Goal: Task Accomplishment & Management: Manage account settings

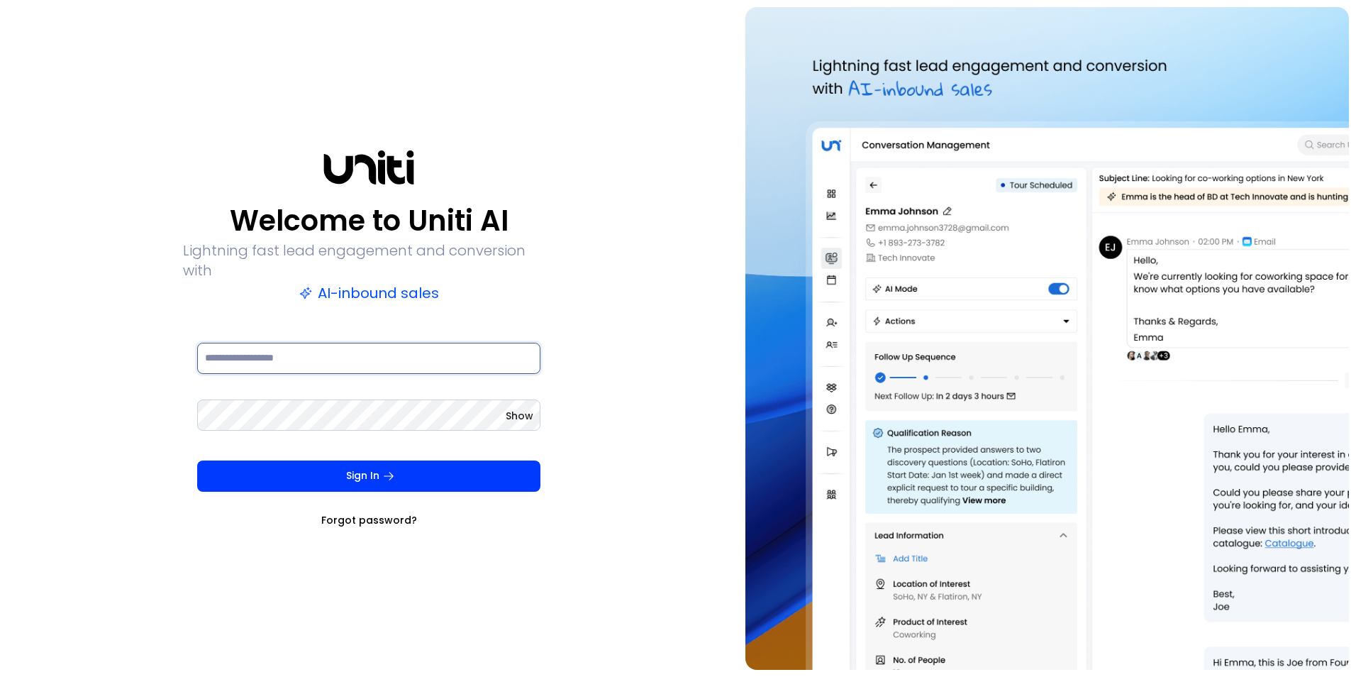
click at [323, 349] on input at bounding box center [368, 358] width 343 height 31
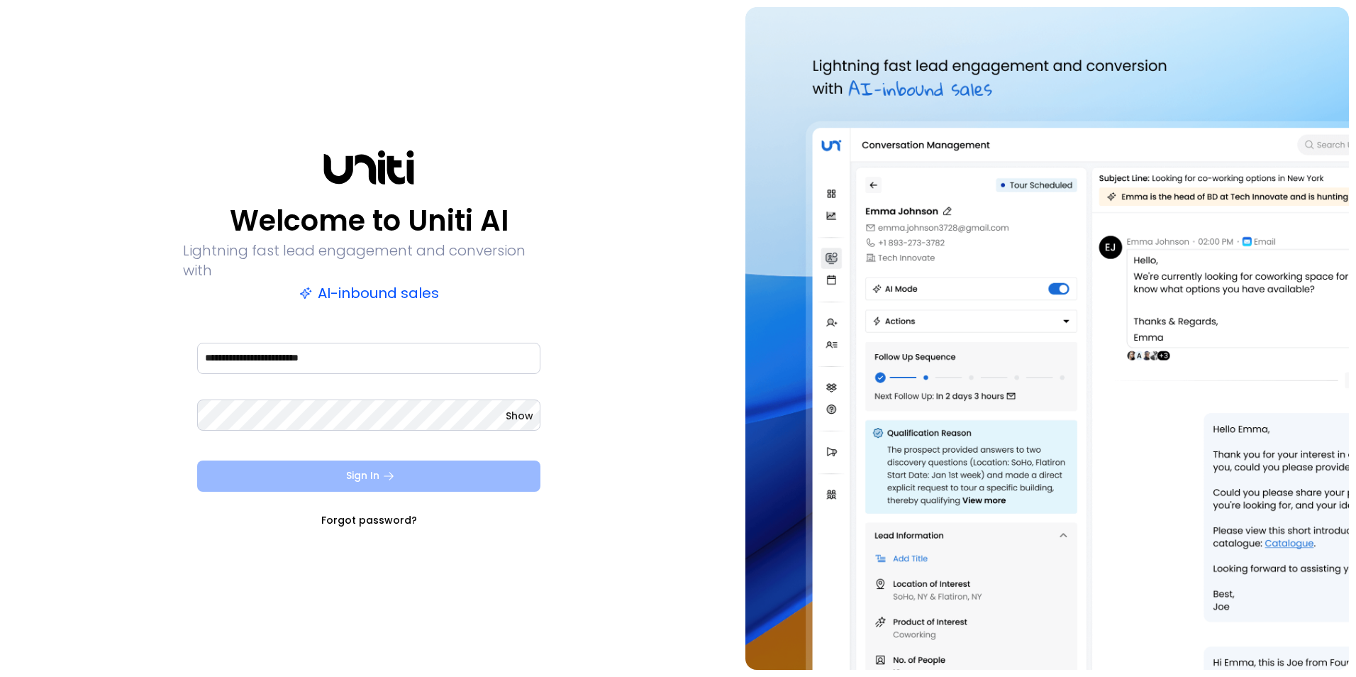
click at [379, 470] on button "Sign In" at bounding box center [368, 475] width 343 height 31
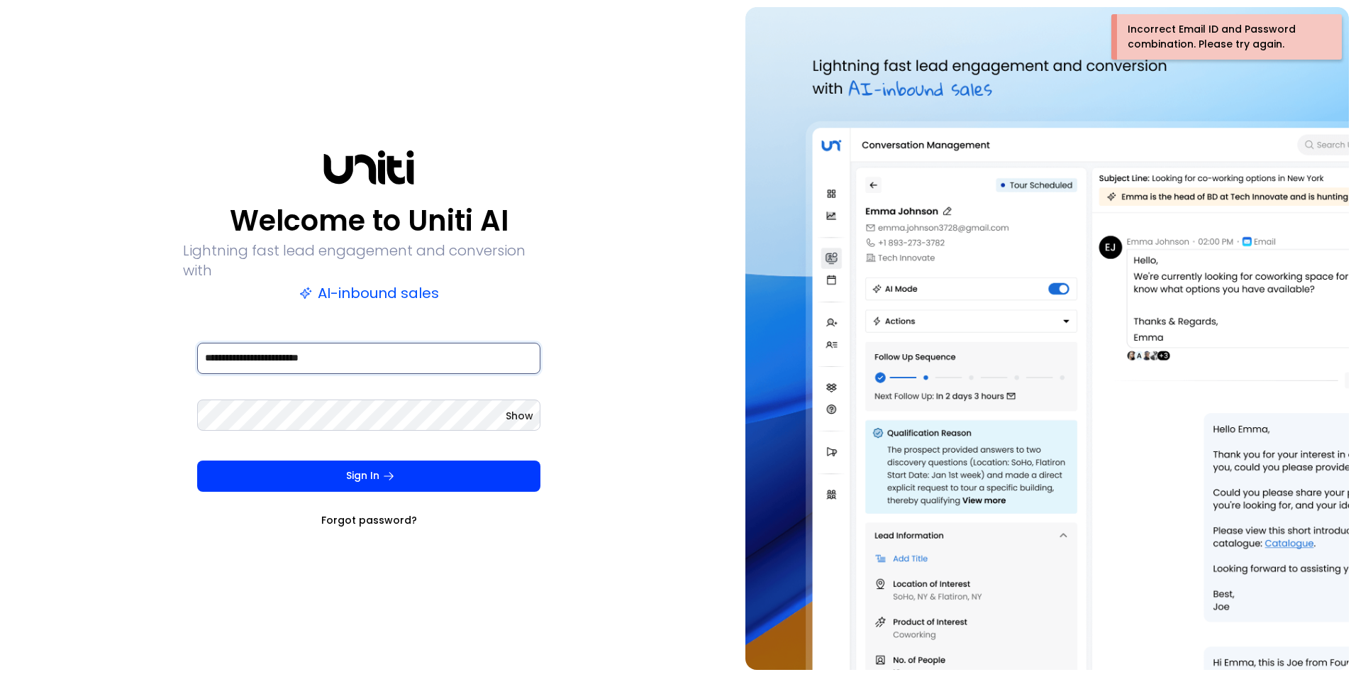
drag, startPoint x: 219, startPoint y: 350, endPoint x: 150, endPoint y: 335, distance: 70.9
click at [153, 337] on div "**********" at bounding box center [369, 338] width 724 height 662
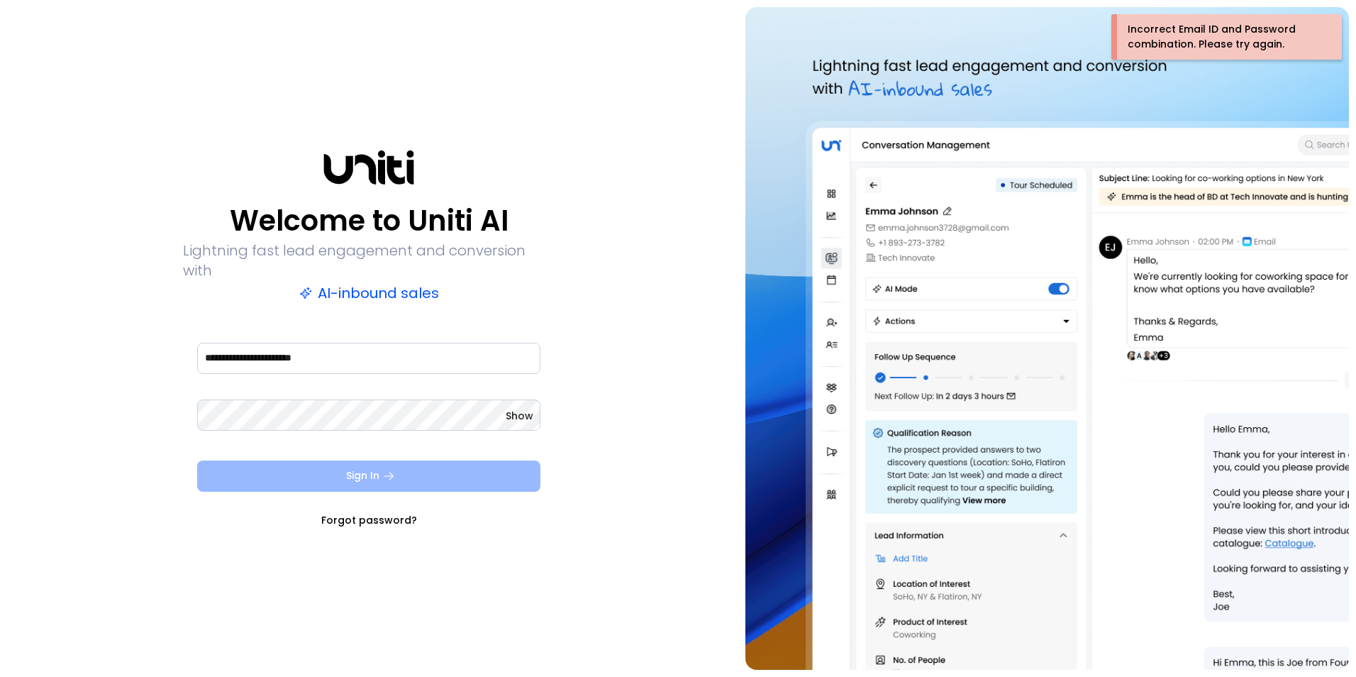
click at [392, 469] on icon "submit" at bounding box center [388, 475] width 13 height 13
click at [521, 408] on span "Show" at bounding box center [520, 415] width 28 height 14
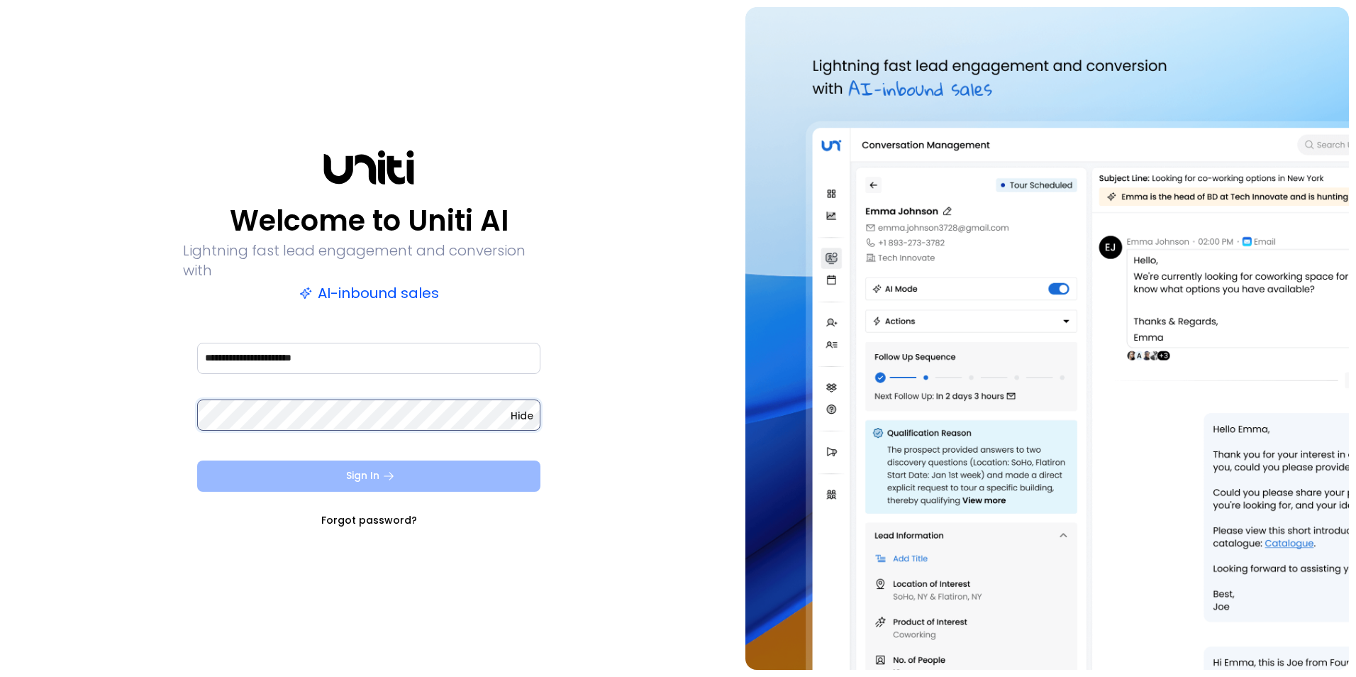
click at [26, 445] on div "**********" at bounding box center [369, 338] width 724 height 662
click at [207, 347] on input "**********" at bounding box center [368, 358] width 343 height 31
click at [419, 464] on button "Sign In" at bounding box center [368, 475] width 343 height 31
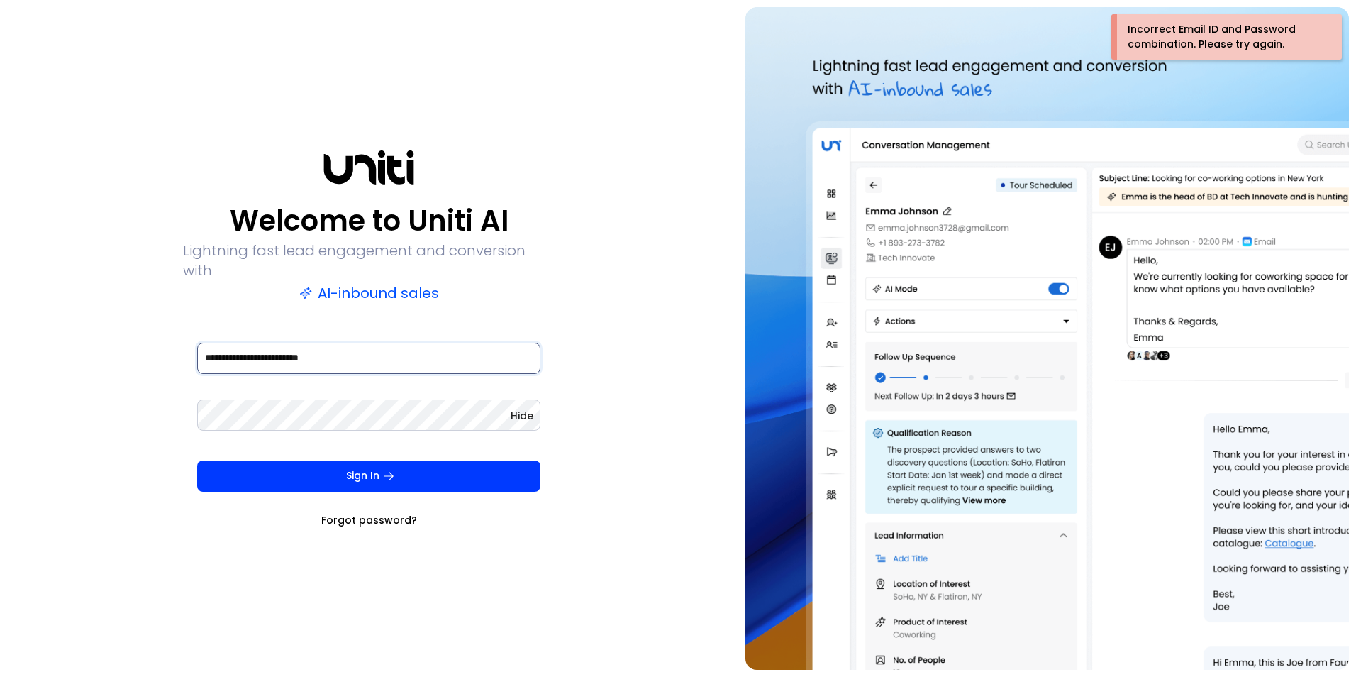
drag, startPoint x: 219, startPoint y: 349, endPoint x: 179, endPoint y: 340, distance: 41.5
click at [179, 340] on div "**********" at bounding box center [369, 338] width 724 height 662
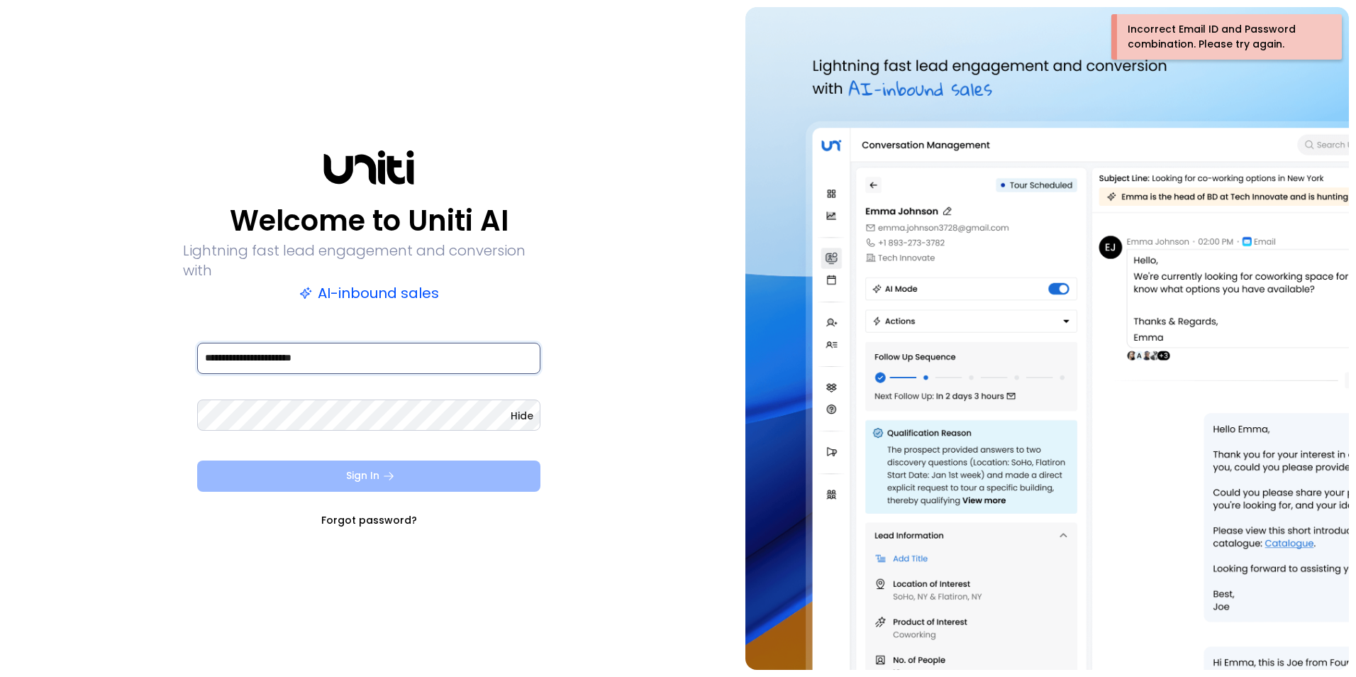
type input "**********"
click at [319, 460] on button "Sign In" at bounding box center [368, 475] width 343 height 31
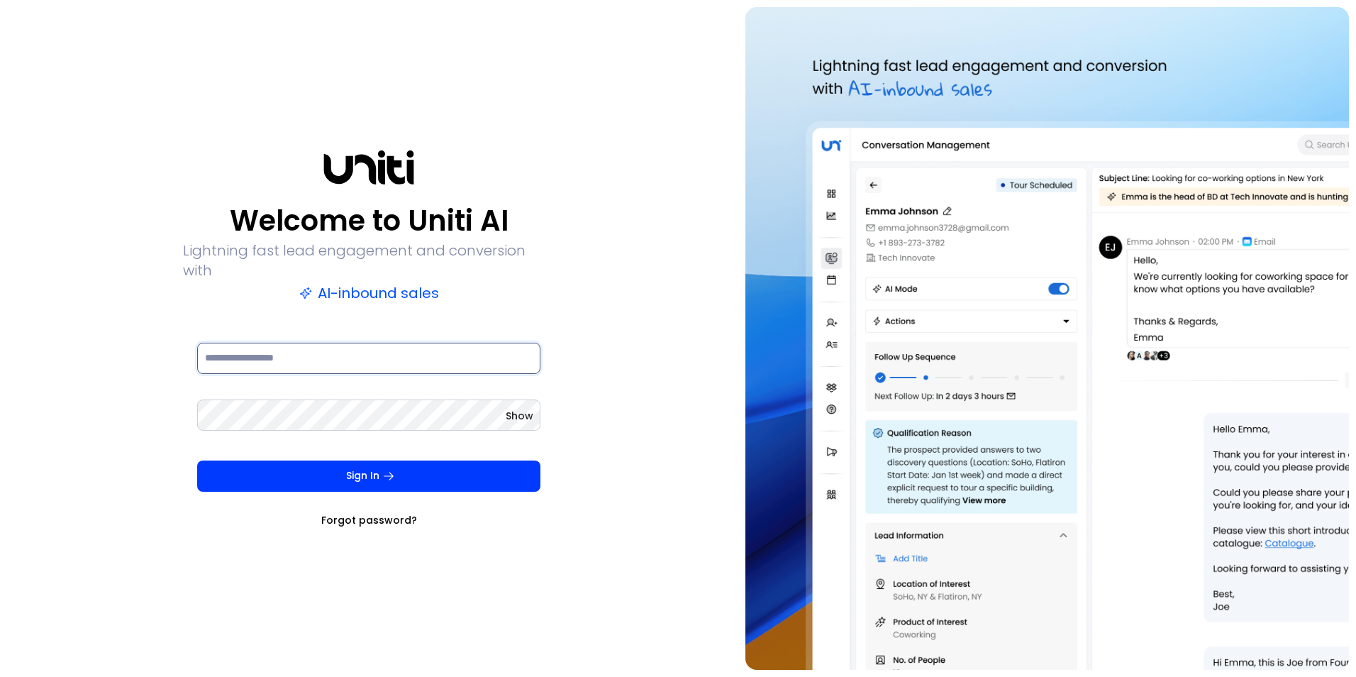
click at [384, 350] on input at bounding box center [368, 358] width 343 height 31
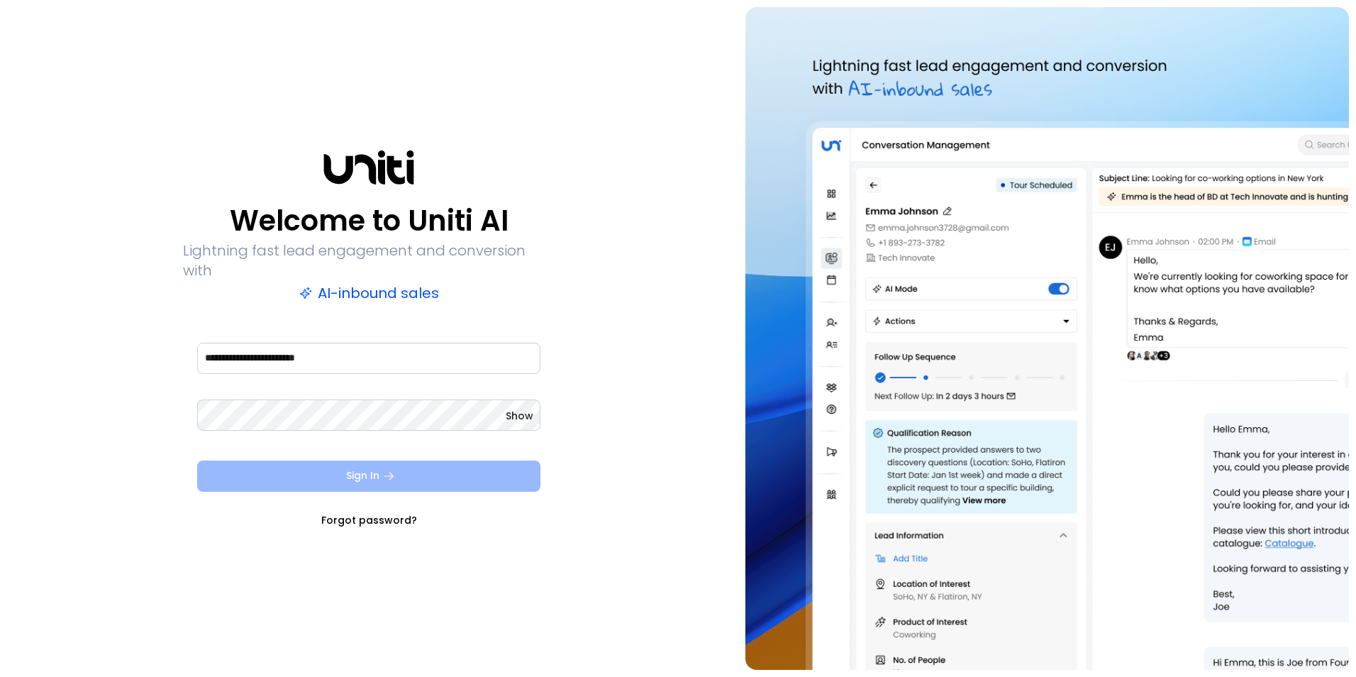
click at [374, 468] on button "Sign In" at bounding box center [368, 475] width 343 height 31
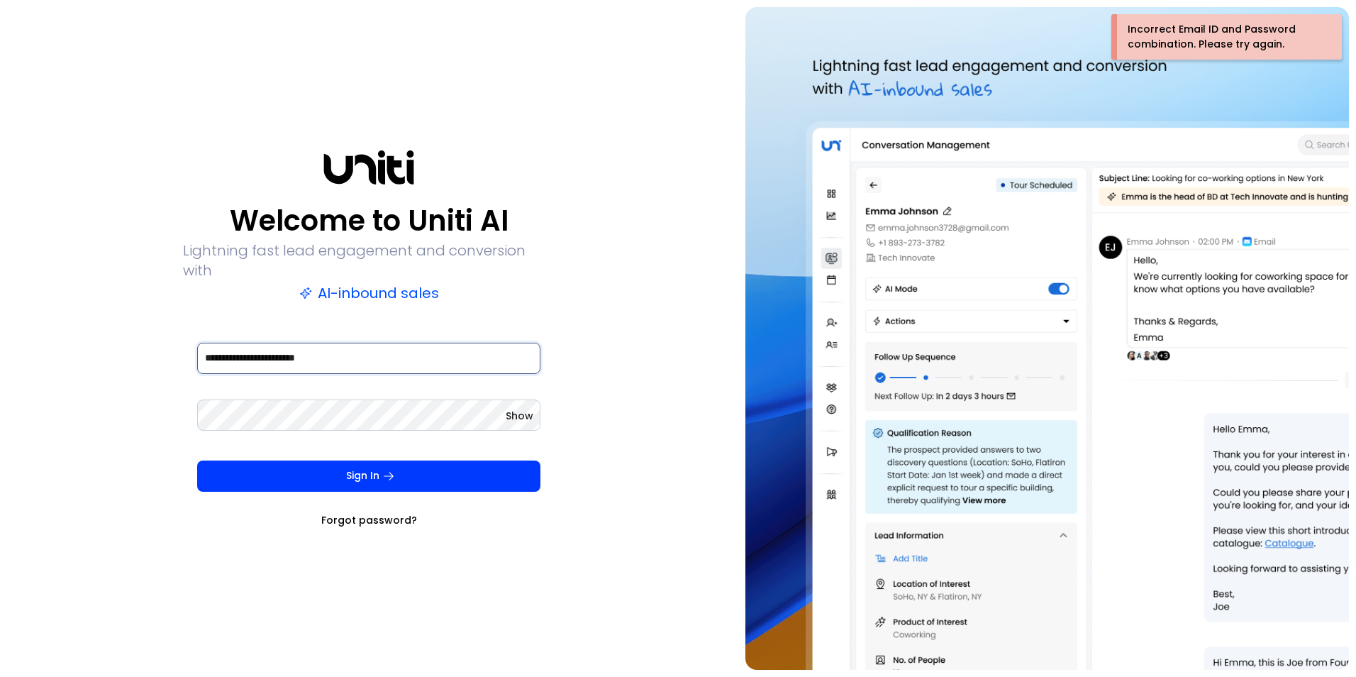
drag, startPoint x: 368, startPoint y: 350, endPoint x: 87, endPoint y: 322, distance: 283.0
click at [83, 330] on div "**********" at bounding box center [369, 338] width 724 height 662
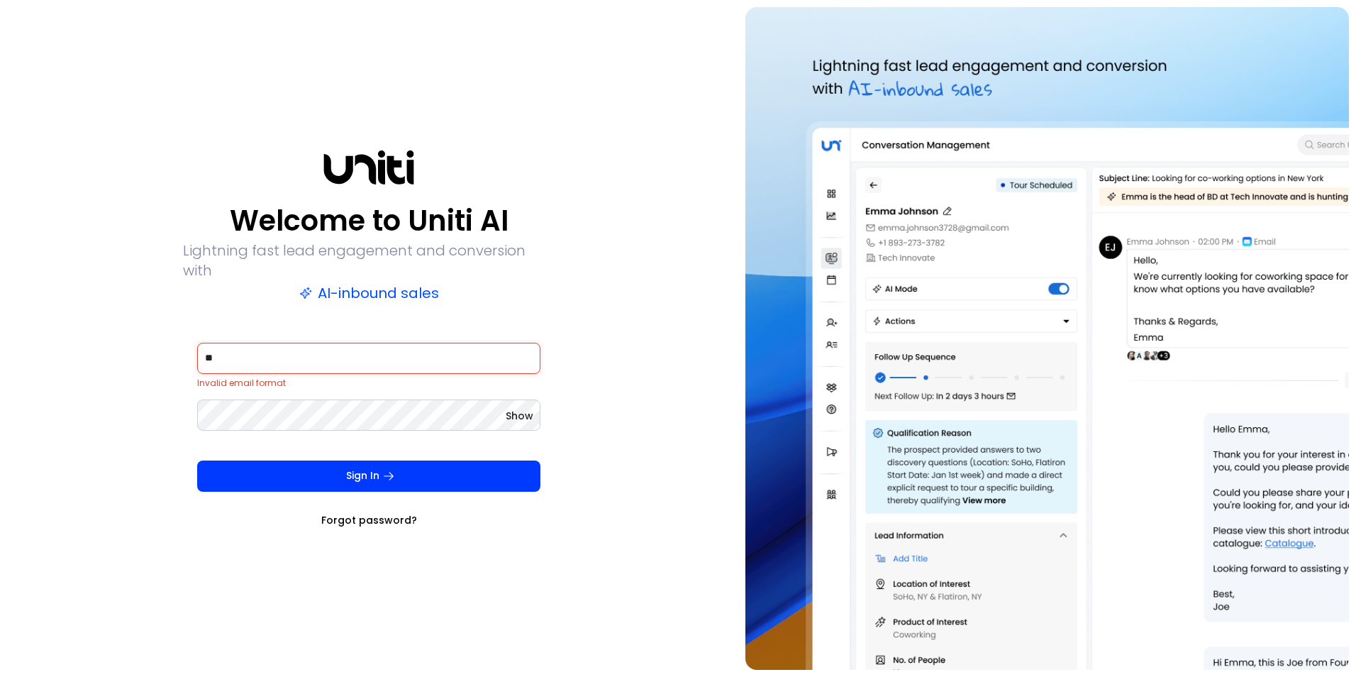
type input "**"
click at [382, 513] on link "Forgot password?" at bounding box center [369, 520] width 96 height 14
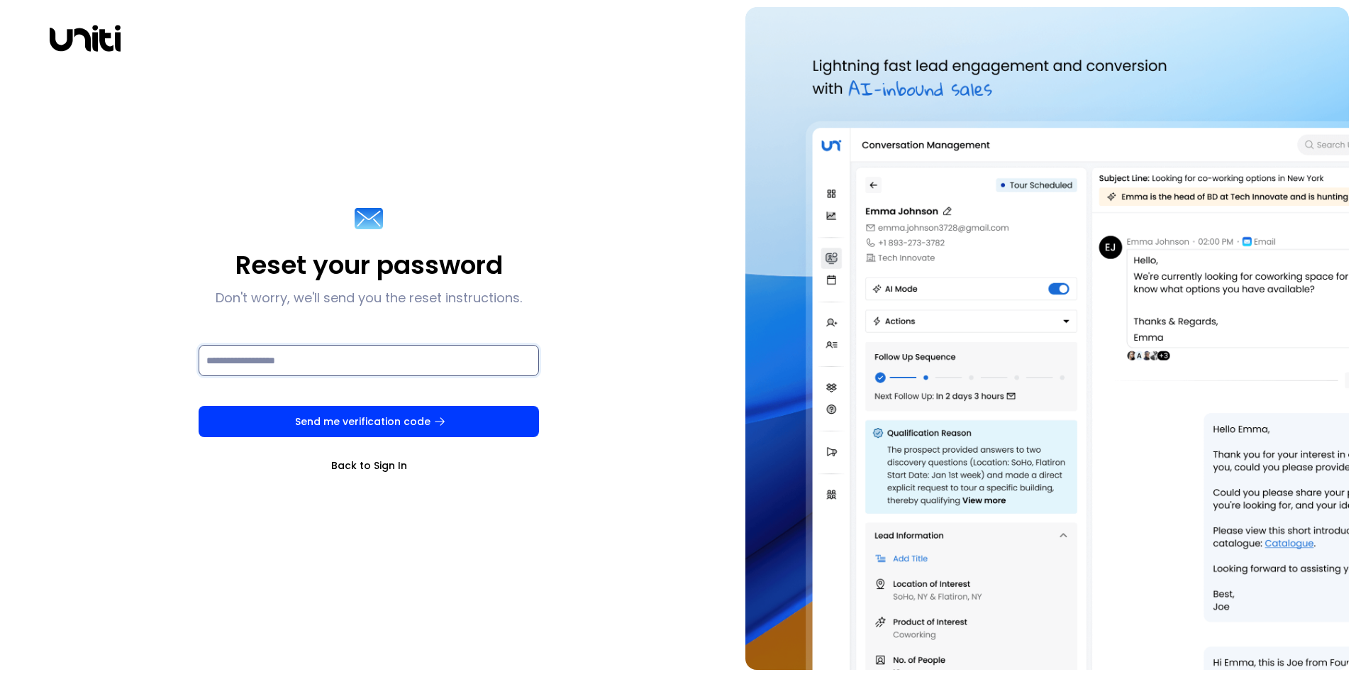
click at [297, 355] on input at bounding box center [369, 360] width 340 height 31
type input "********"
click at [287, 367] on input "********" at bounding box center [369, 360] width 340 height 31
type input "**********"
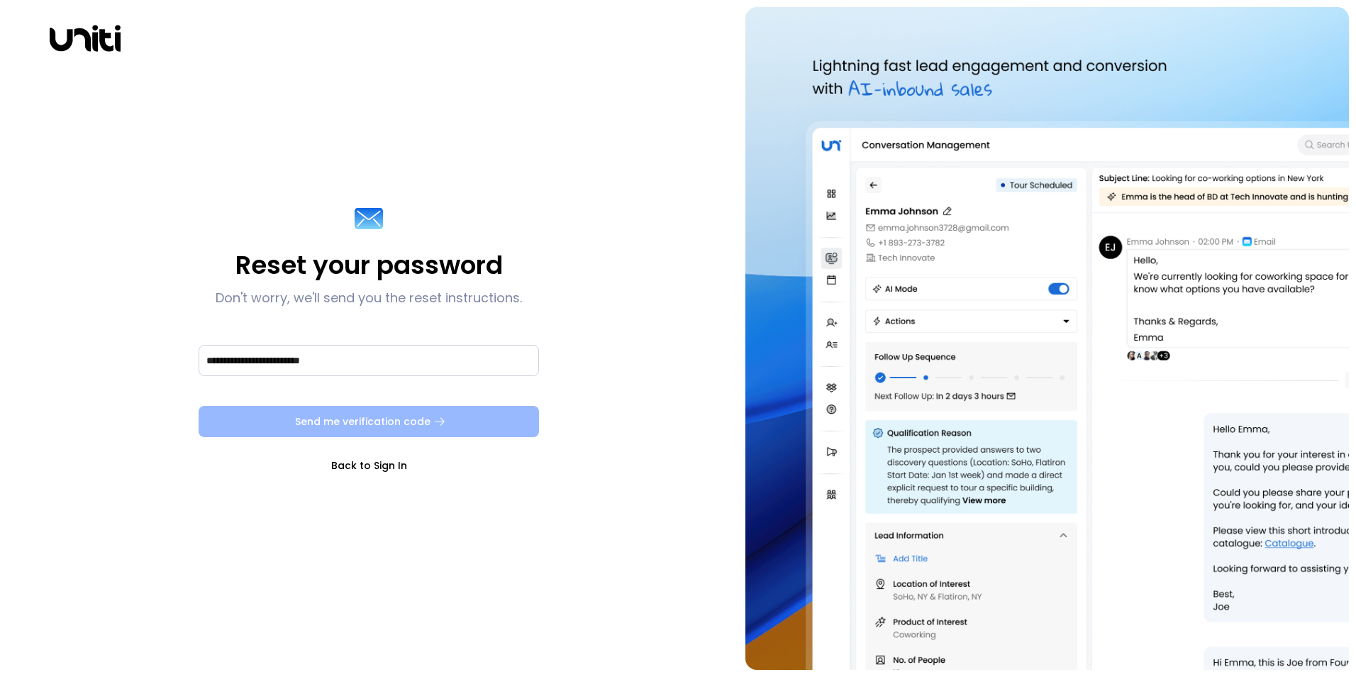
click at [328, 423] on button "Send me verification code" at bounding box center [369, 421] width 340 height 31
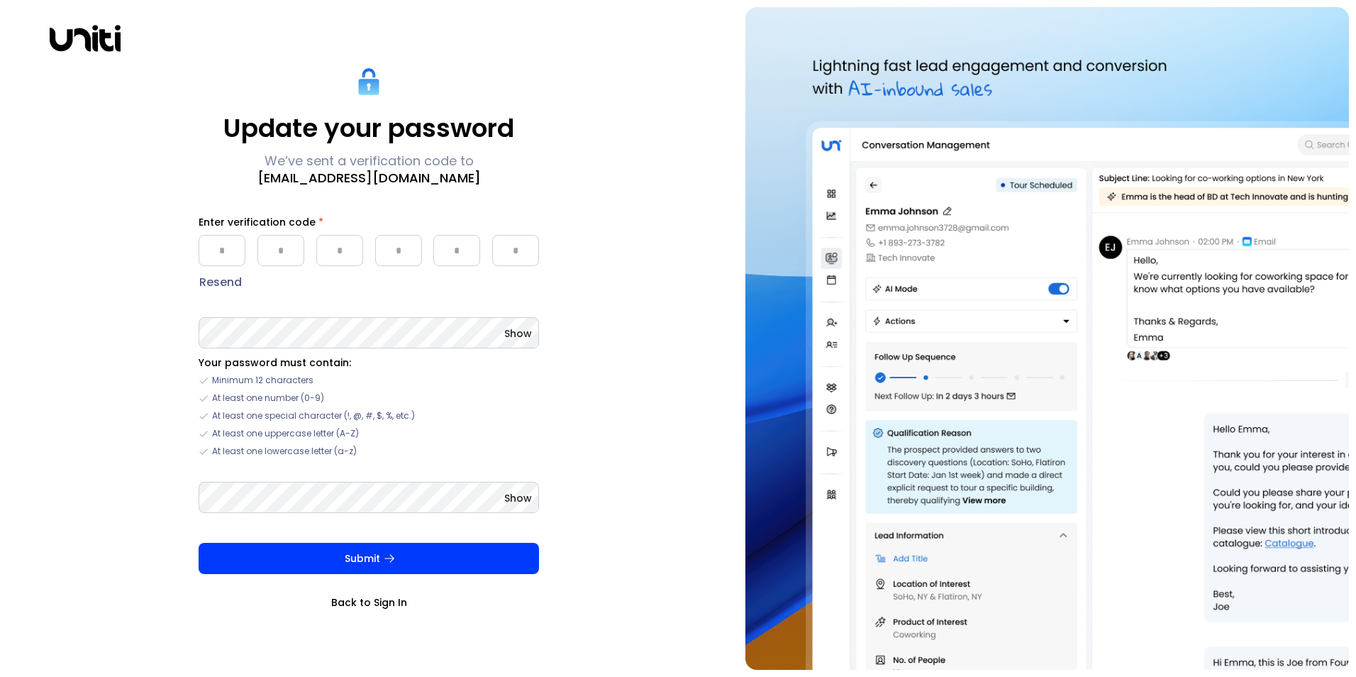
click at [218, 264] on input "Please enter OTP character 1" at bounding box center [222, 250] width 47 height 31
type input "*"
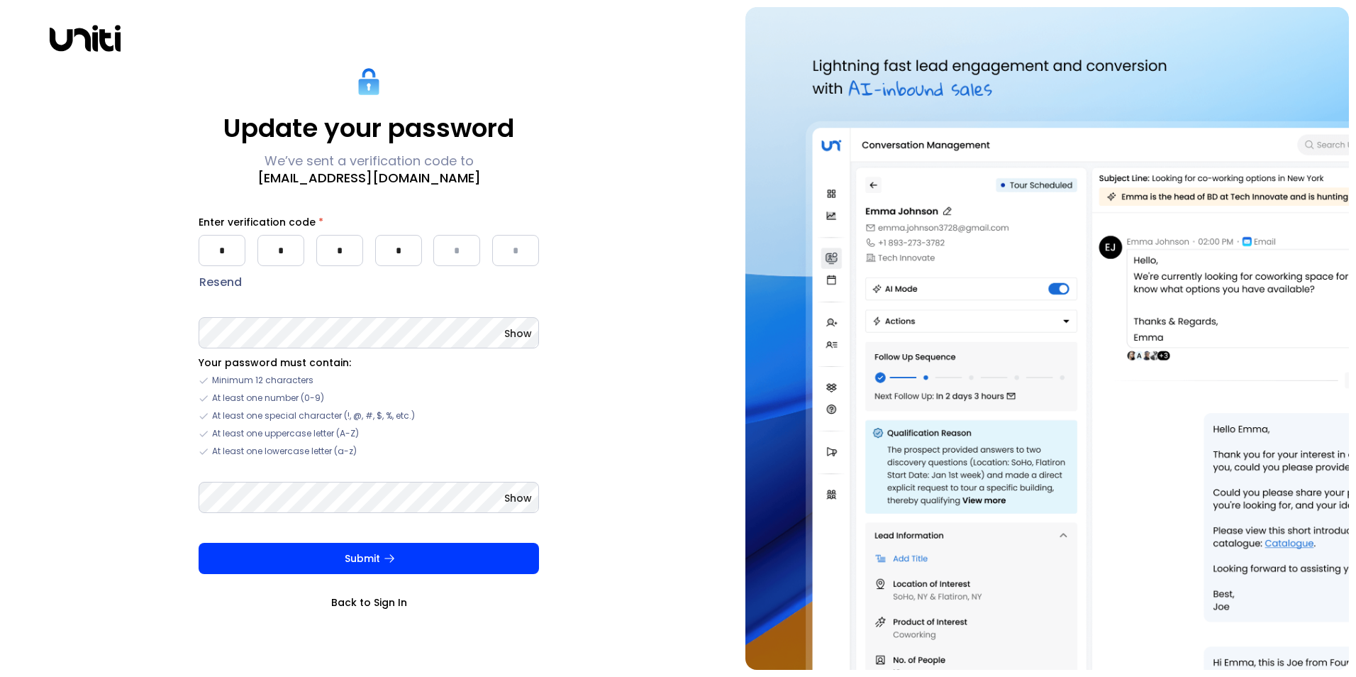
type input "*"
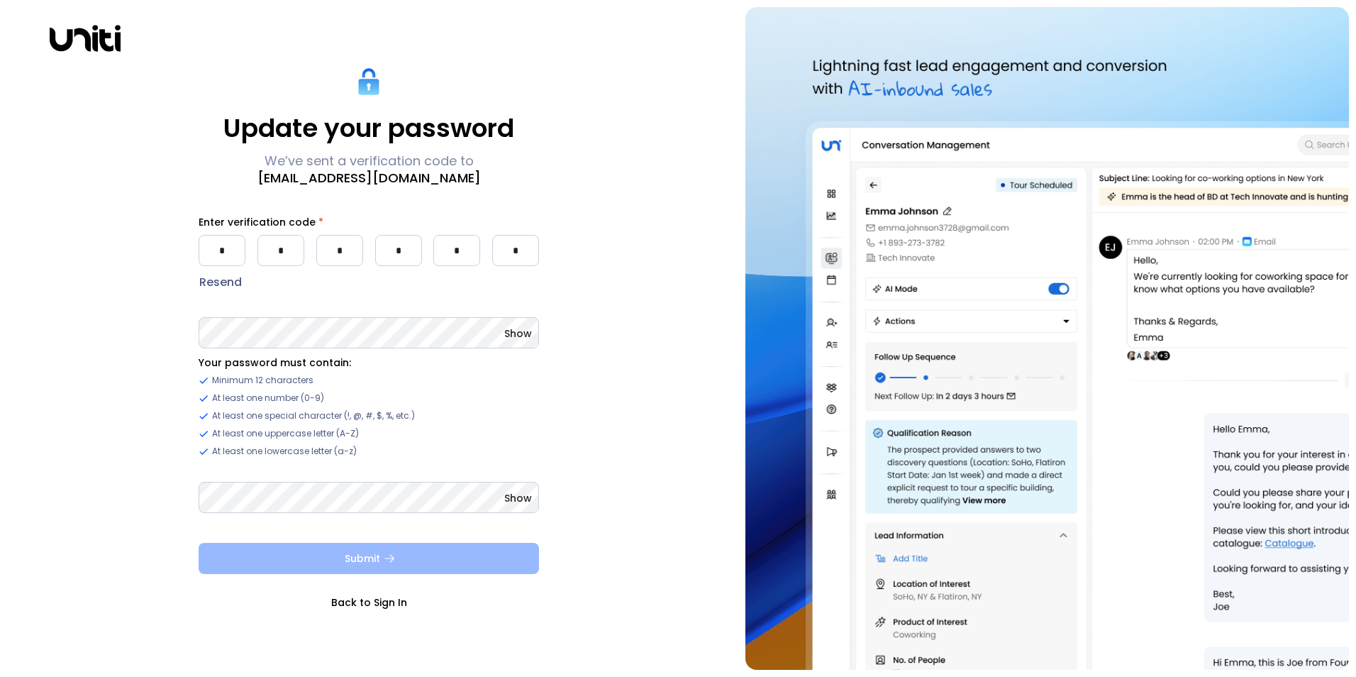
click at [377, 556] on button "Submit" at bounding box center [369, 558] width 340 height 31
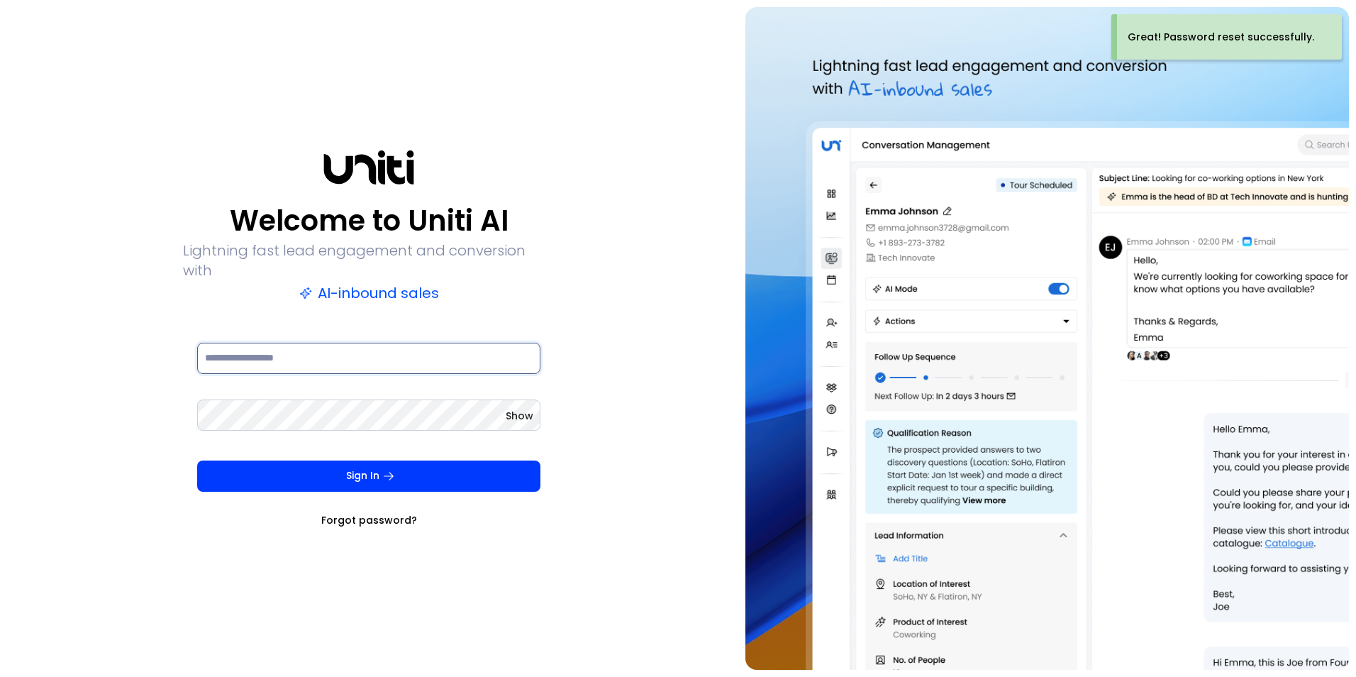
click at [370, 343] on input at bounding box center [368, 358] width 343 height 31
type input "**********"
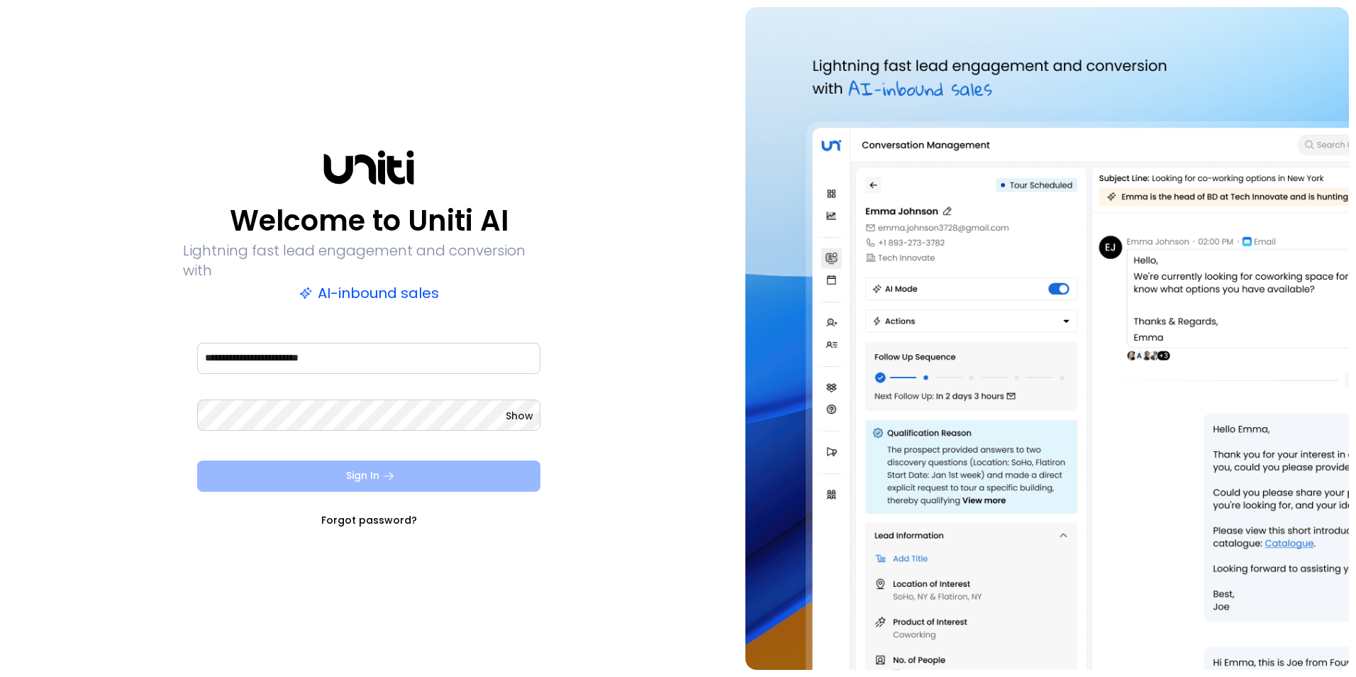
click at [378, 474] on button "Sign In" at bounding box center [368, 475] width 343 height 31
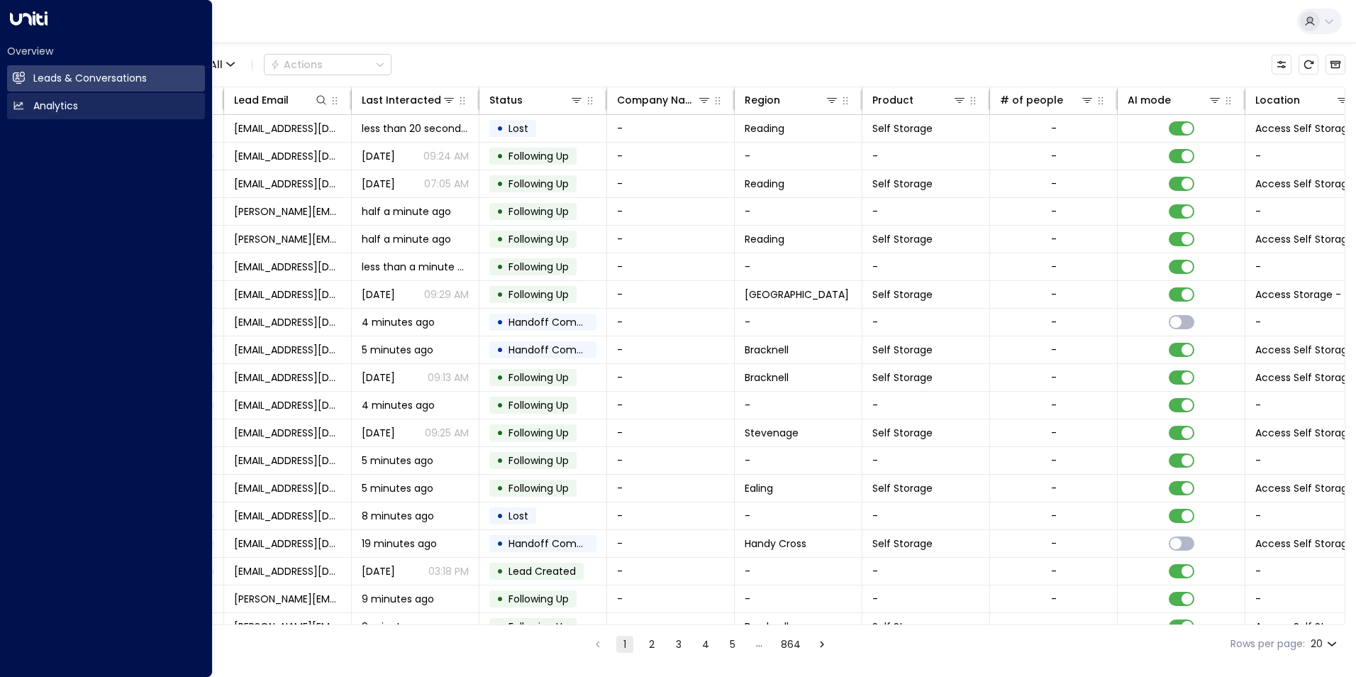
click at [62, 106] on h2 "Analytics" at bounding box center [55, 106] width 45 height 15
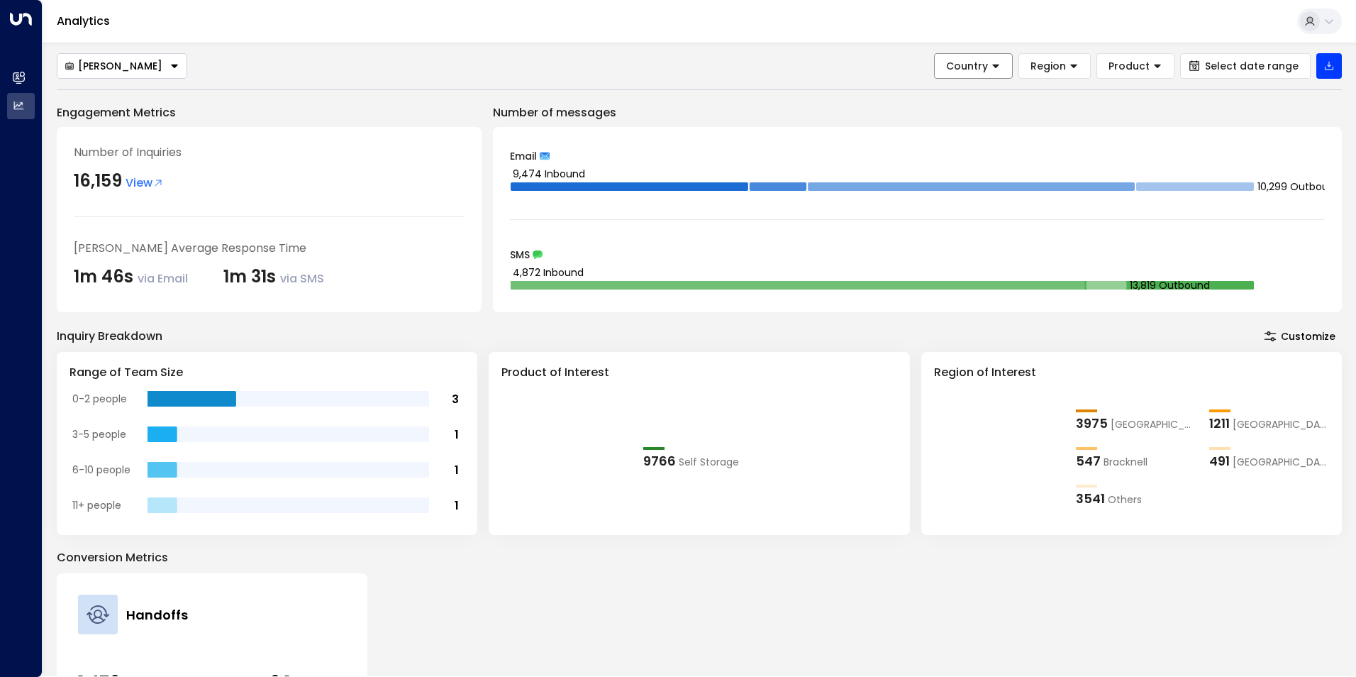
click at [1001, 69] on icon at bounding box center [996, 66] width 10 height 10
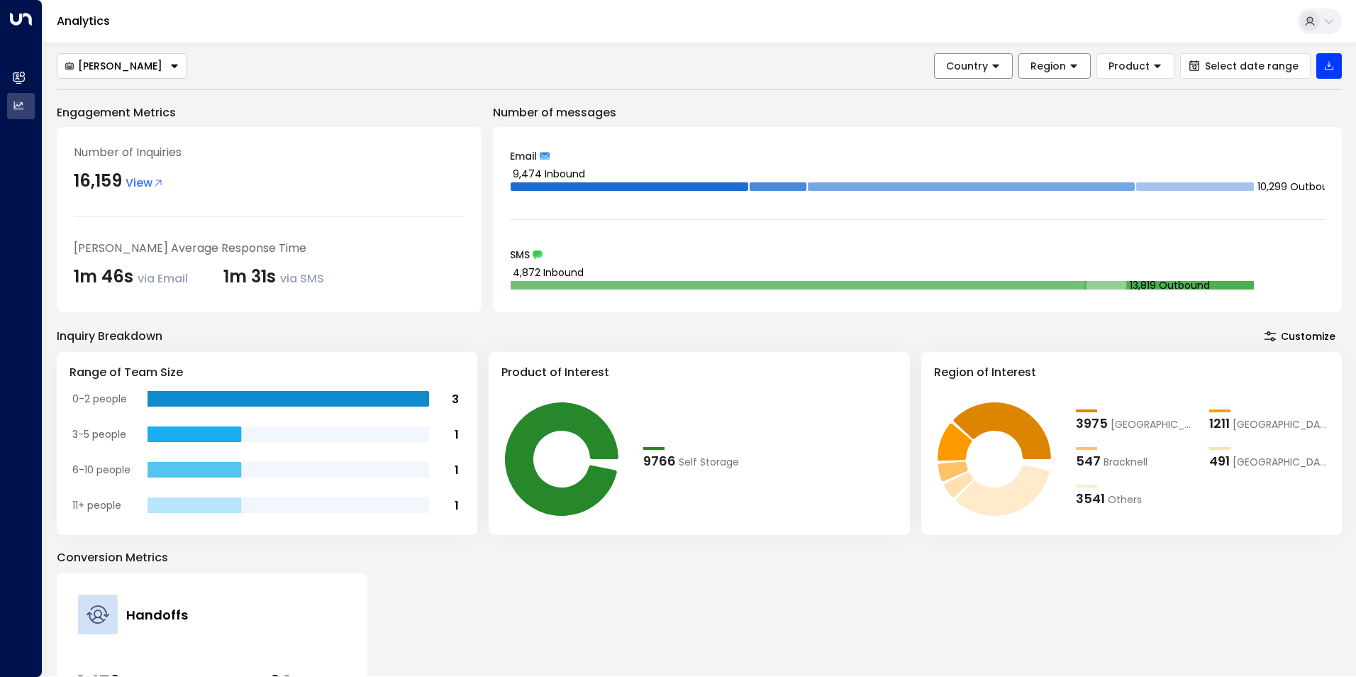
click at [1055, 62] on span "Region" at bounding box center [1047, 66] width 35 height 13
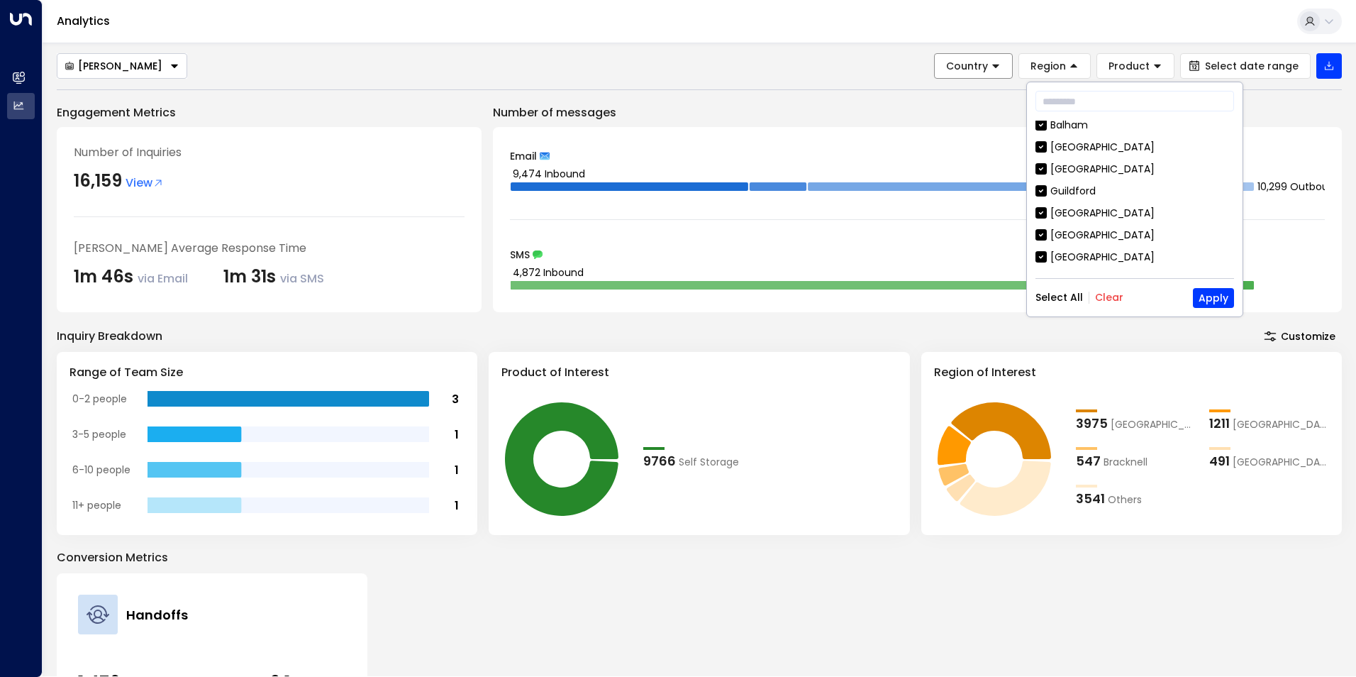
scroll to position [213, 0]
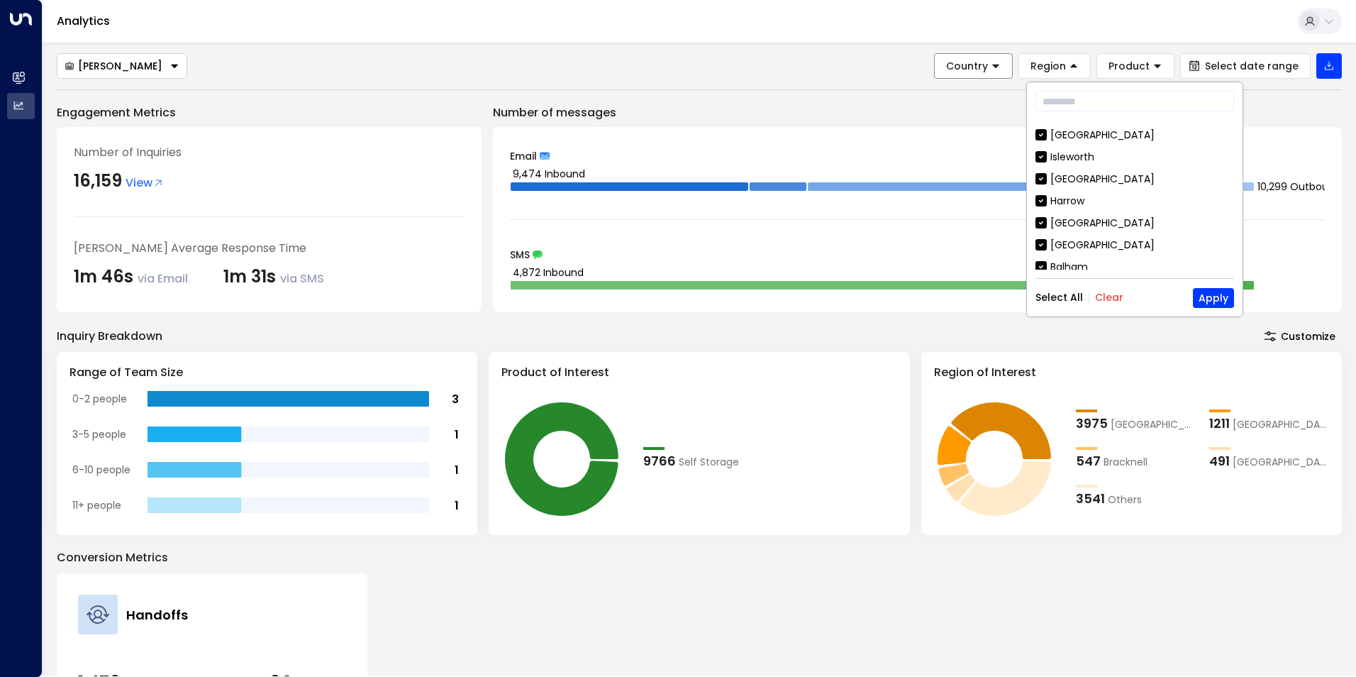
click at [1114, 299] on button "Clear" at bounding box center [1109, 296] width 28 height 11
click at [1075, 92] on input "text" at bounding box center [1134, 101] width 199 height 26
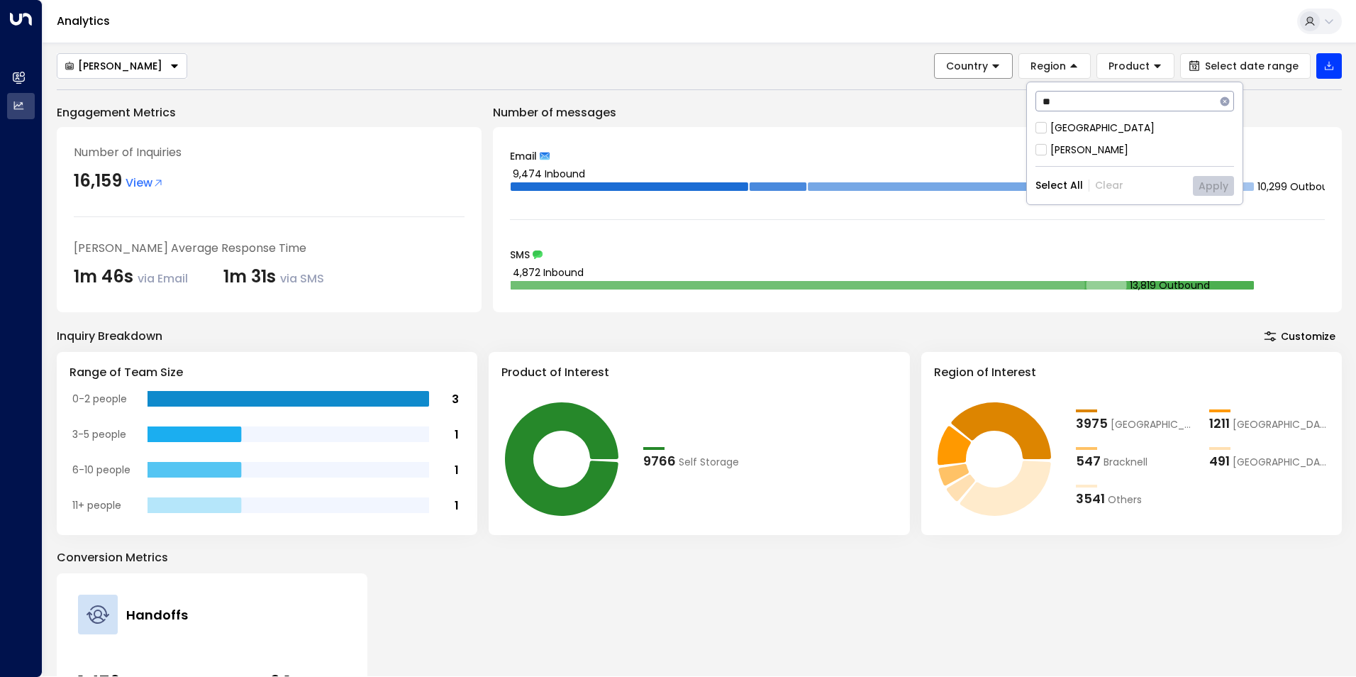
scroll to position [0, 0]
type input "******"
click at [1210, 164] on button "Apply" at bounding box center [1213, 164] width 41 height 20
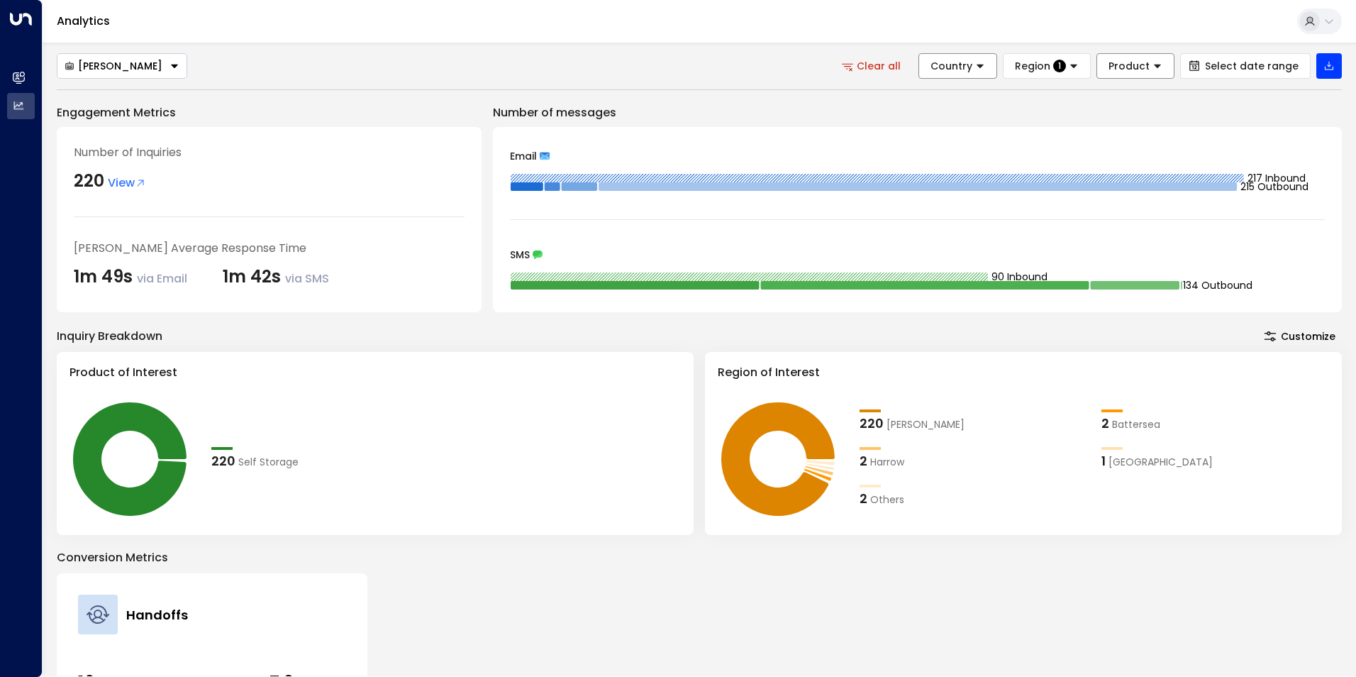
click at [1157, 65] on icon at bounding box center [1157, 66] width 10 height 10
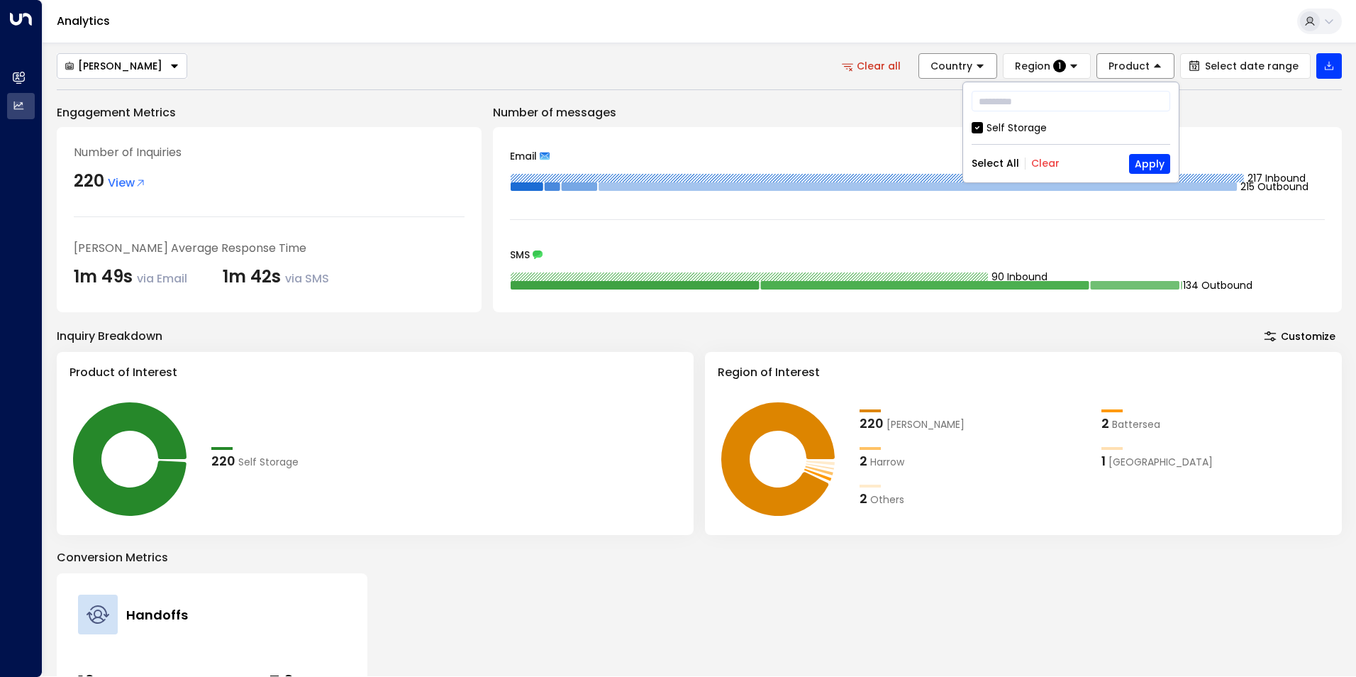
click at [1156, 257] on div "SMS" at bounding box center [917, 255] width 815 height 10
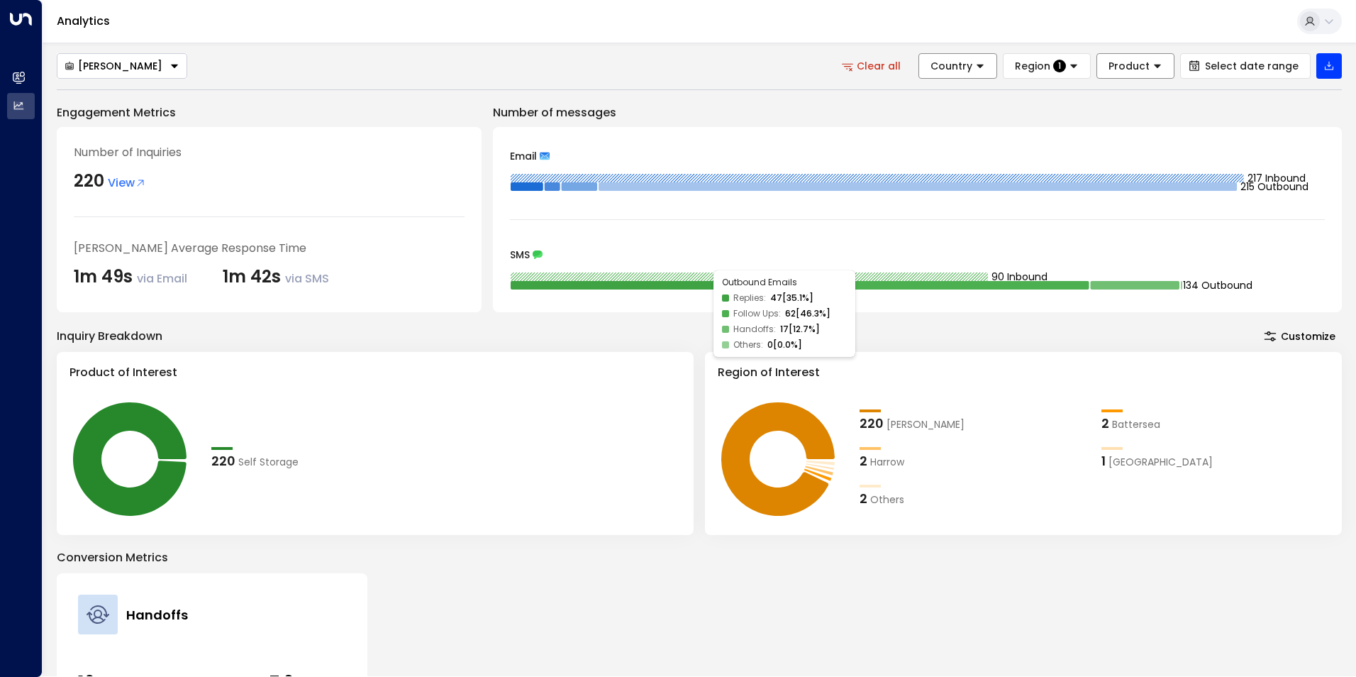
click at [706, 288] on rect at bounding box center [635, 285] width 249 height 9
click at [534, 255] on icon at bounding box center [538, 254] width 10 height 9
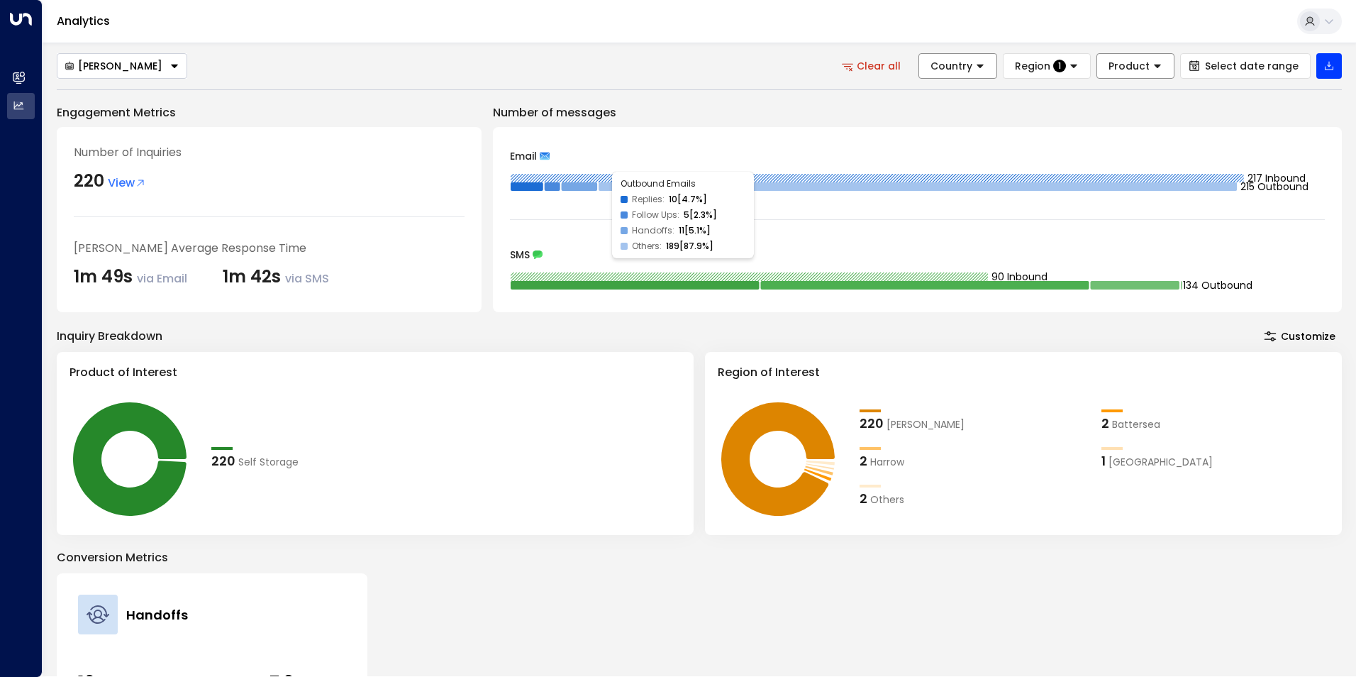
click at [606, 183] on rect at bounding box center [918, 186] width 638 height 9
click at [544, 152] on icon at bounding box center [545, 156] width 10 height 10
click at [119, 187] on span "View" at bounding box center [127, 182] width 38 height 17
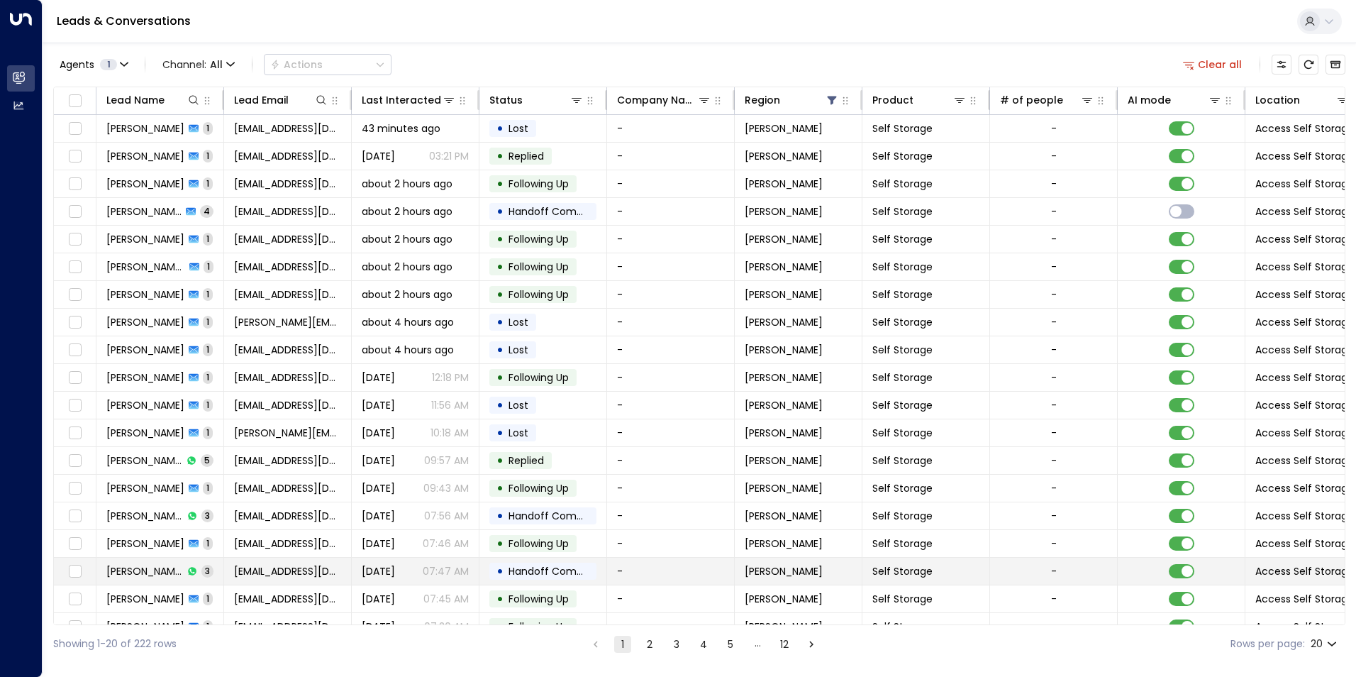
click at [362, 568] on span "Yesterday" at bounding box center [378, 571] width 33 height 14
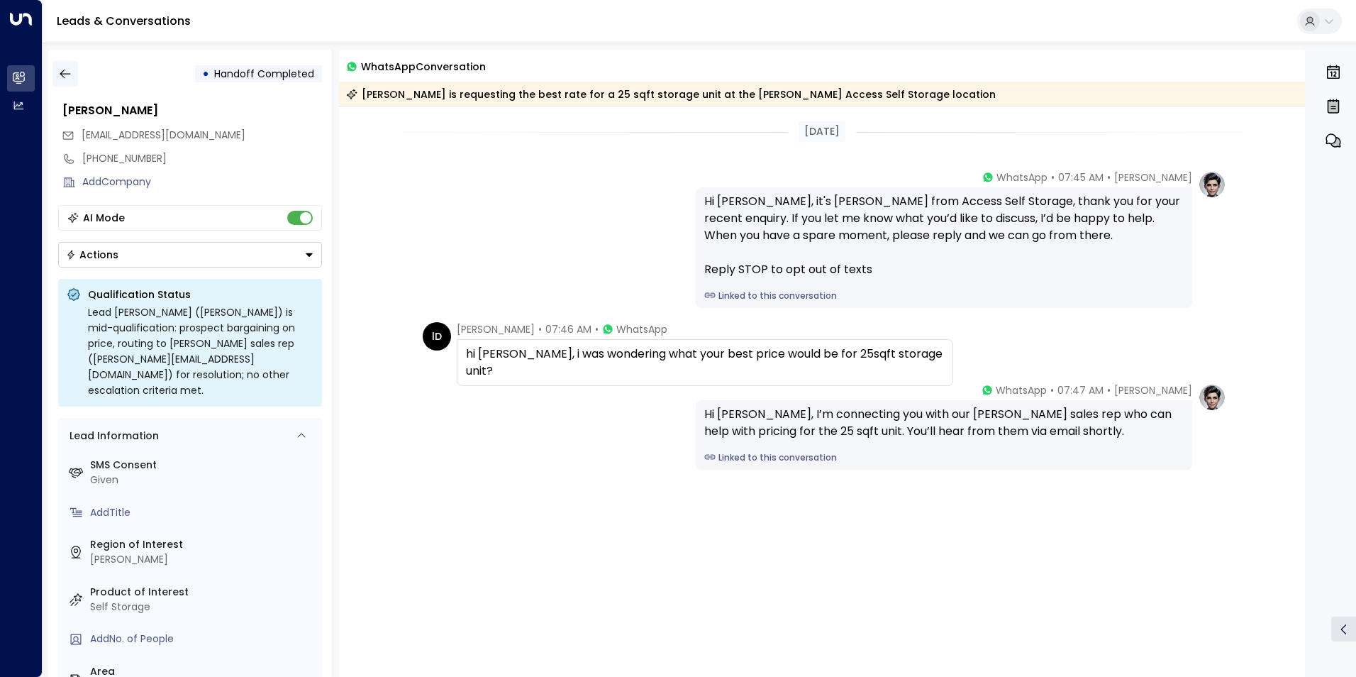
click at [65, 78] on icon "button" at bounding box center [65, 74] width 14 height 14
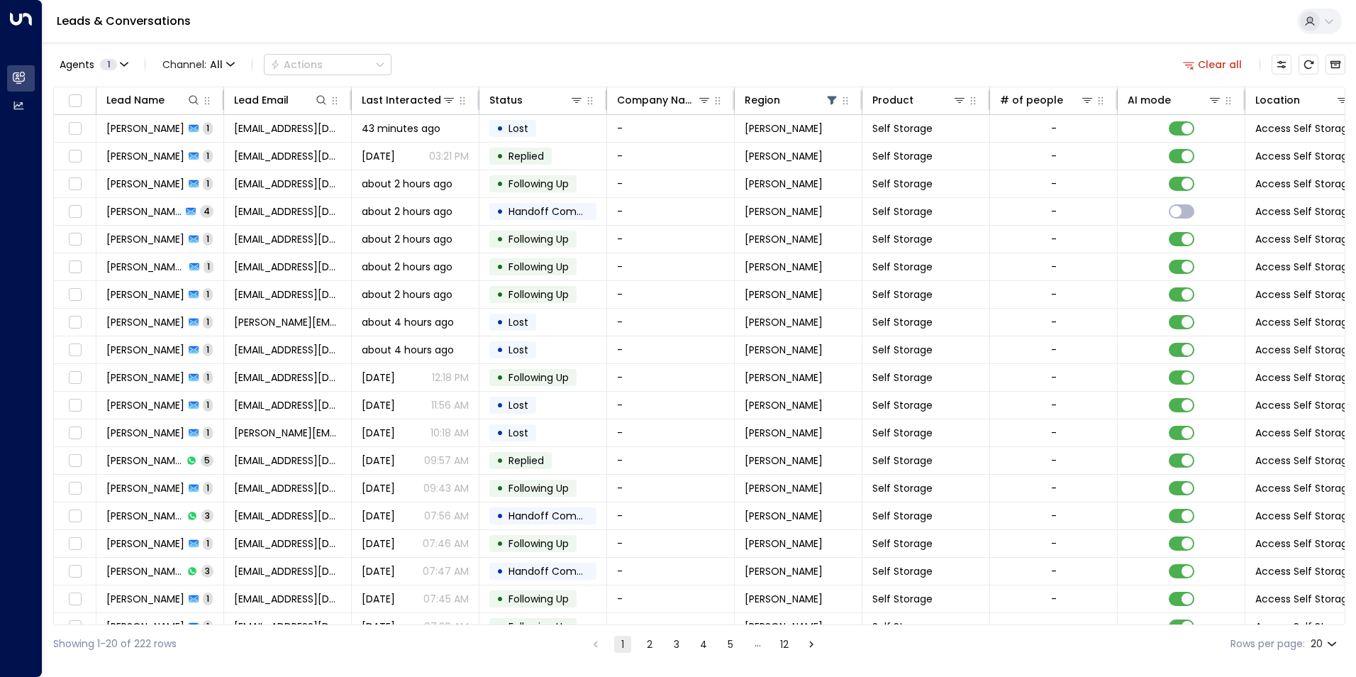
click at [782, 643] on button "12" at bounding box center [784, 643] width 17 height 17
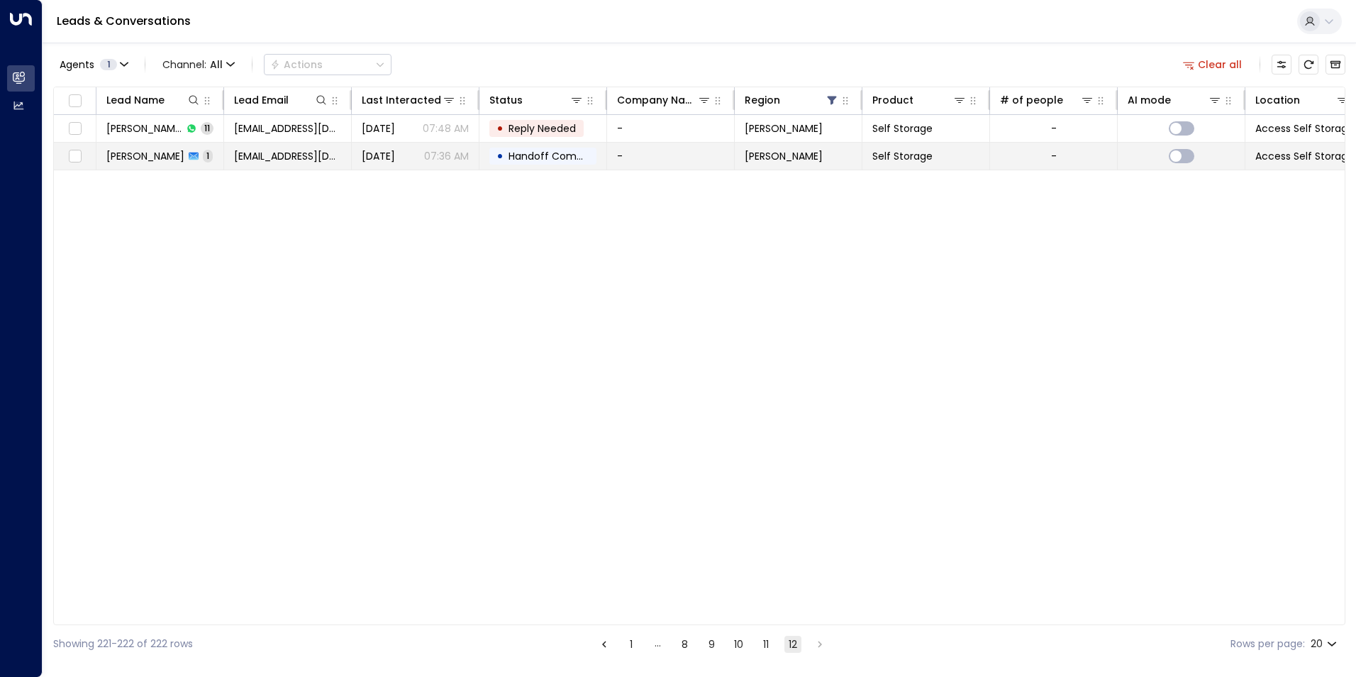
click at [489, 152] on td "• Handoff Completed" at bounding box center [543, 156] width 128 height 27
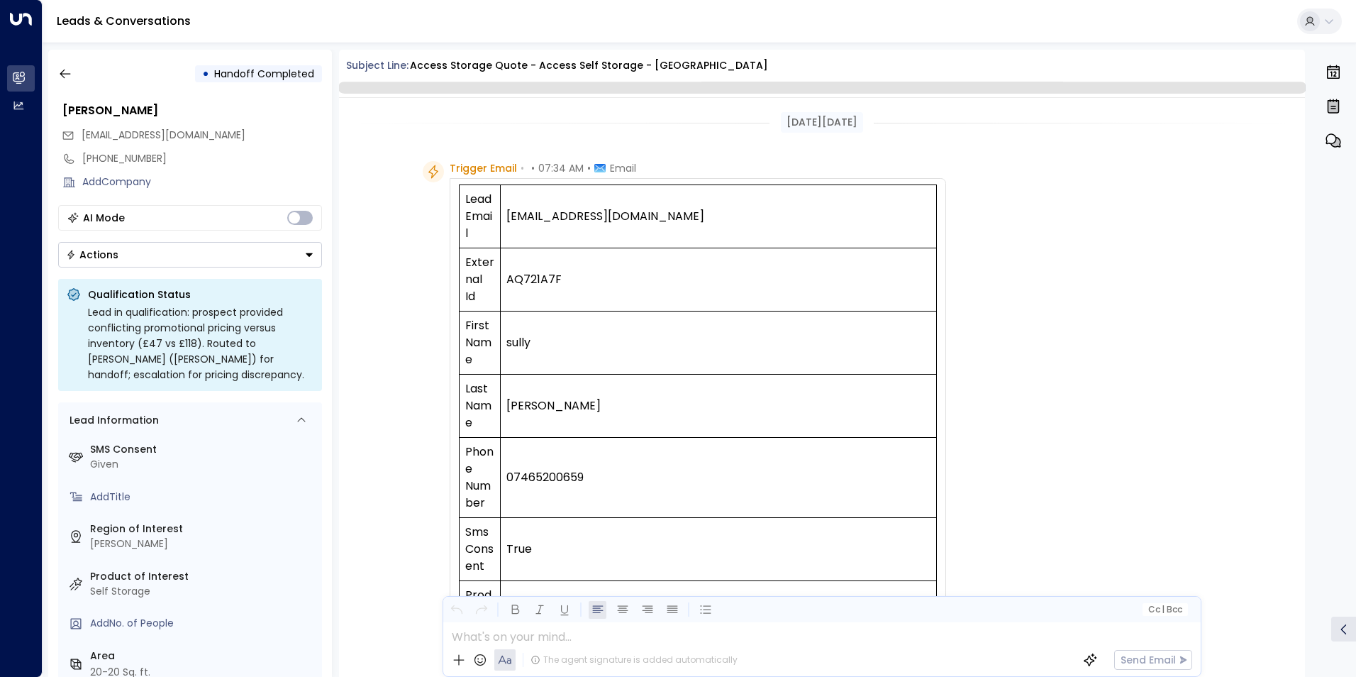
scroll to position [629, 0]
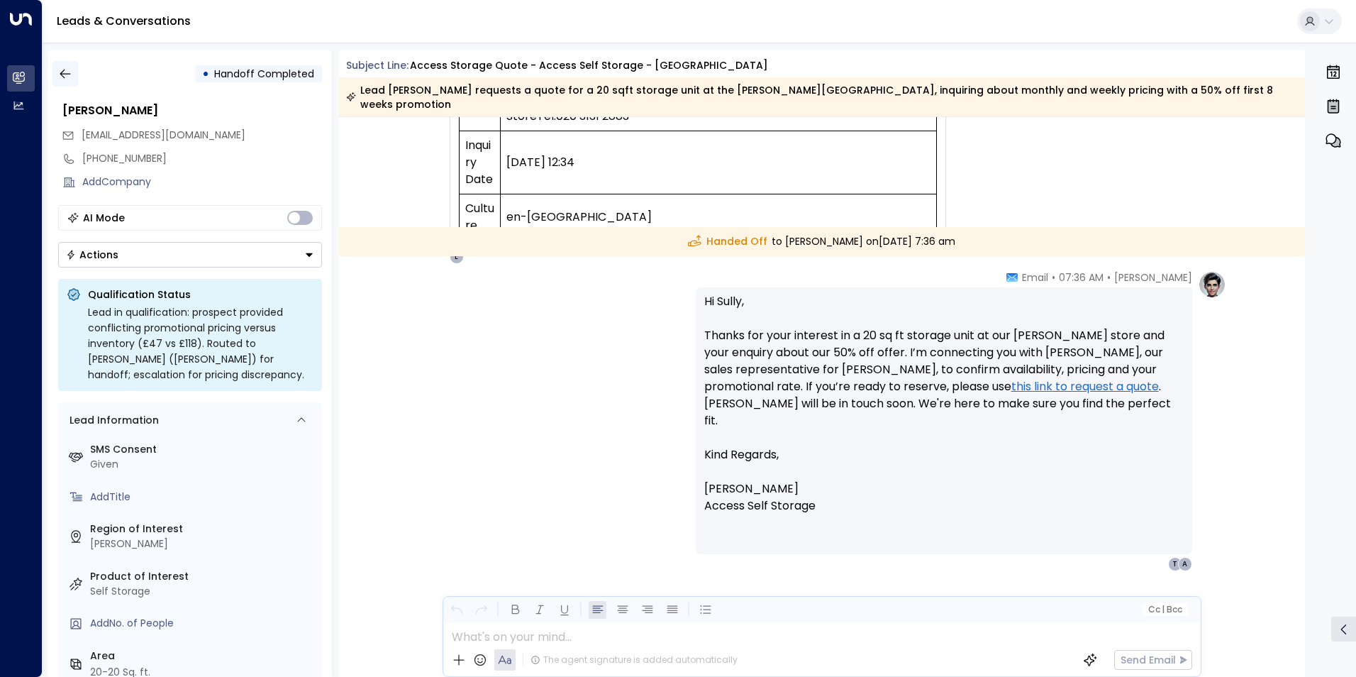
click at [65, 70] on icon "button" at bounding box center [65, 74] width 14 height 14
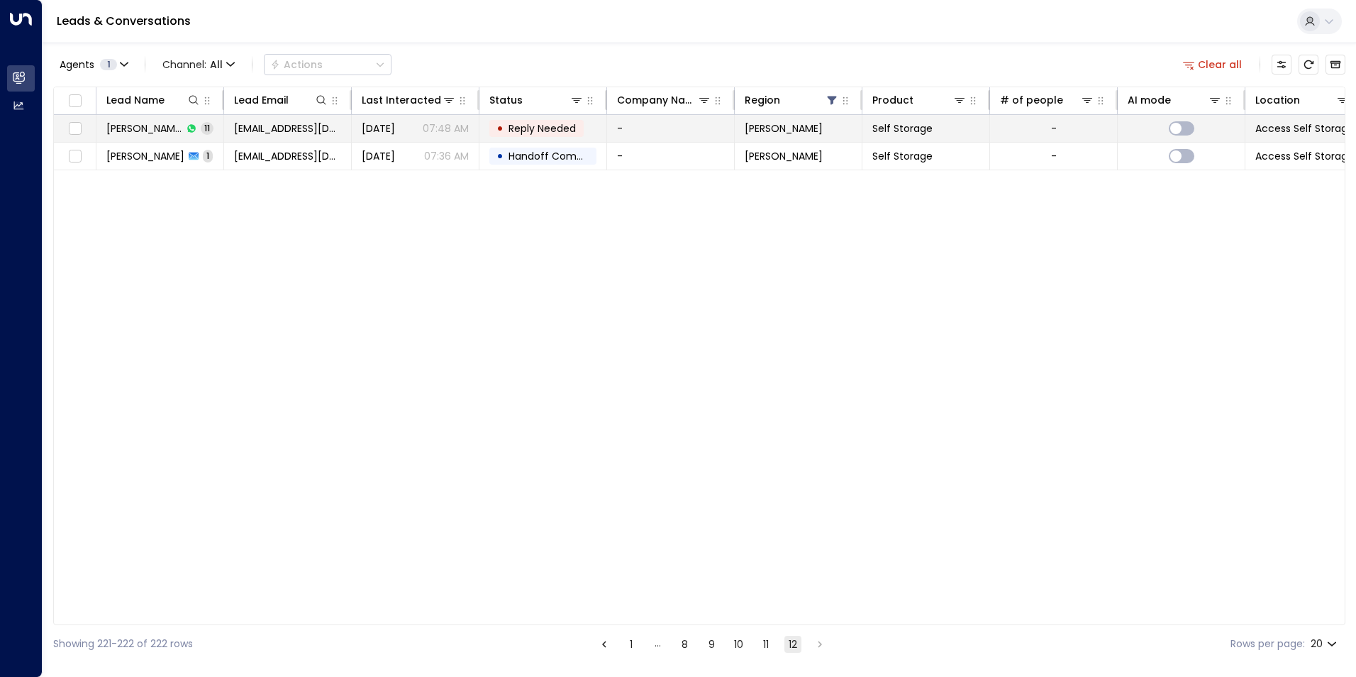
click at [207, 126] on span "11" at bounding box center [207, 128] width 13 height 12
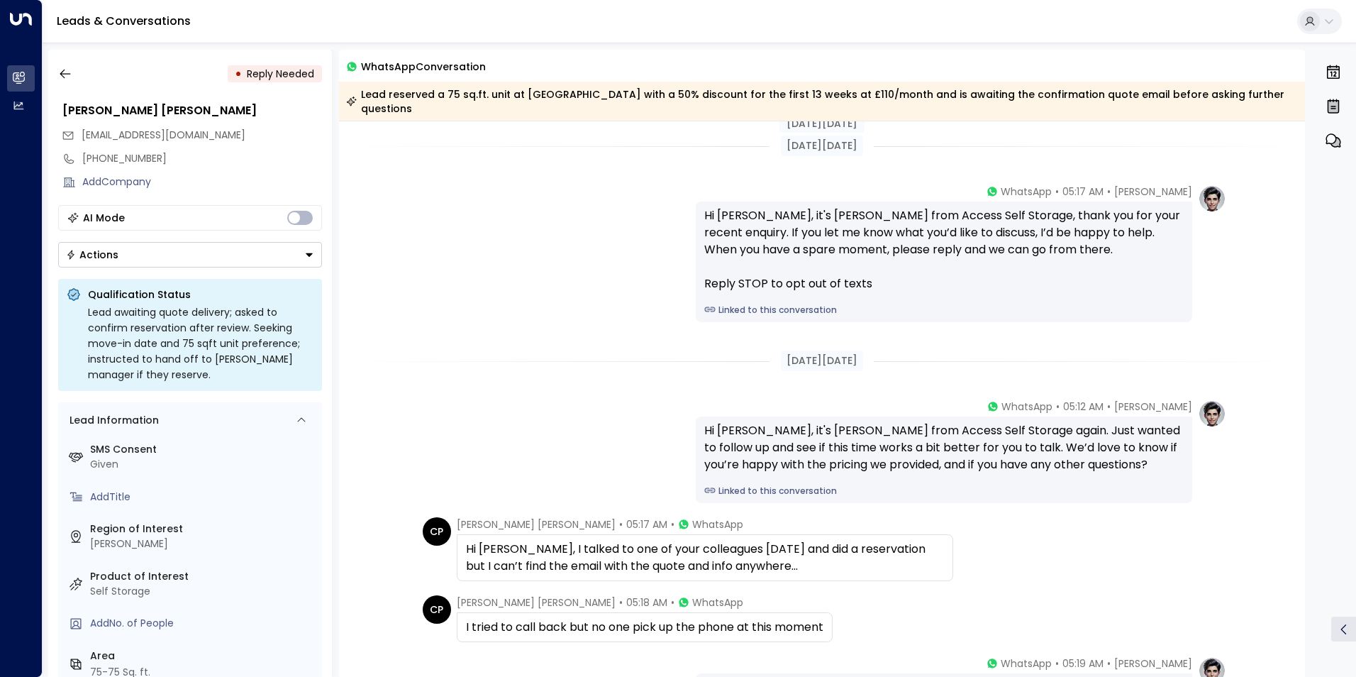
scroll to position [496, 0]
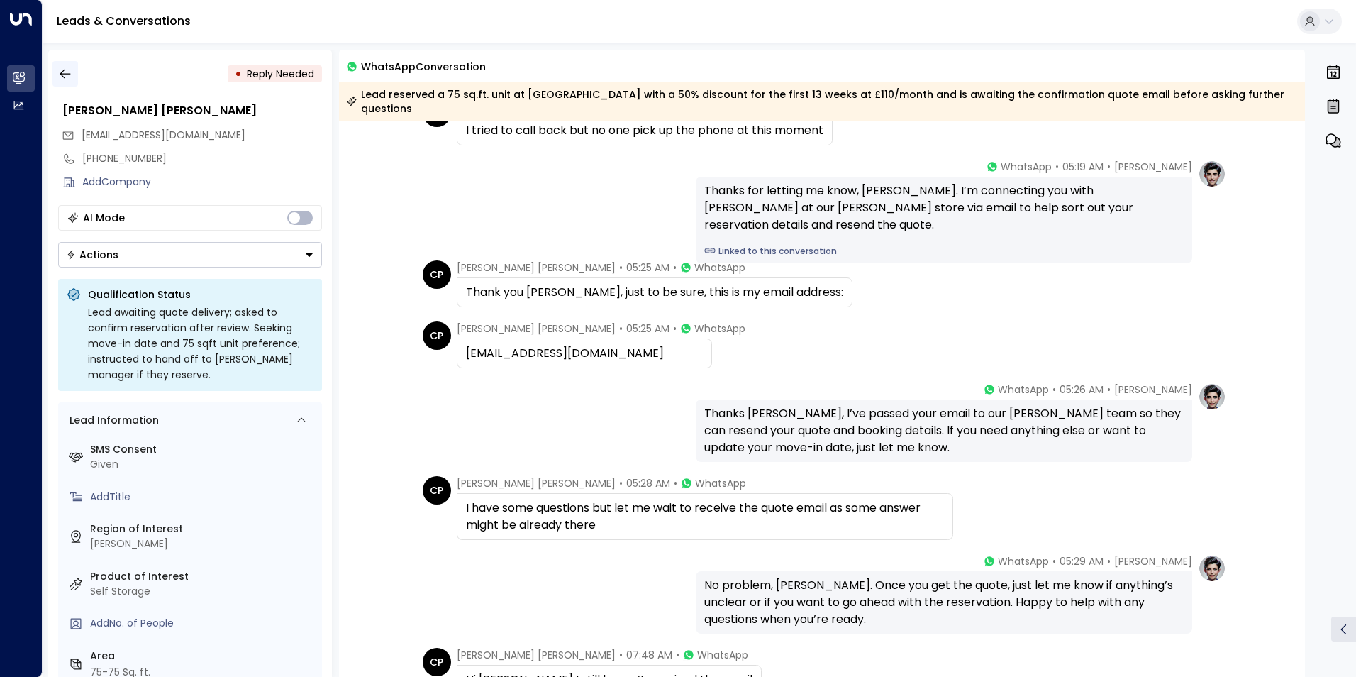
click at [62, 72] on icon "button" at bounding box center [65, 73] width 11 height 9
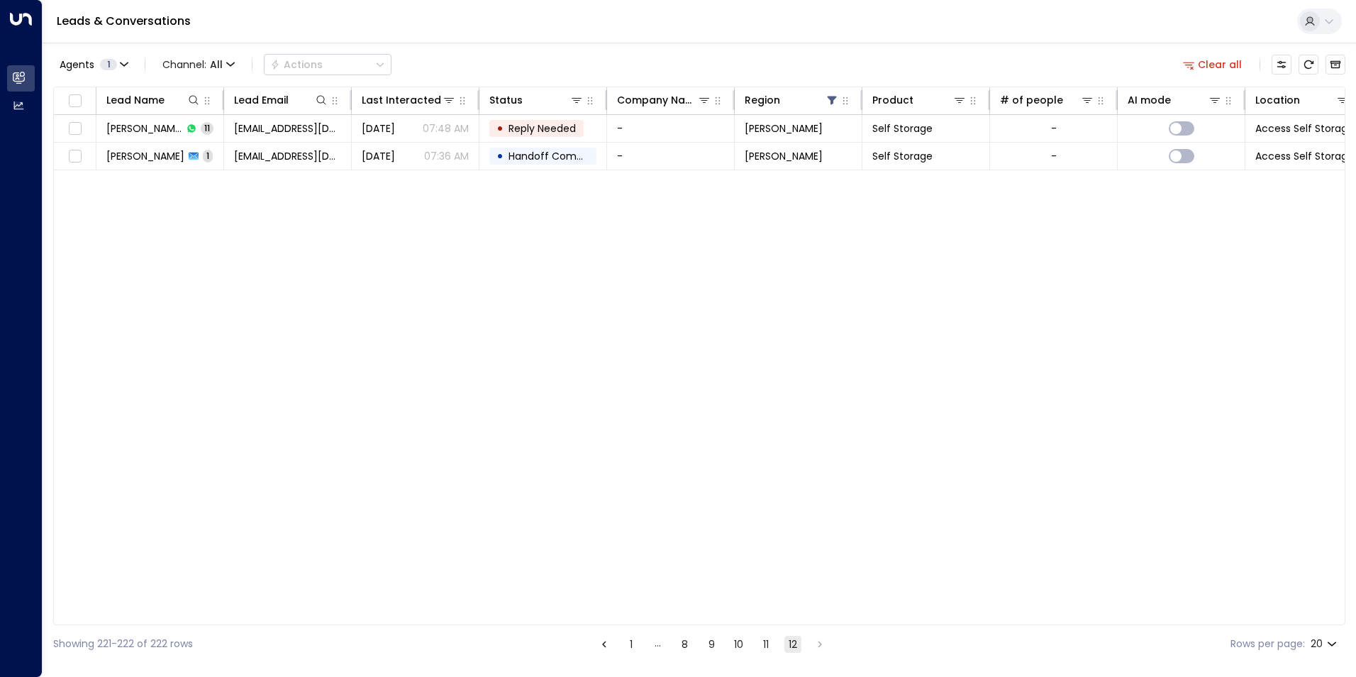
click at [768, 643] on button "11" at bounding box center [765, 643] width 17 height 17
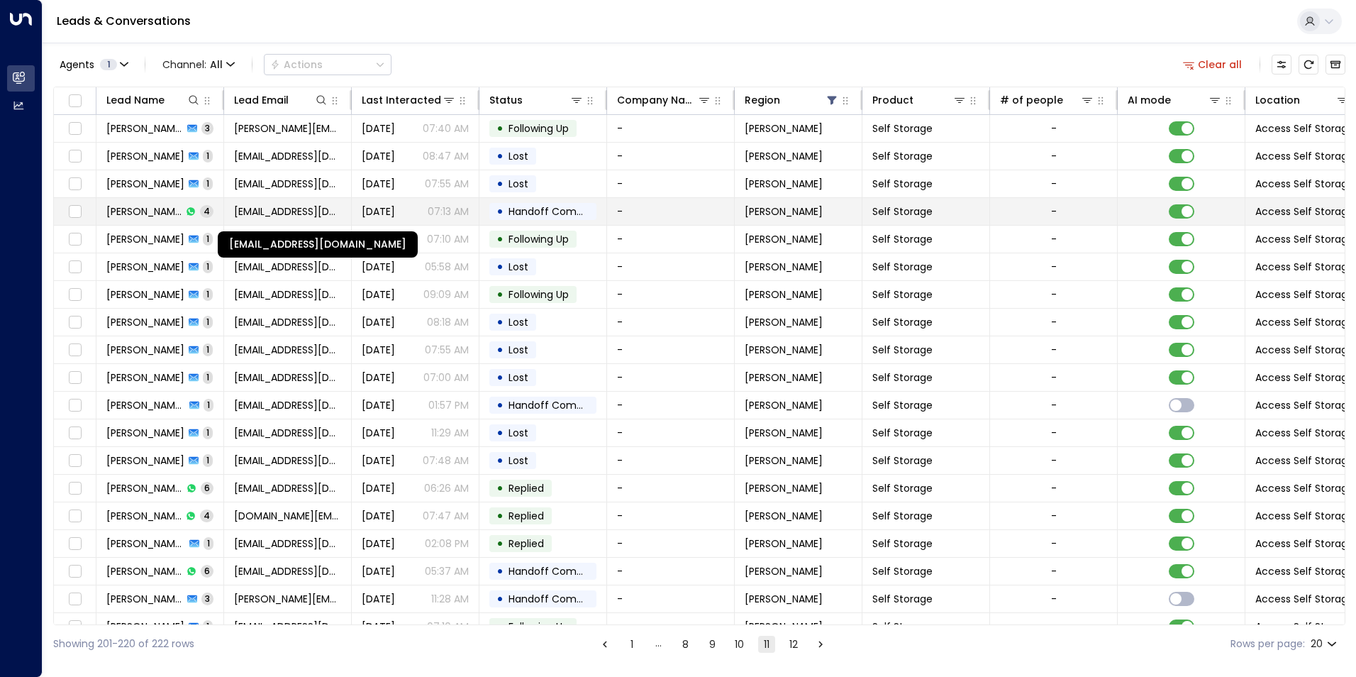
click at [287, 215] on span "rabia.z15@hotmail.com" at bounding box center [287, 211] width 107 height 14
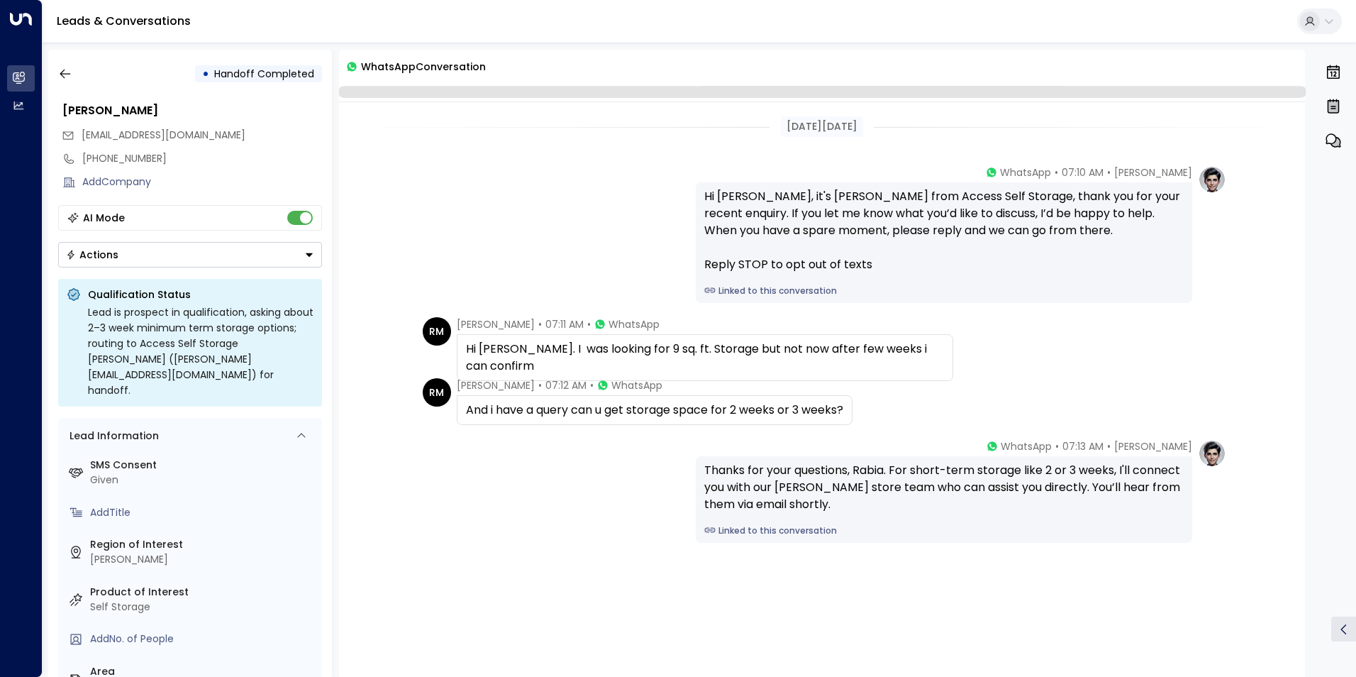
scroll to position [8, 0]
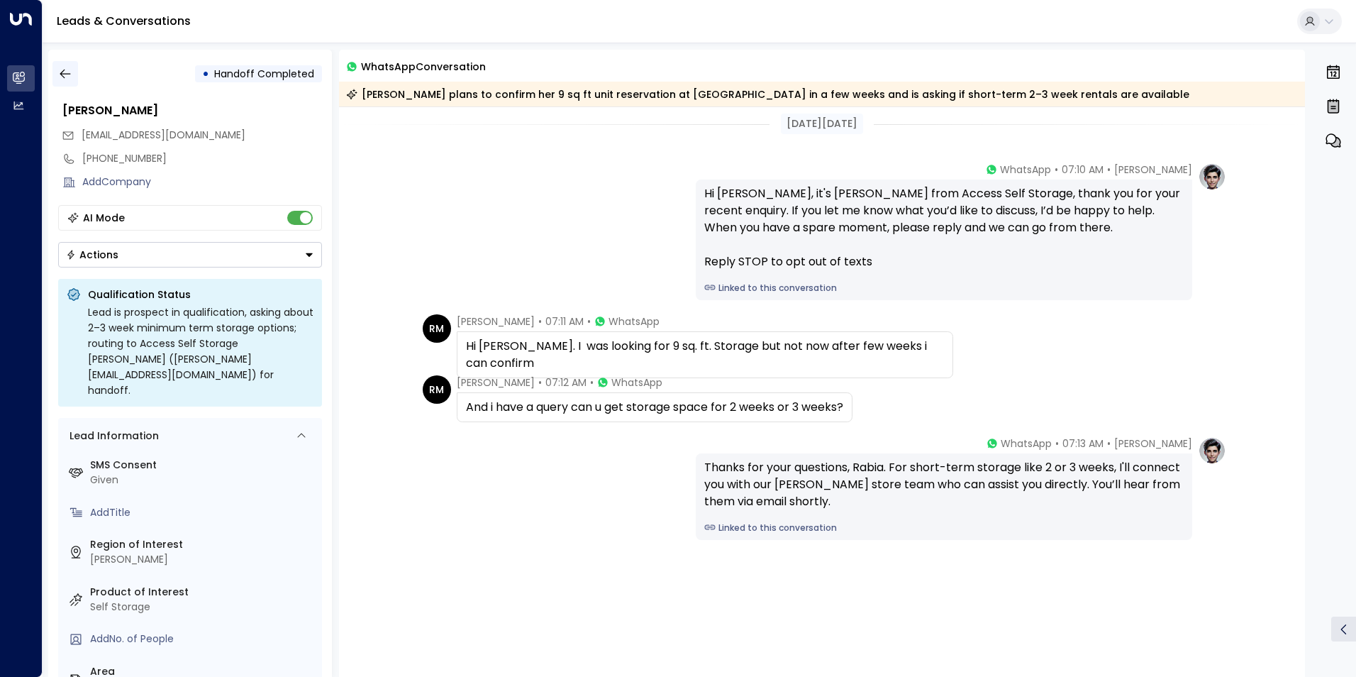
click at [60, 79] on icon "button" at bounding box center [65, 74] width 14 height 14
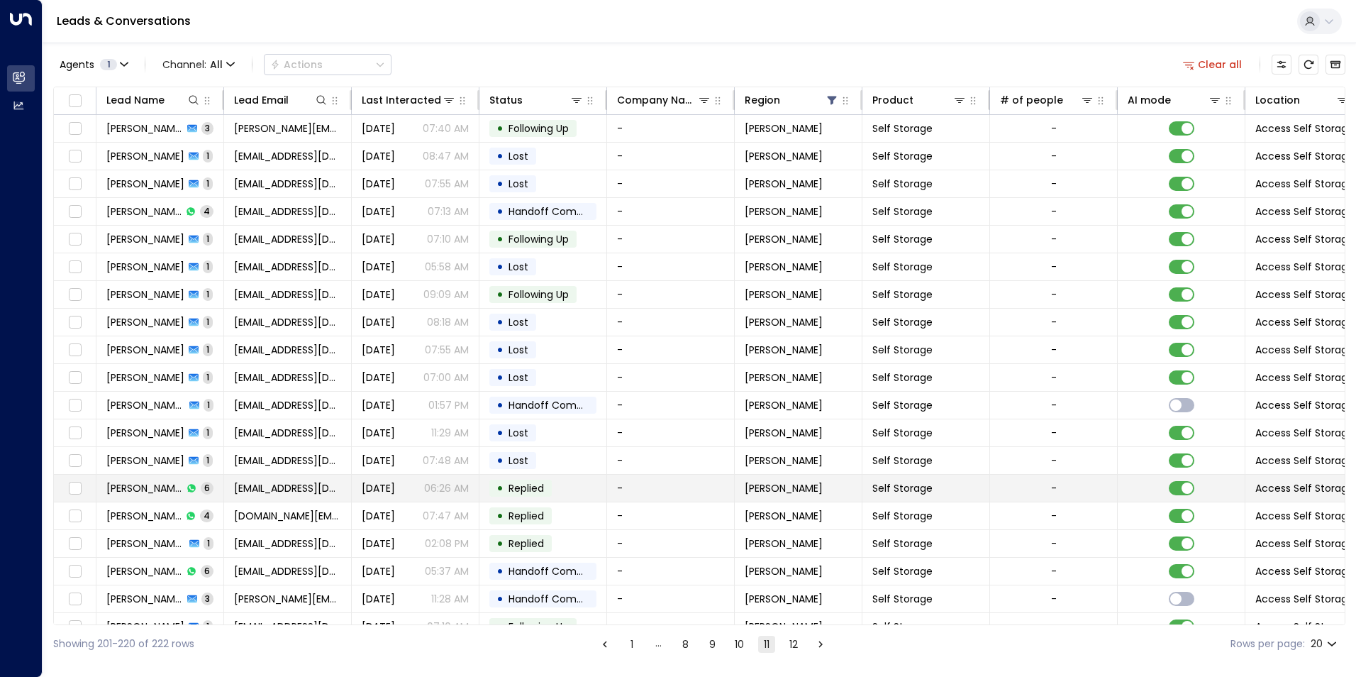
click at [523, 489] on span "Replied" at bounding box center [525, 488] width 35 height 14
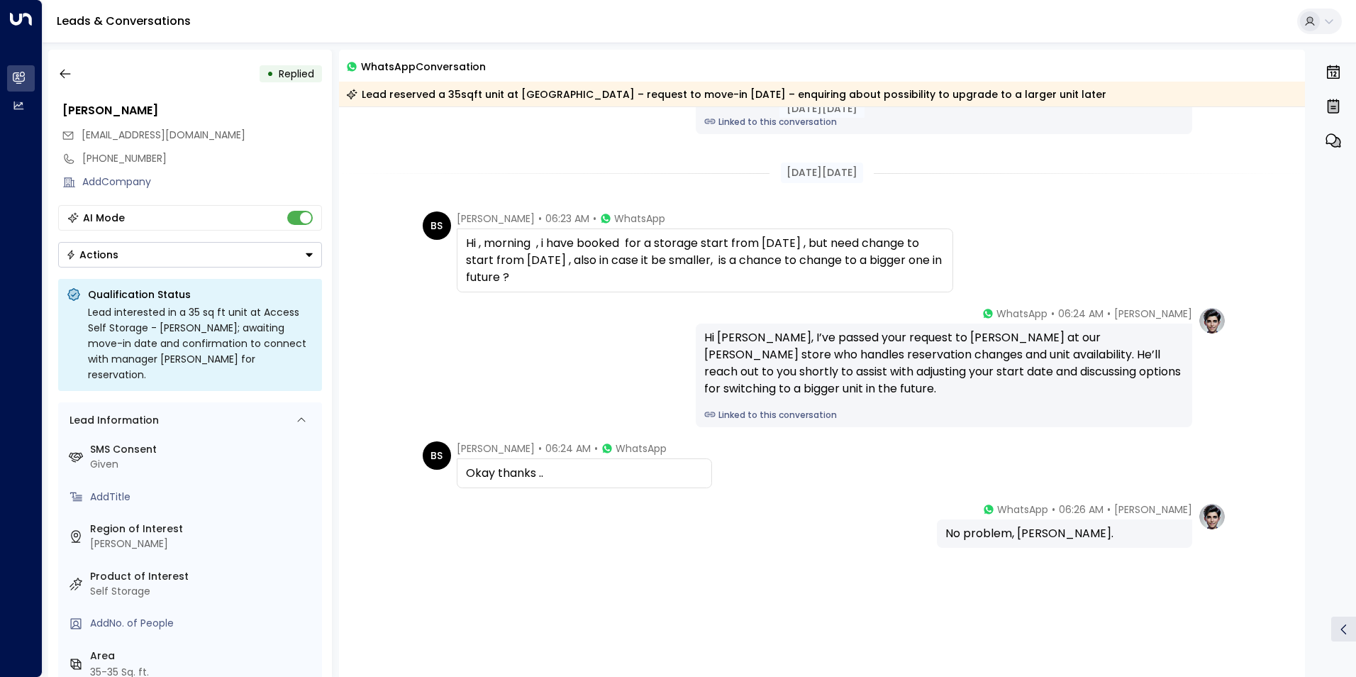
scroll to position [367, 0]
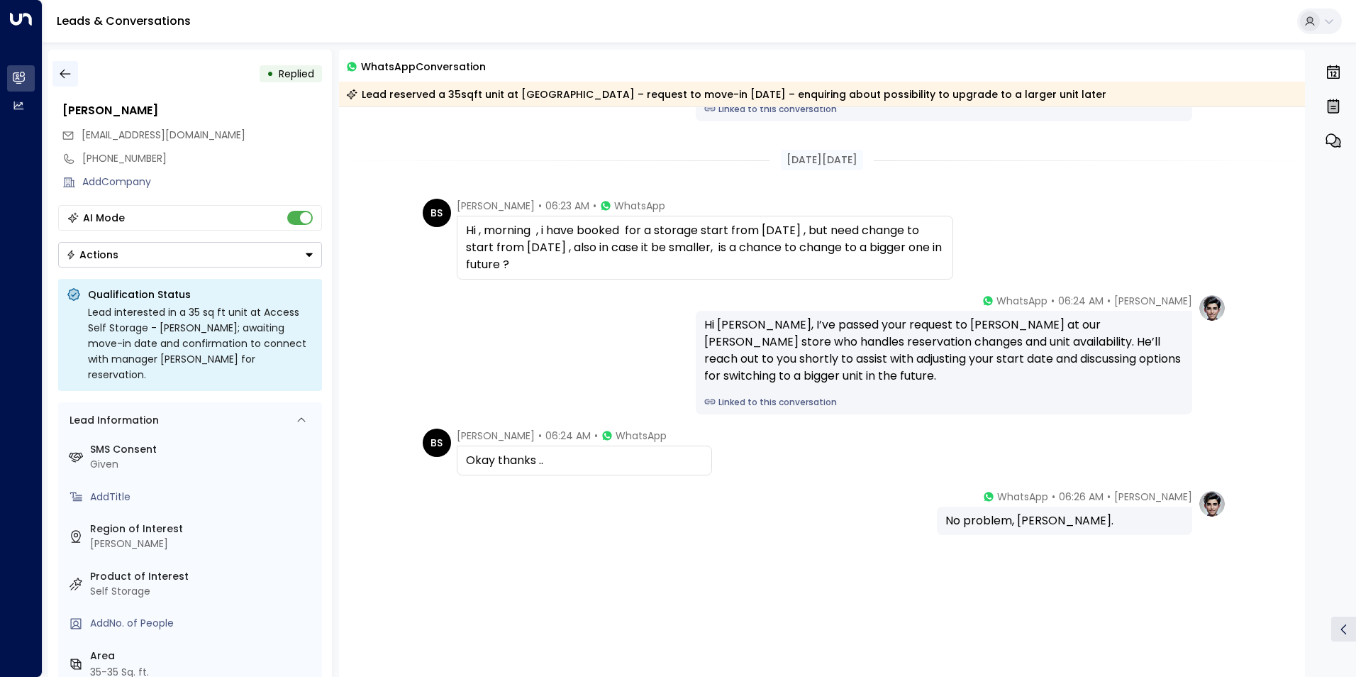
click at [58, 69] on icon "button" at bounding box center [65, 74] width 14 height 14
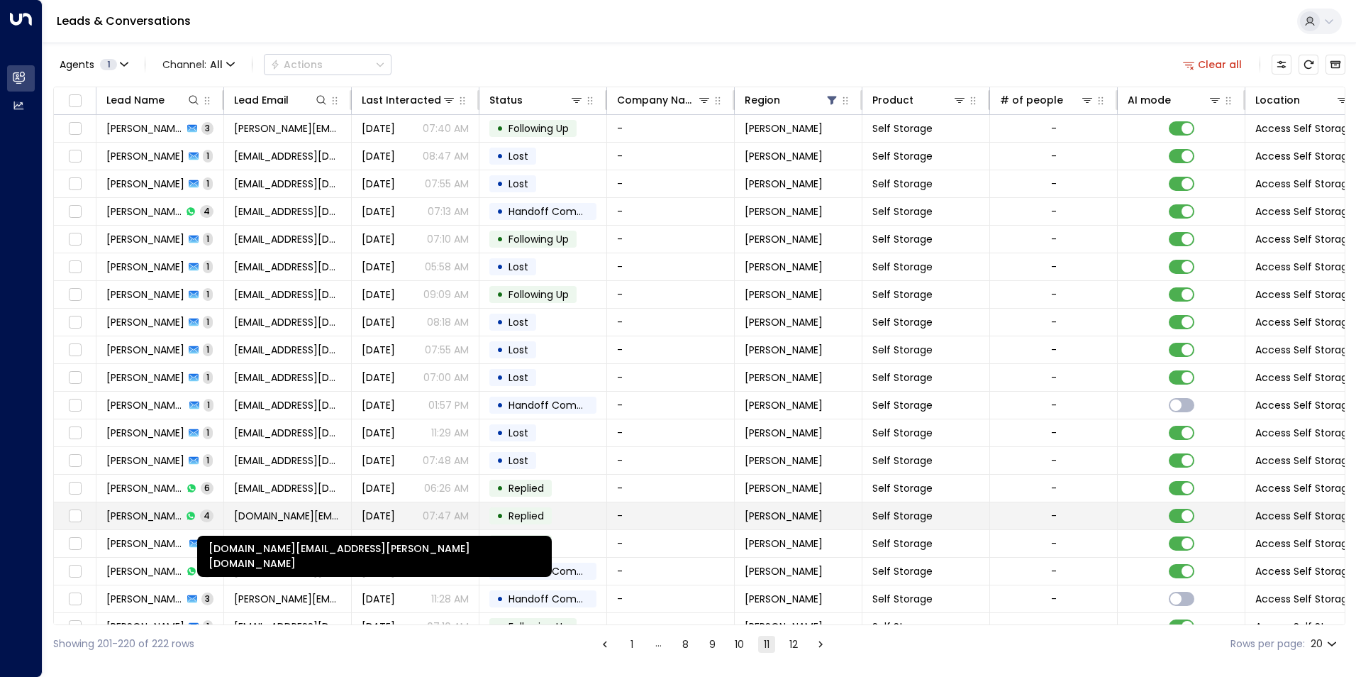
click at [318, 512] on span "Tristan.simpson.uk@gmail.com" at bounding box center [287, 515] width 107 height 14
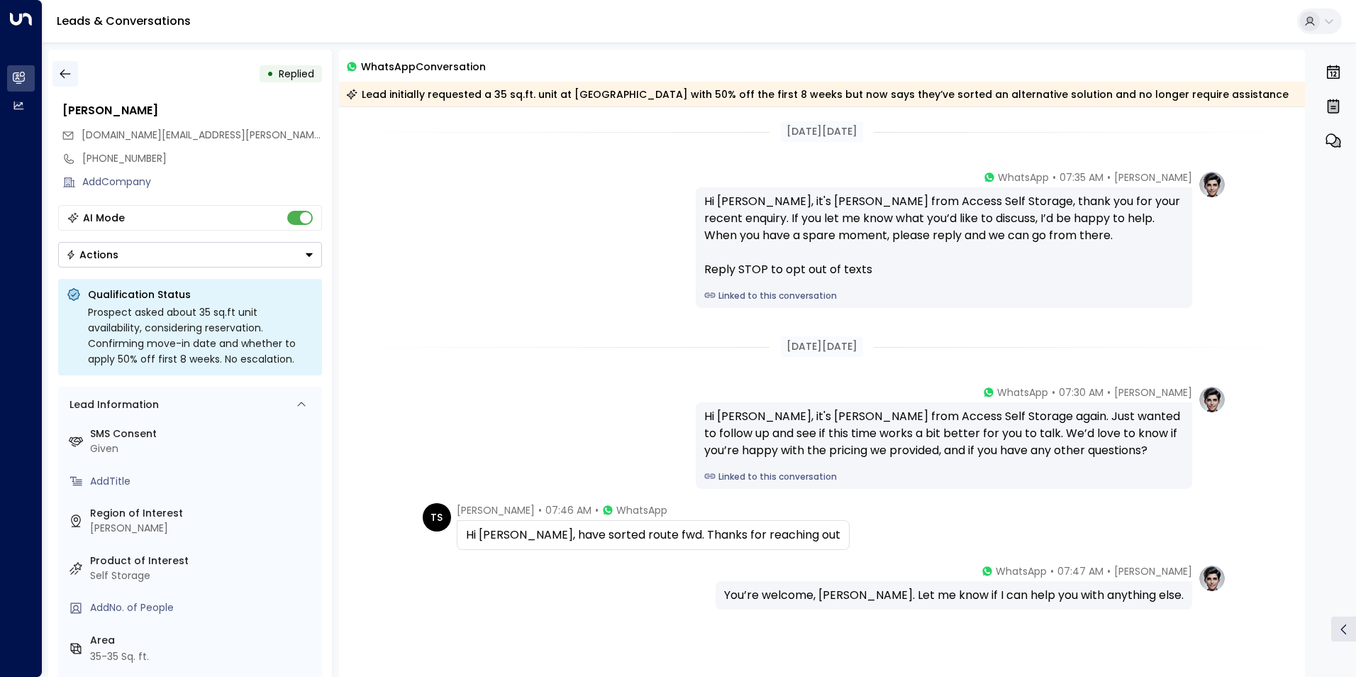
click at [60, 82] on button "button" at bounding box center [65, 74] width 26 height 26
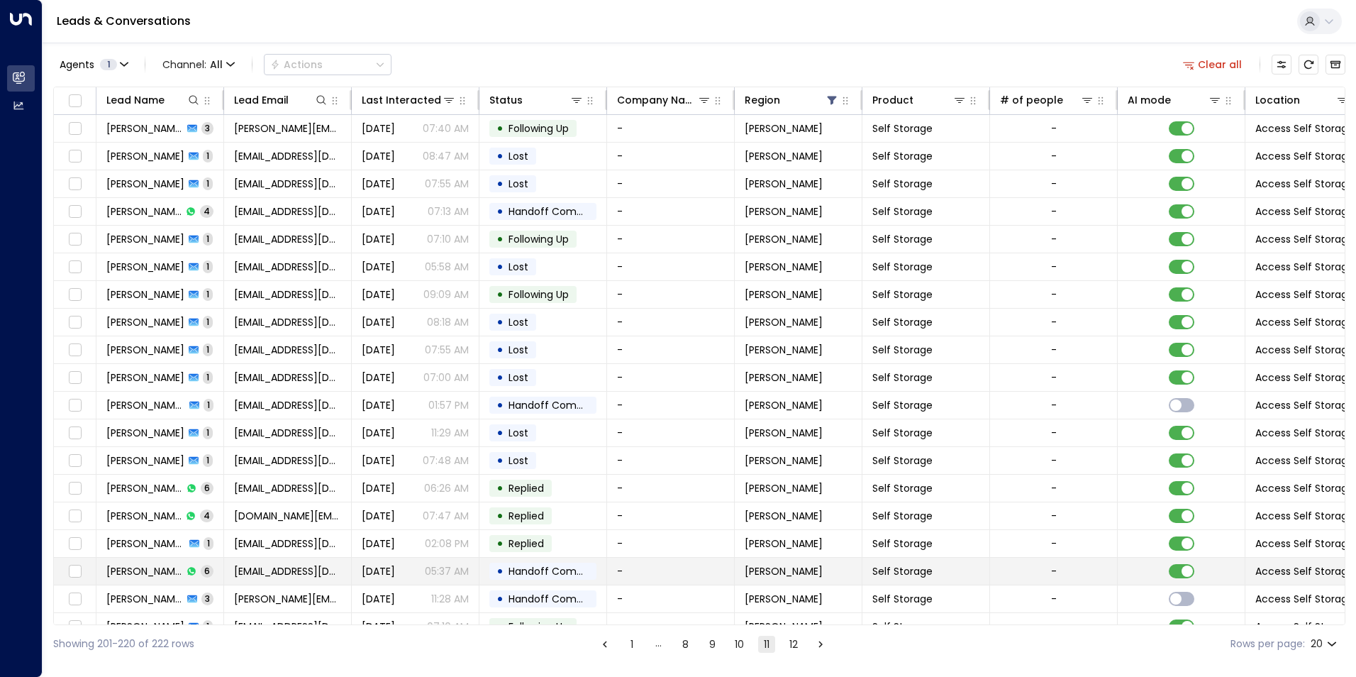
click at [395, 573] on span "Sep 04, 2025" at bounding box center [378, 571] width 33 height 14
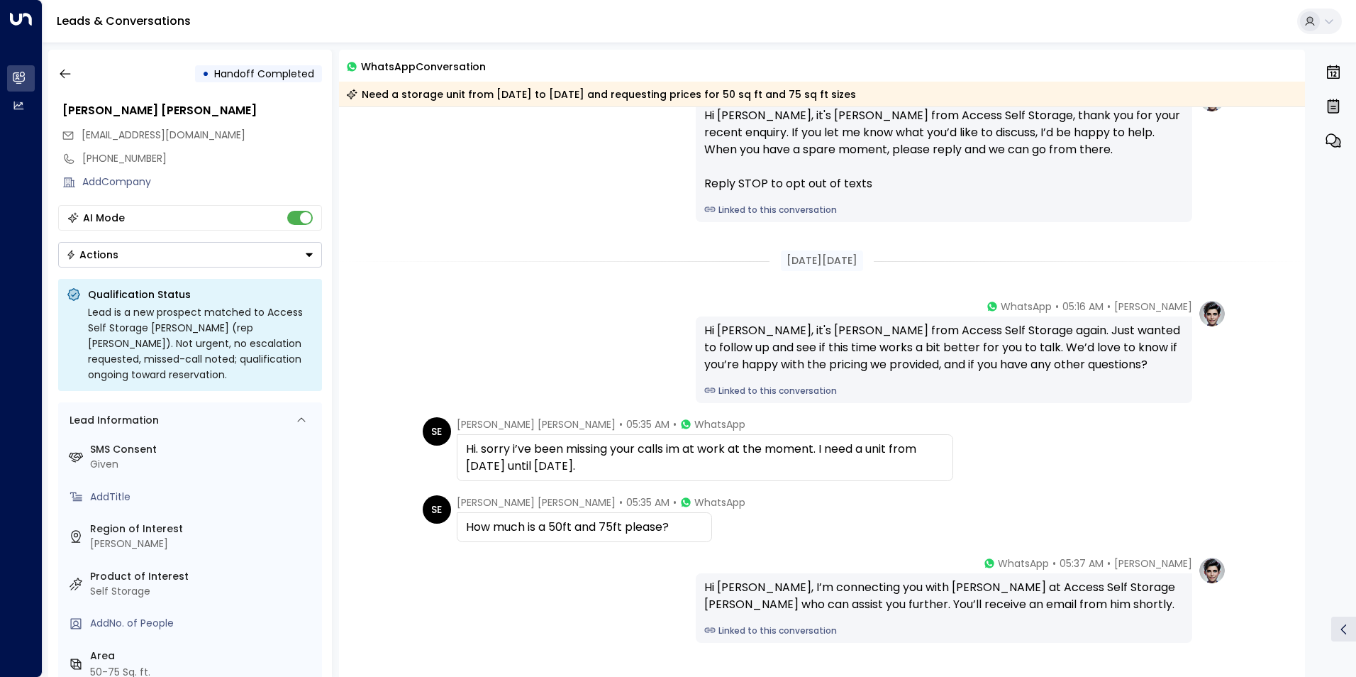
scroll to position [391, 0]
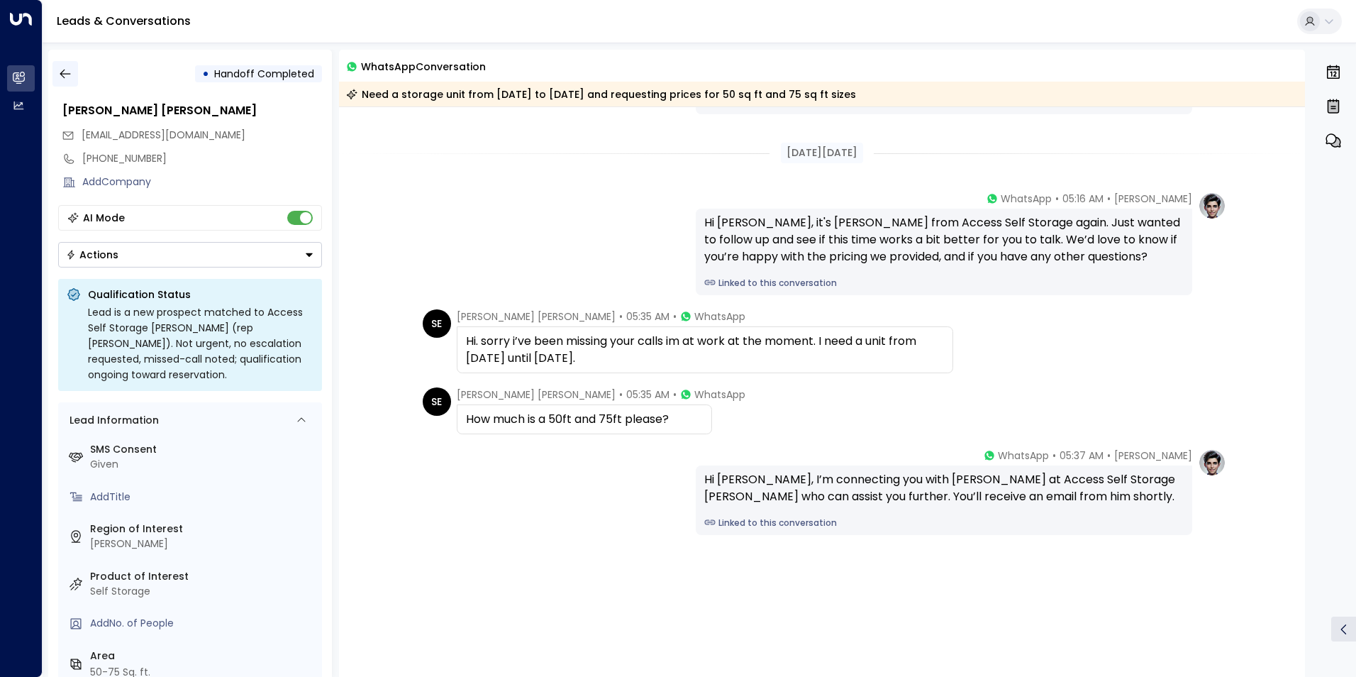
click at [65, 74] on icon "button" at bounding box center [65, 74] width 14 height 14
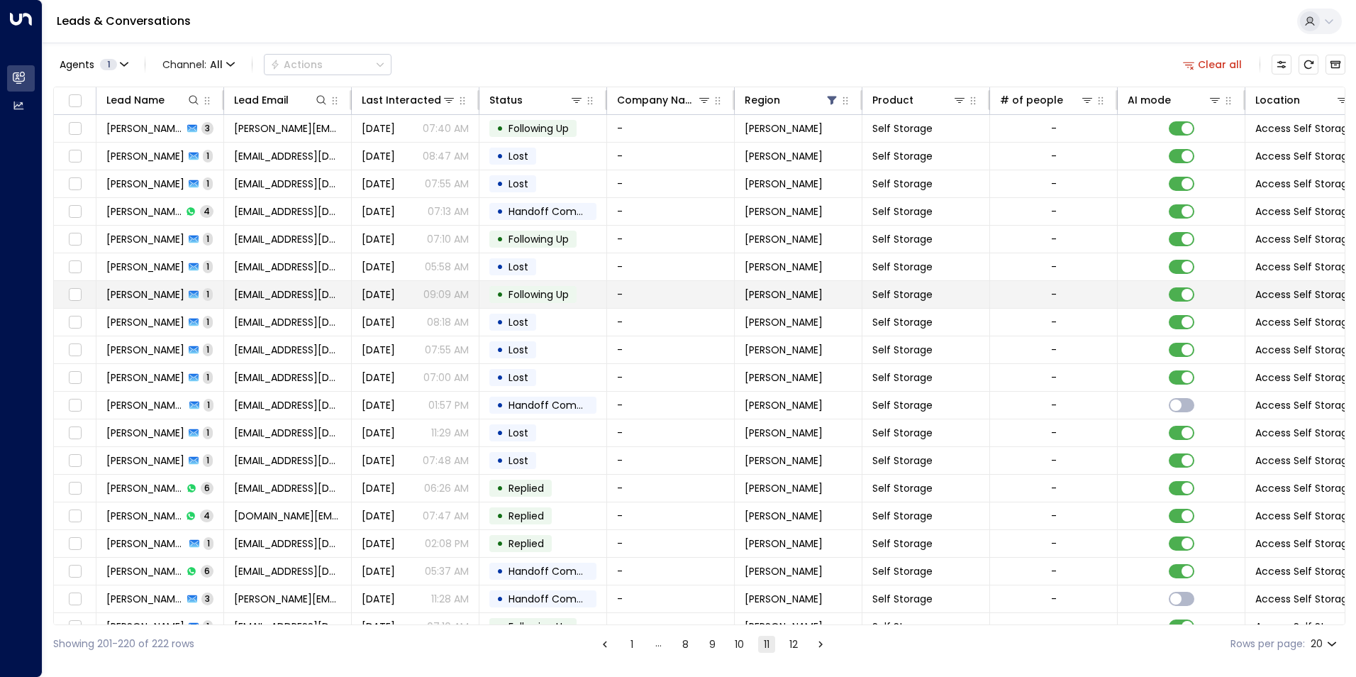
scroll to position [48, 0]
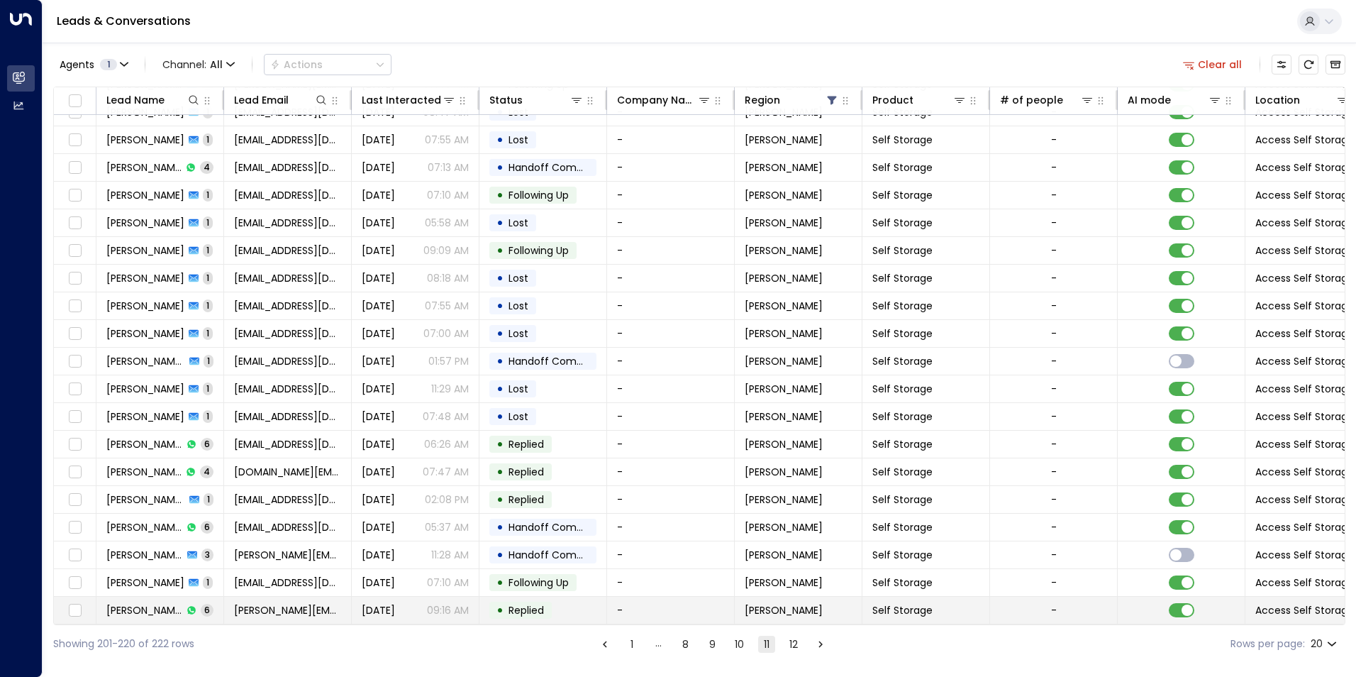
click at [398, 613] on td "Sep 03, 2025 09:16 AM" at bounding box center [416, 609] width 128 height 27
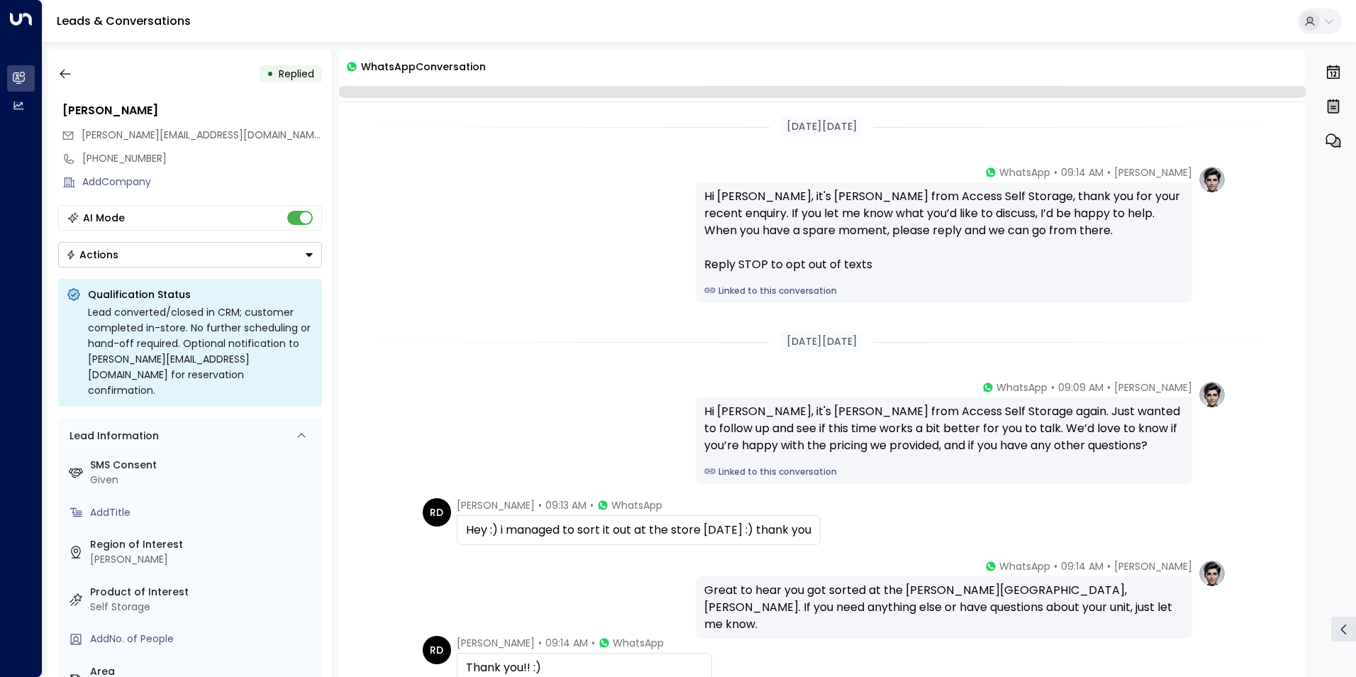
scroll to position [207, 0]
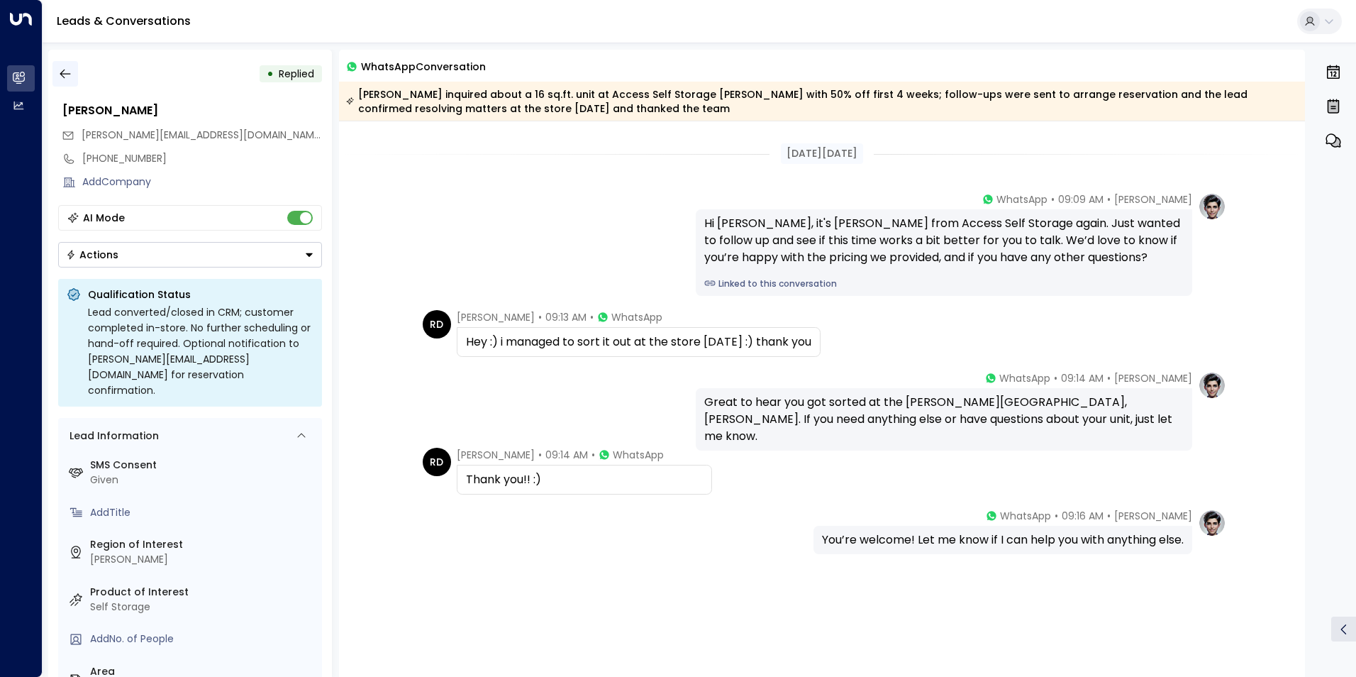
click at [65, 72] on icon "button" at bounding box center [65, 74] width 14 height 14
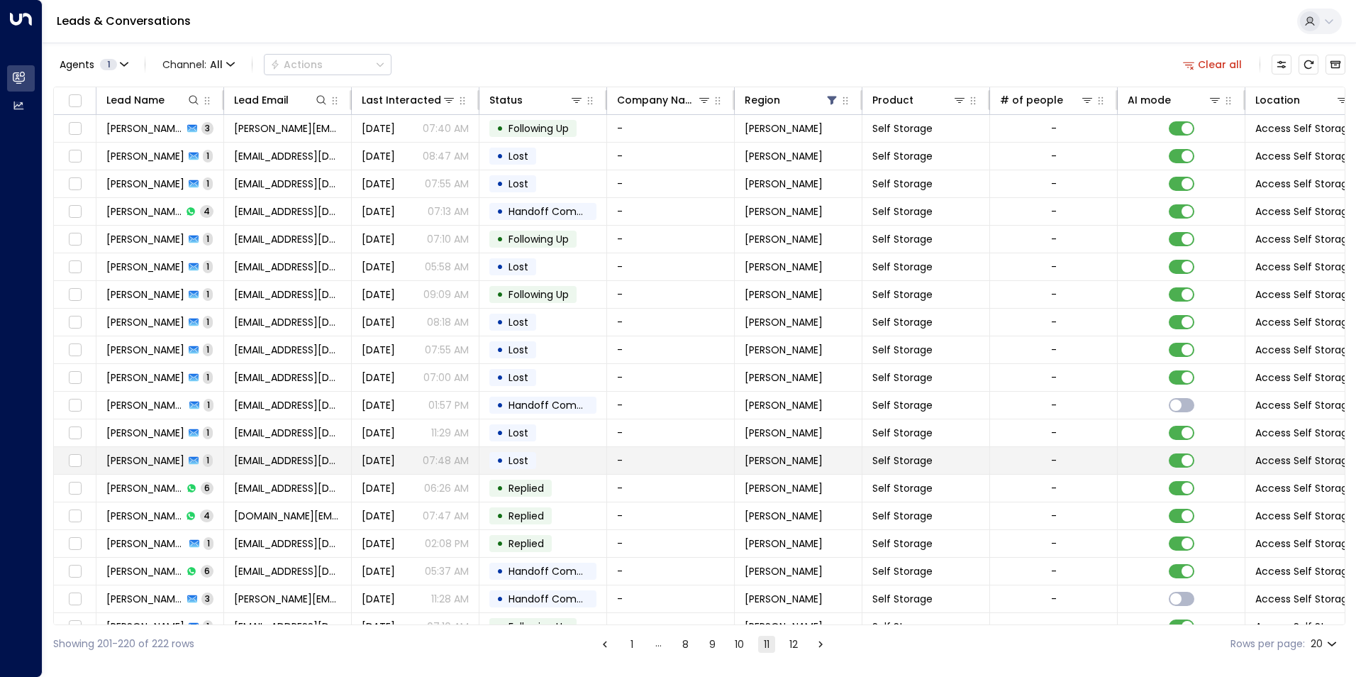
scroll to position [48, 0]
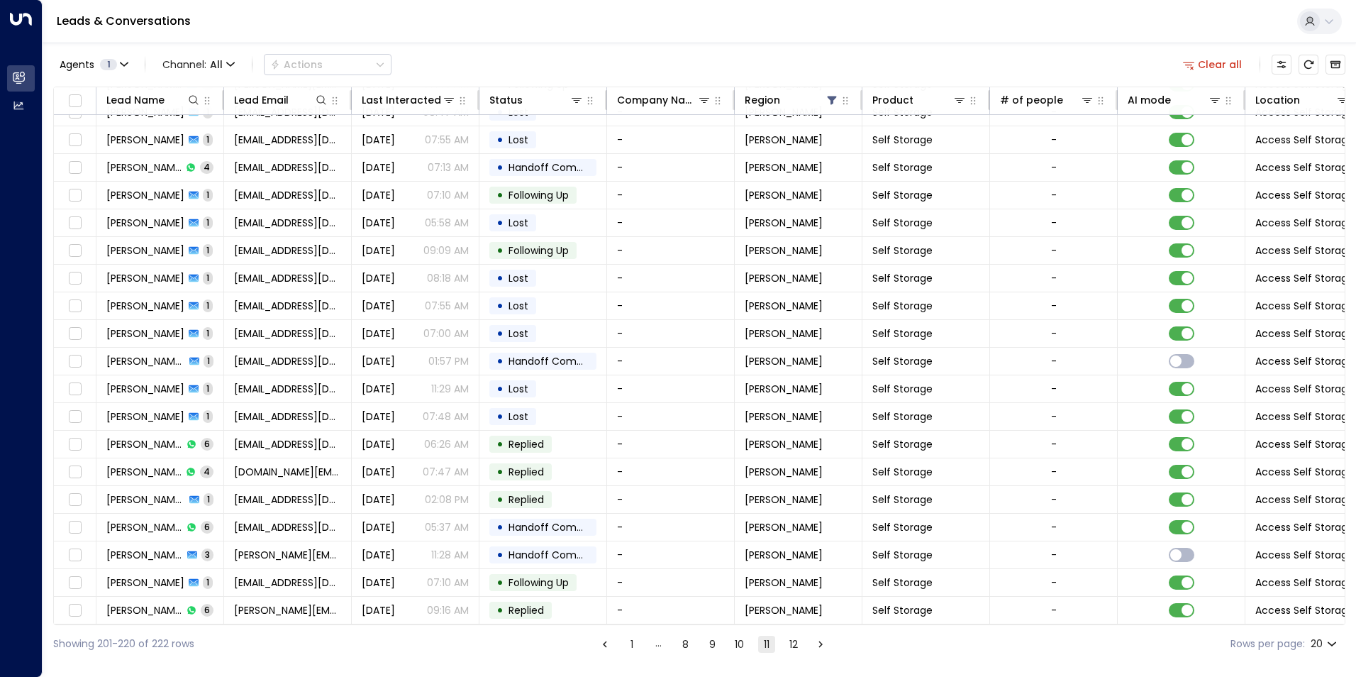
click at [742, 645] on button "10" at bounding box center [739, 643] width 17 height 17
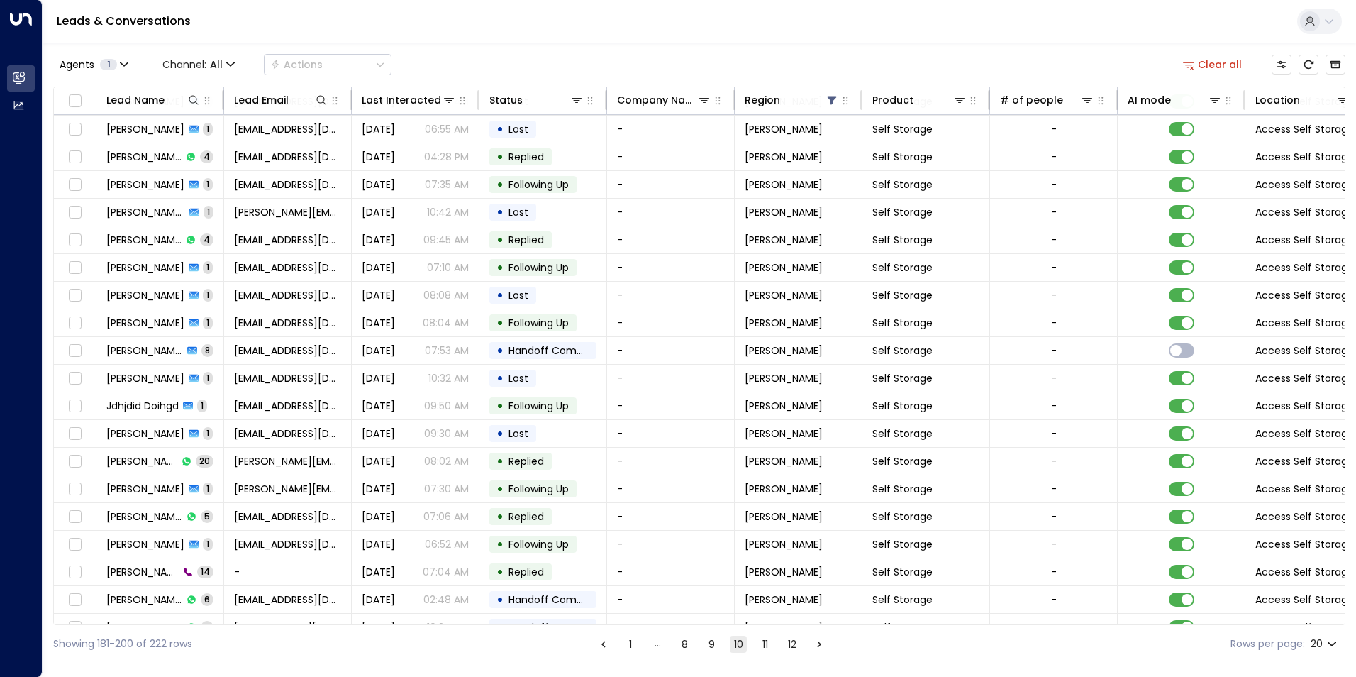
scroll to position [48, 0]
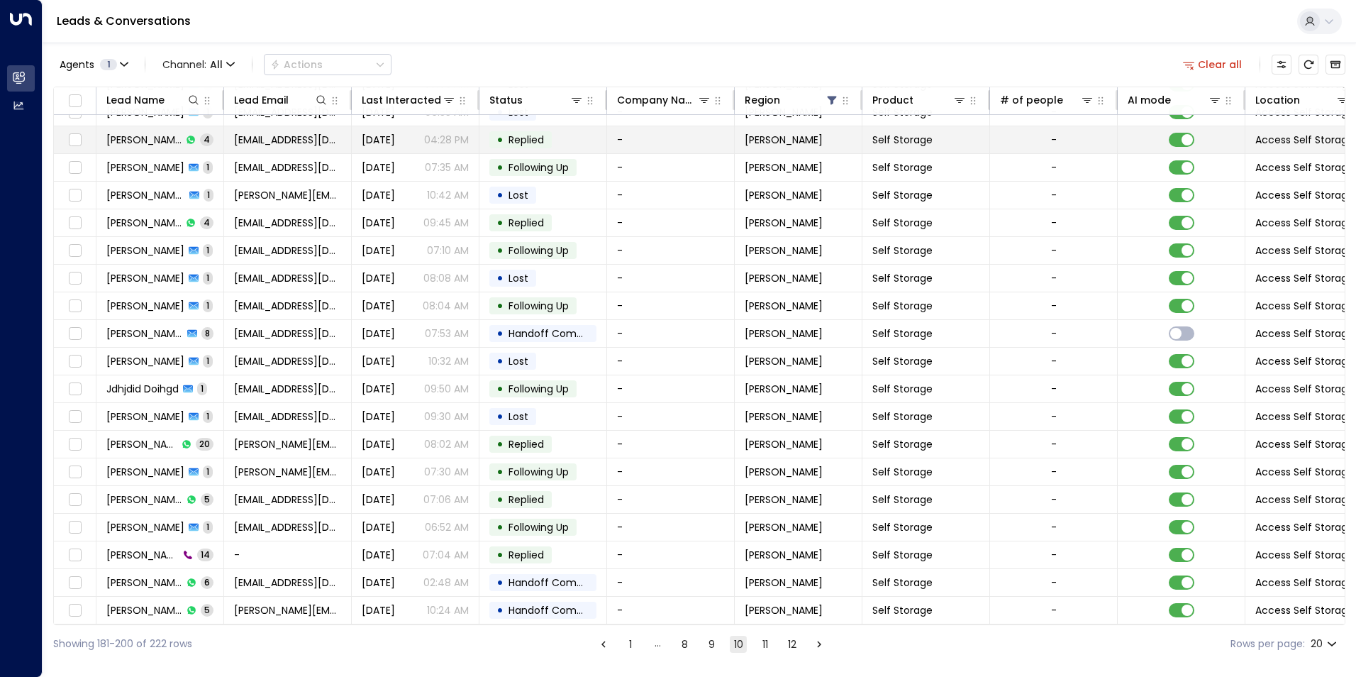
click at [491, 135] on div "• Replied" at bounding box center [520, 139] width 62 height 17
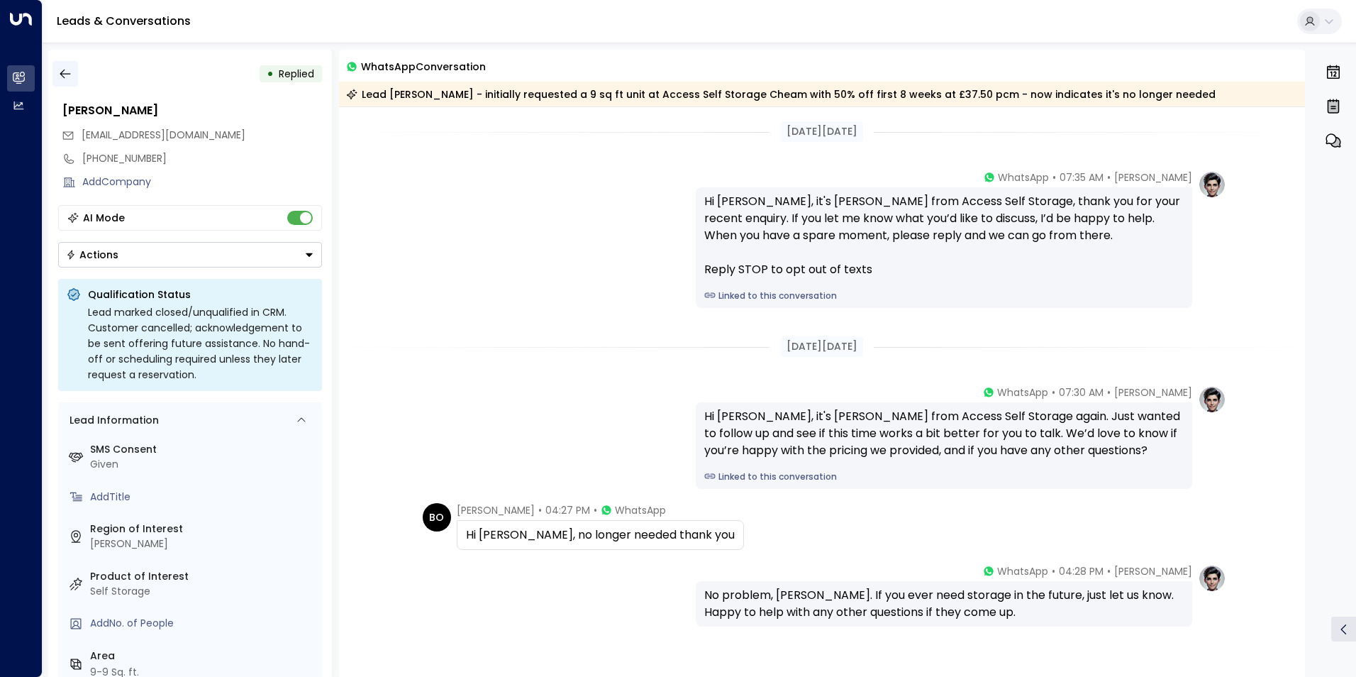
click at [65, 72] on icon "button" at bounding box center [65, 74] width 14 height 14
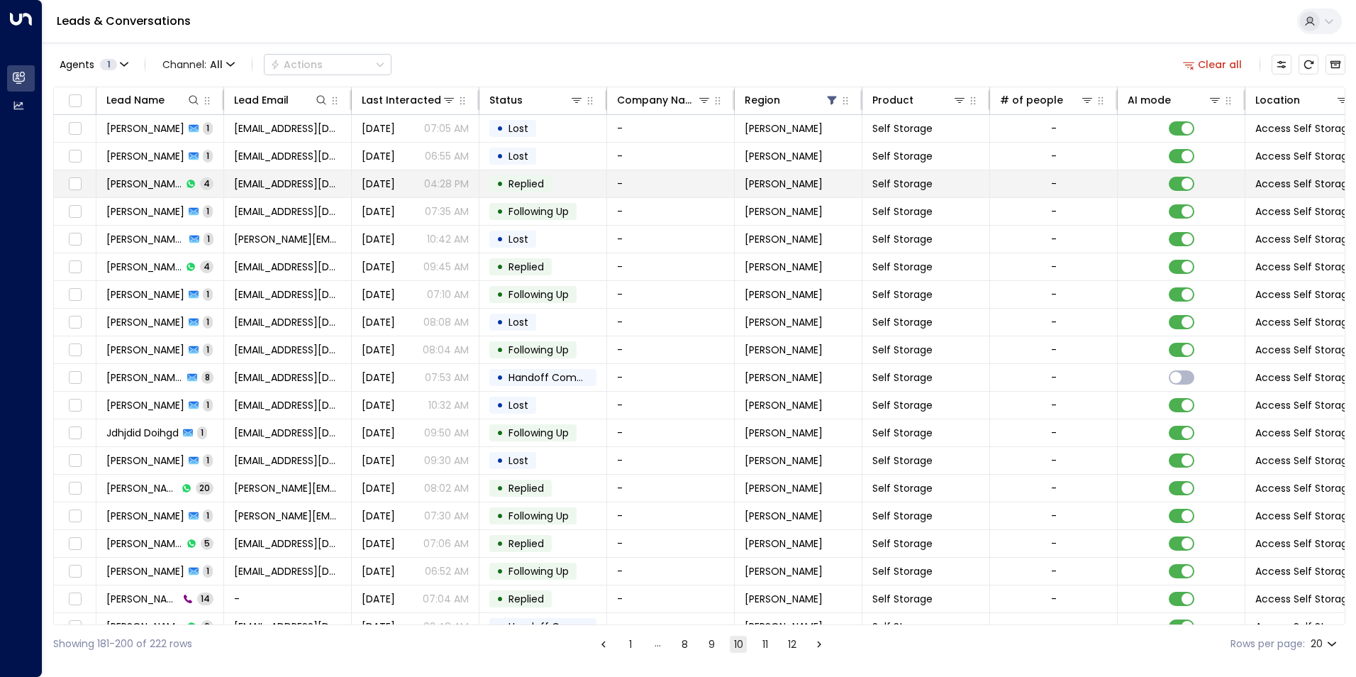
click at [604, 182] on td "• Replied" at bounding box center [543, 183] width 128 height 27
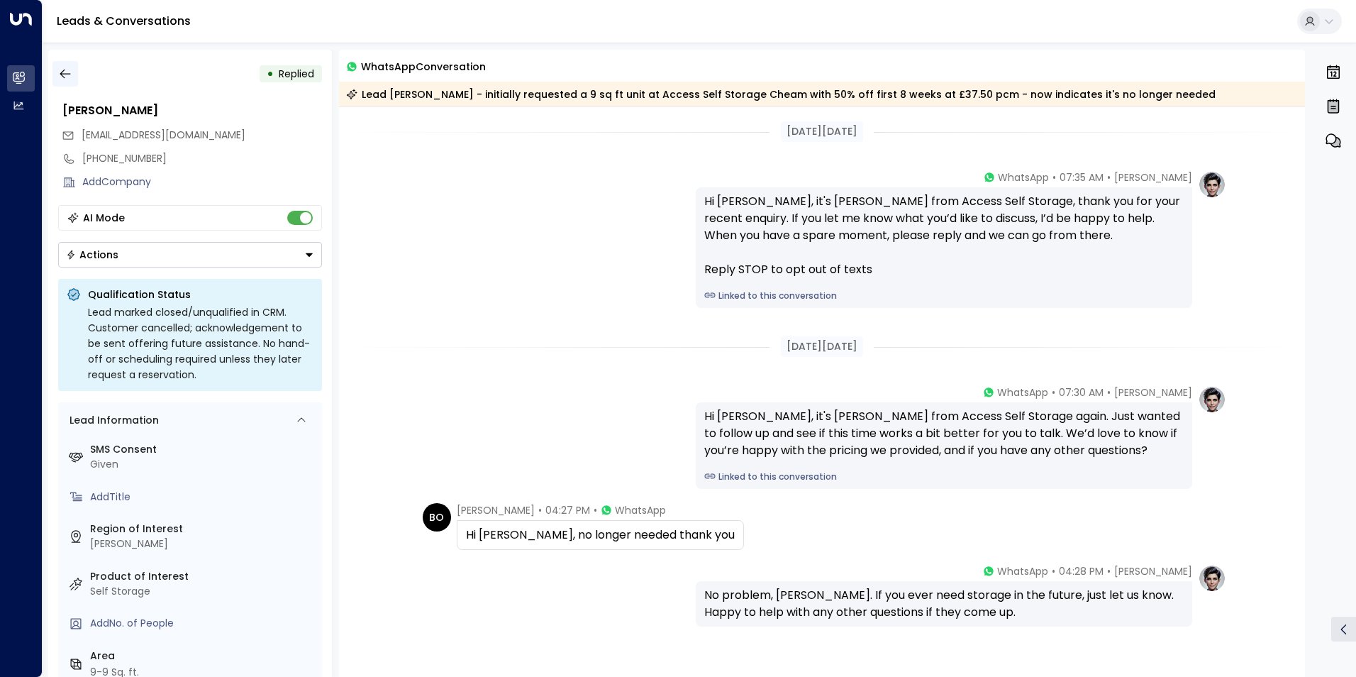
click at [67, 72] on icon "button" at bounding box center [65, 74] width 14 height 14
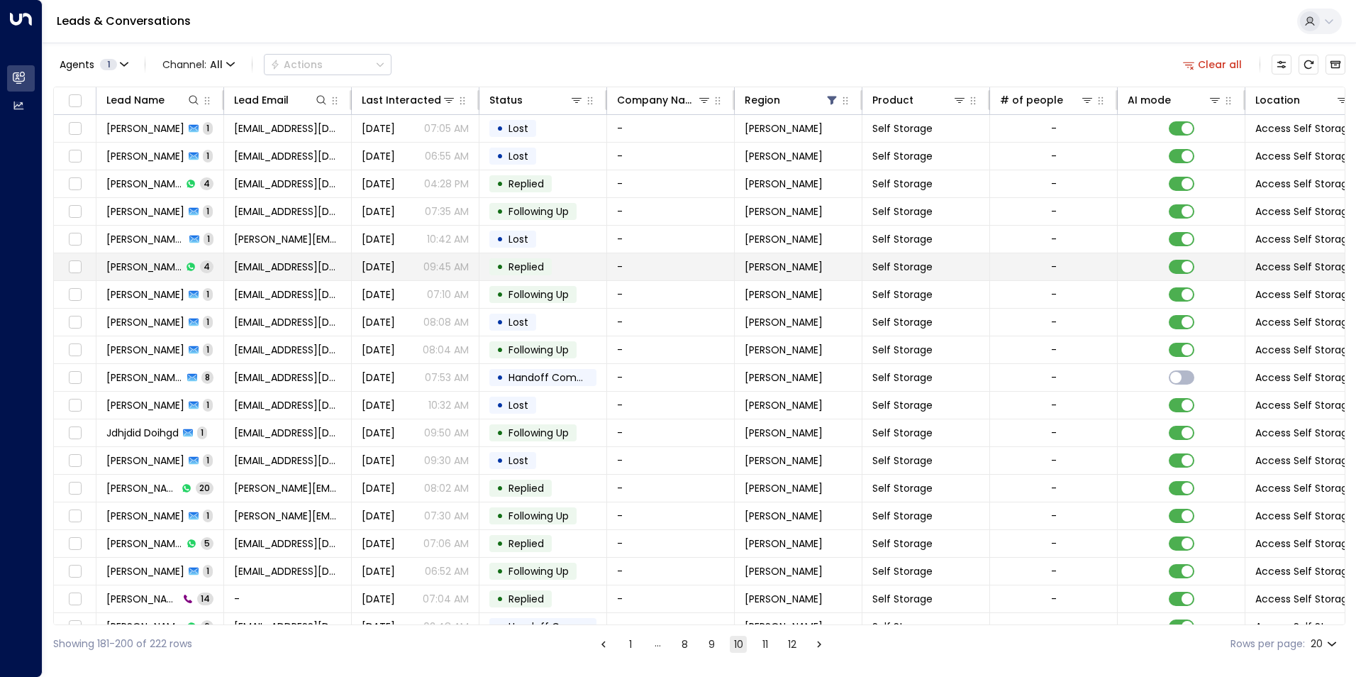
click at [622, 269] on td "-" at bounding box center [671, 266] width 128 height 27
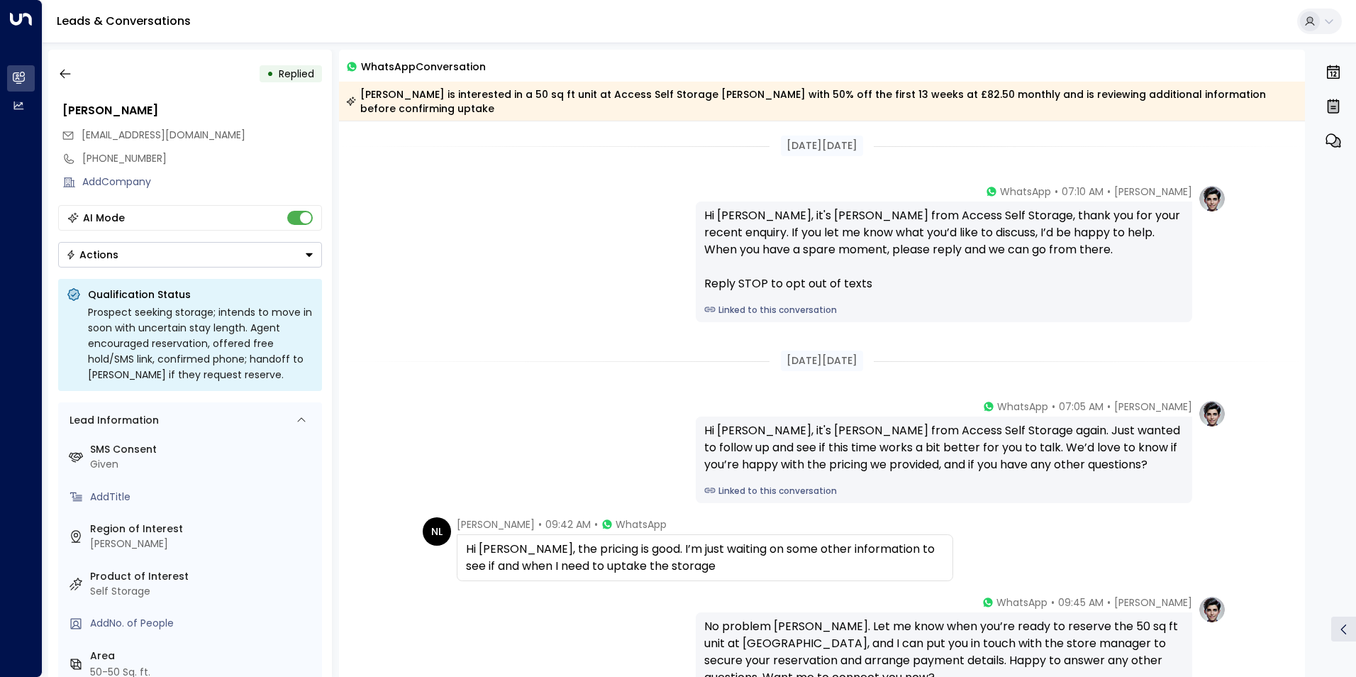
click at [67, 60] on div "• Replied Nicki Laver nickilaver@hotmail.com +447810351253 Add Company AI Mode …" at bounding box center [190, 363] width 284 height 627
click at [72, 68] on button "button" at bounding box center [65, 74] width 26 height 26
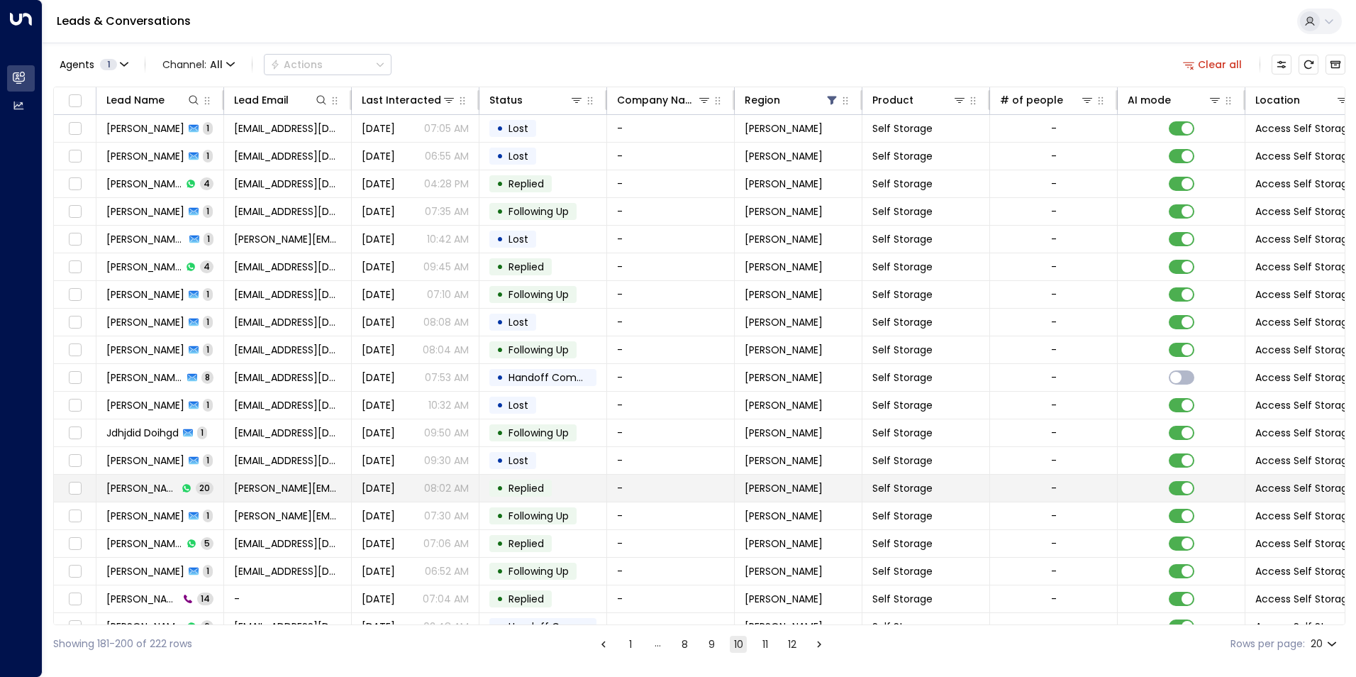
click at [472, 487] on td "Sep 09, 2025 08:02 AM" at bounding box center [416, 487] width 128 height 27
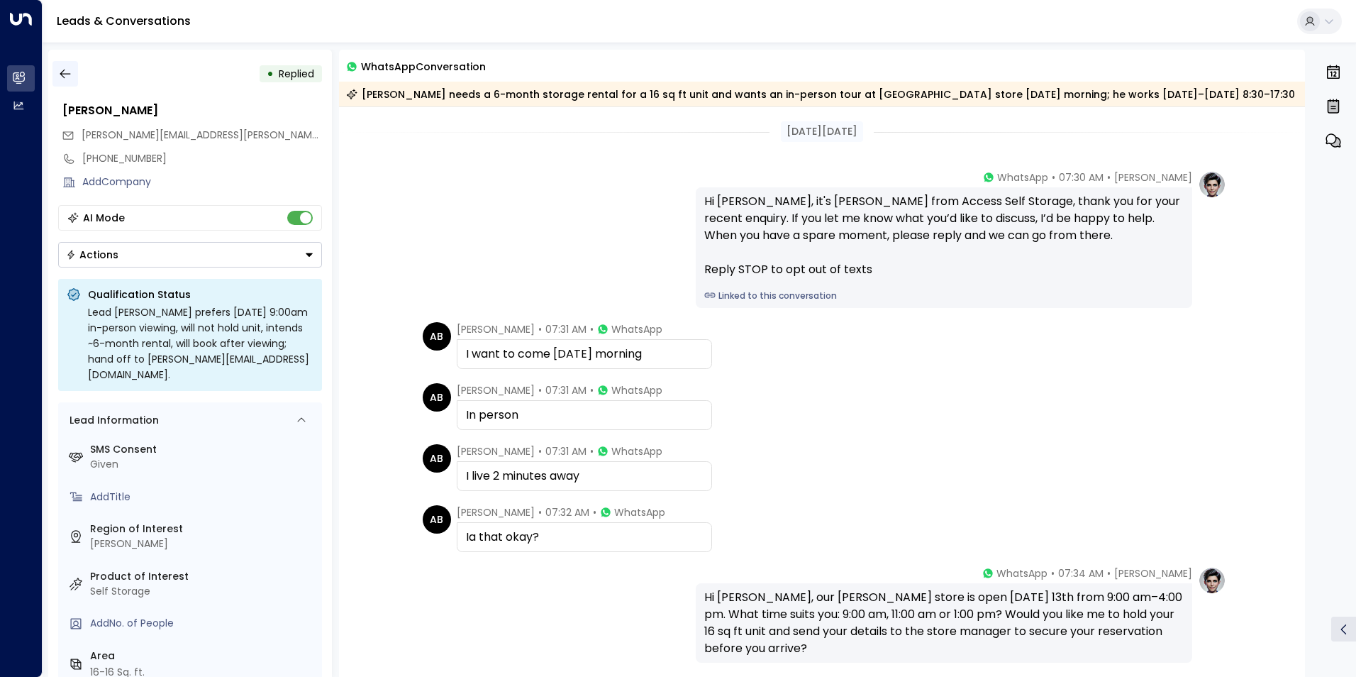
click at [71, 80] on icon "button" at bounding box center [65, 74] width 14 height 14
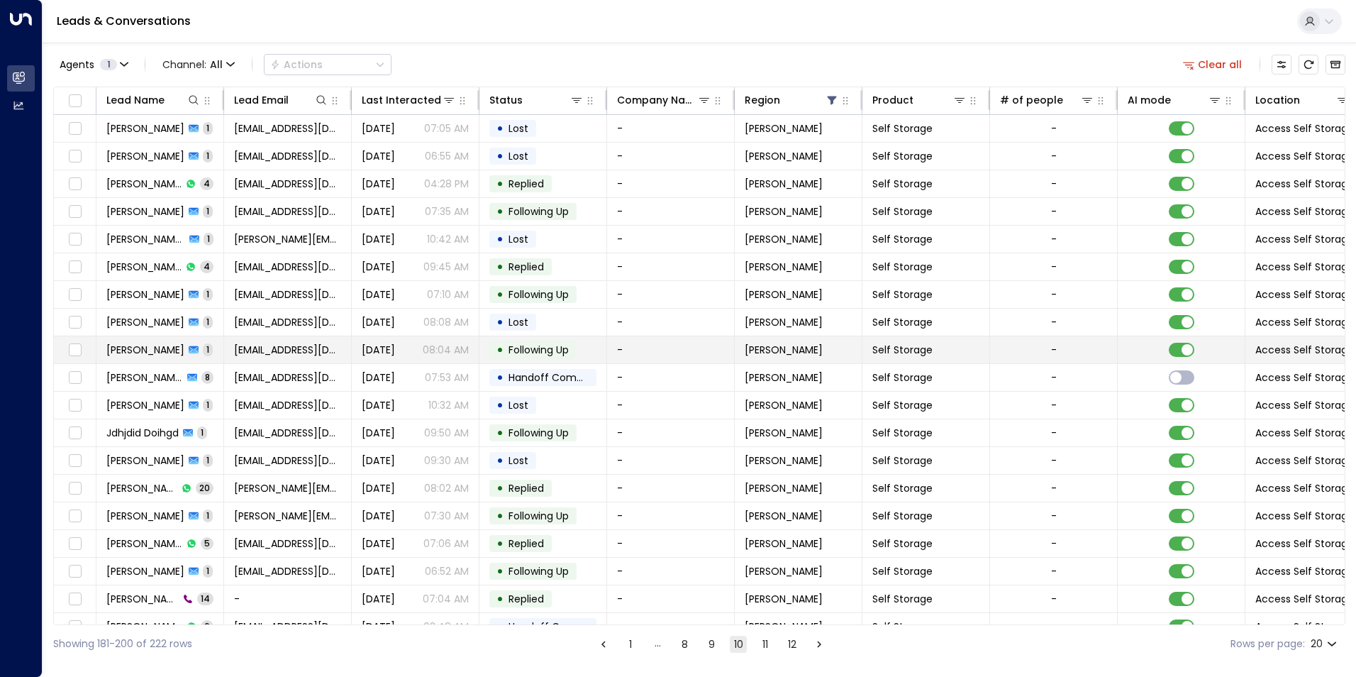
scroll to position [48, 0]
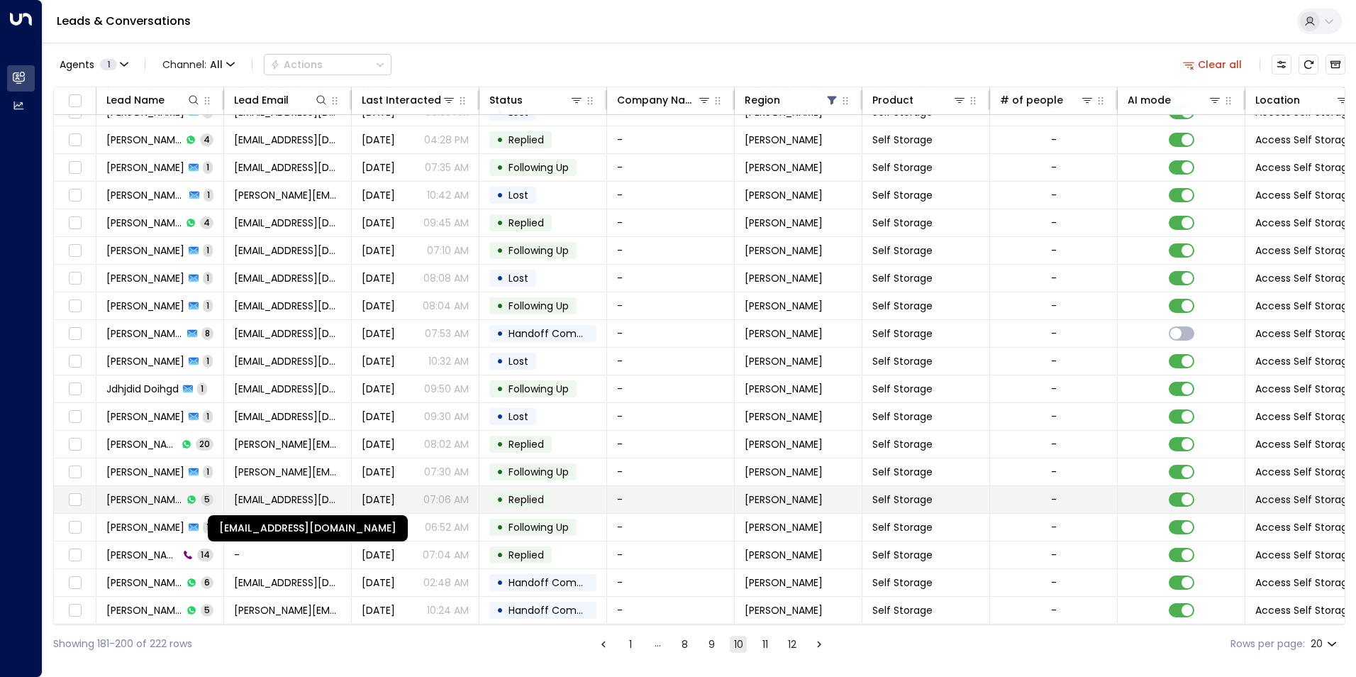
click at [283, 500] on span "yvonnetrent02@gmail.com" at bounding box center [287, 499] width 107 height 14
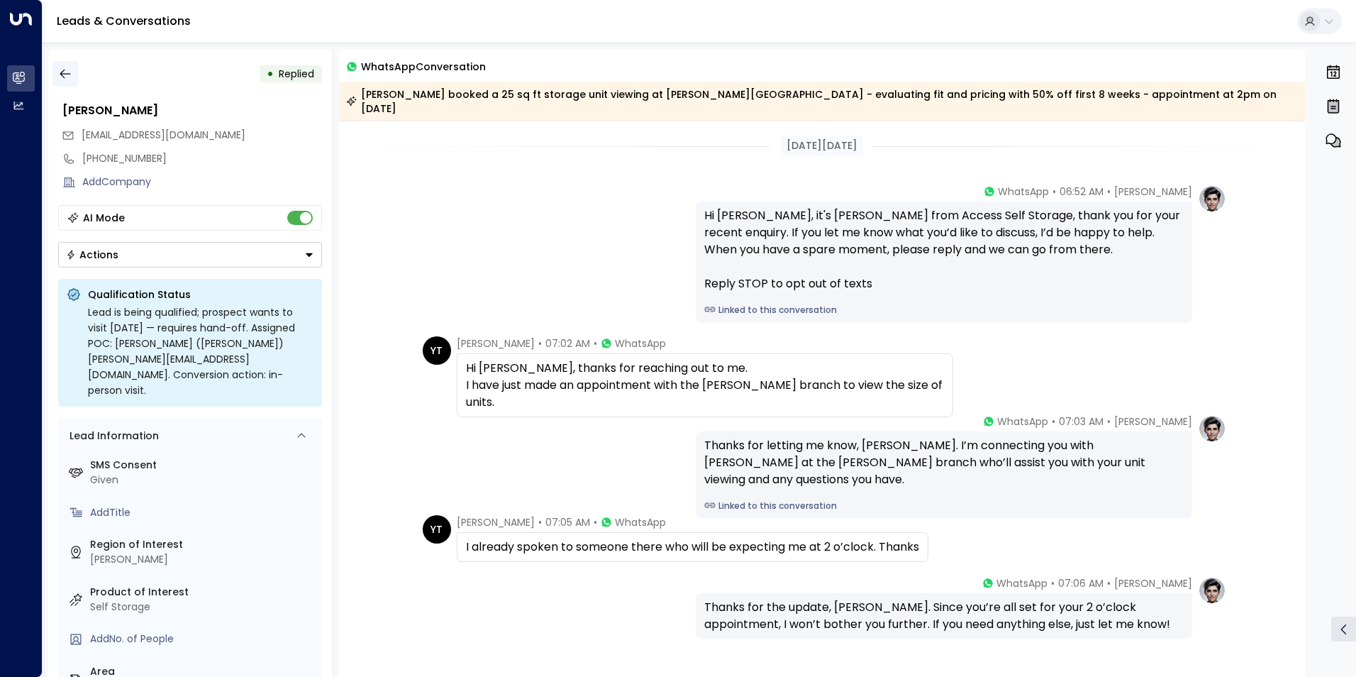
click at [67, 67] on icon "button" at bounding box center [65, 74] width 14 height 14
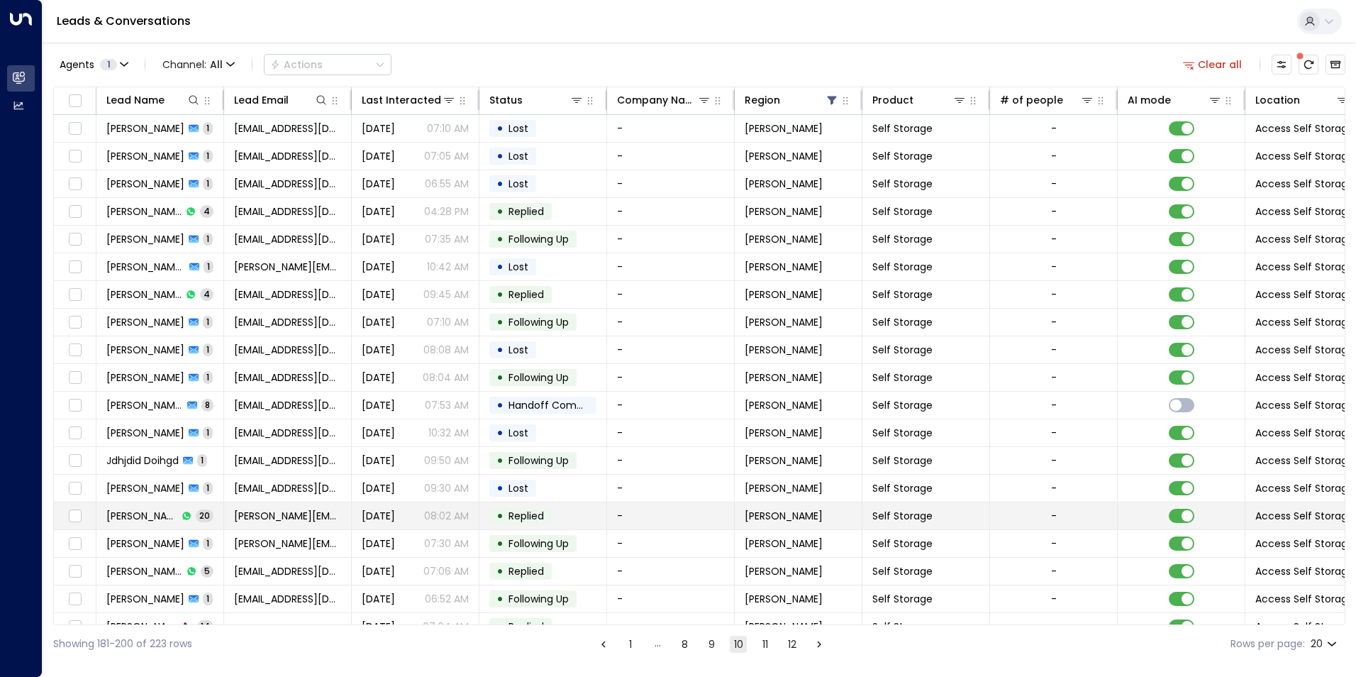
click at [506, 518] on span "Replied" at bounding box center [526, 515] width 45 height 14
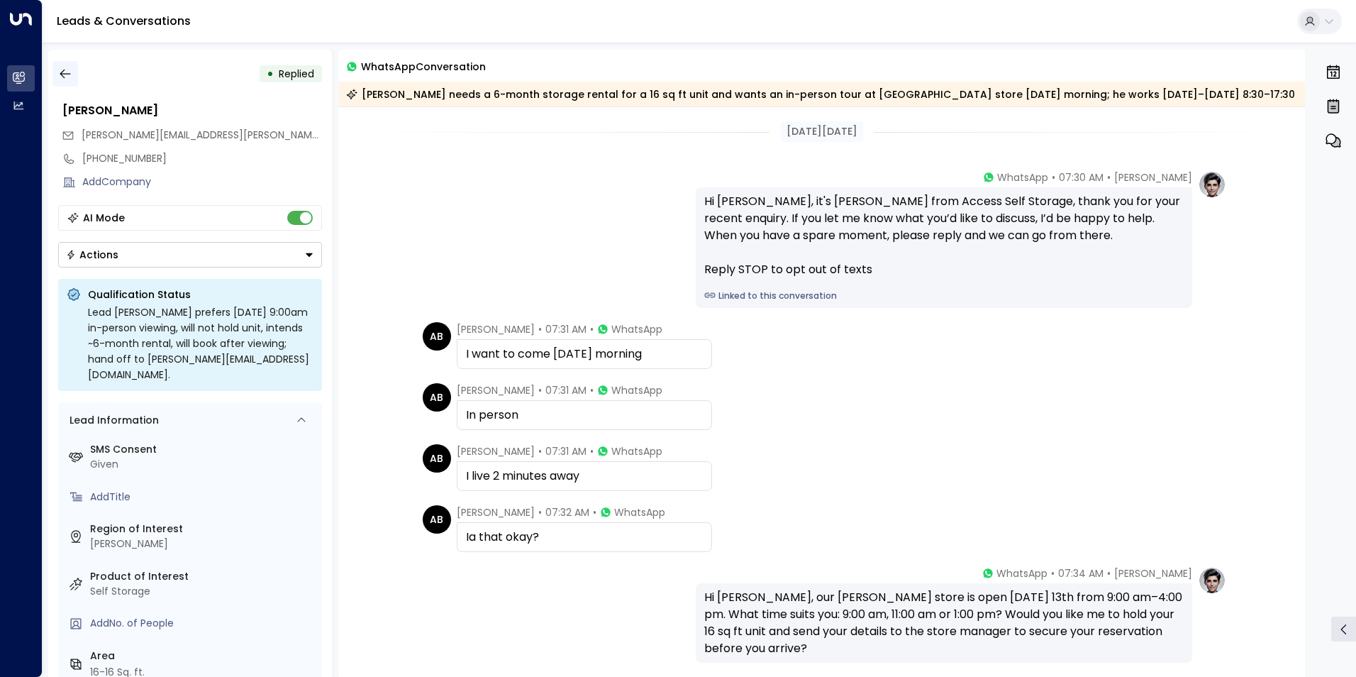
click at [69, 71] on icon "button" at bounding box center [65, 74] width 14 height 14
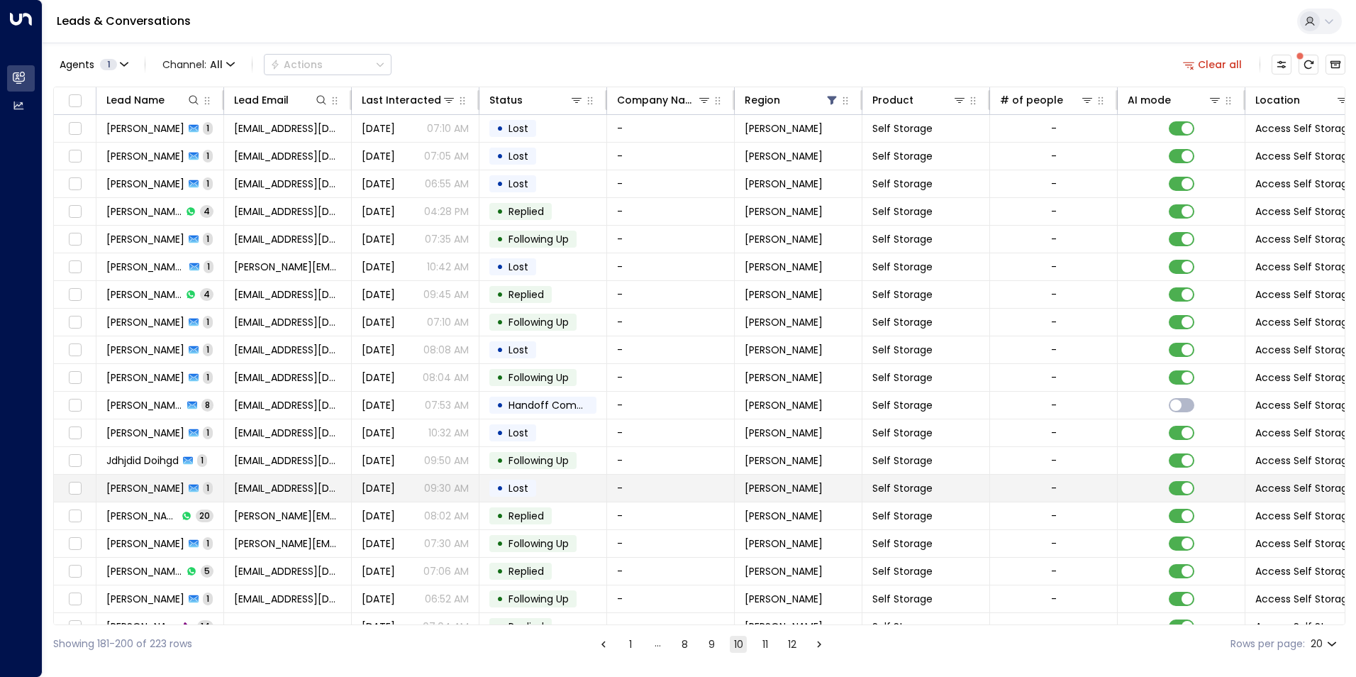
scroll to position [48, 0]
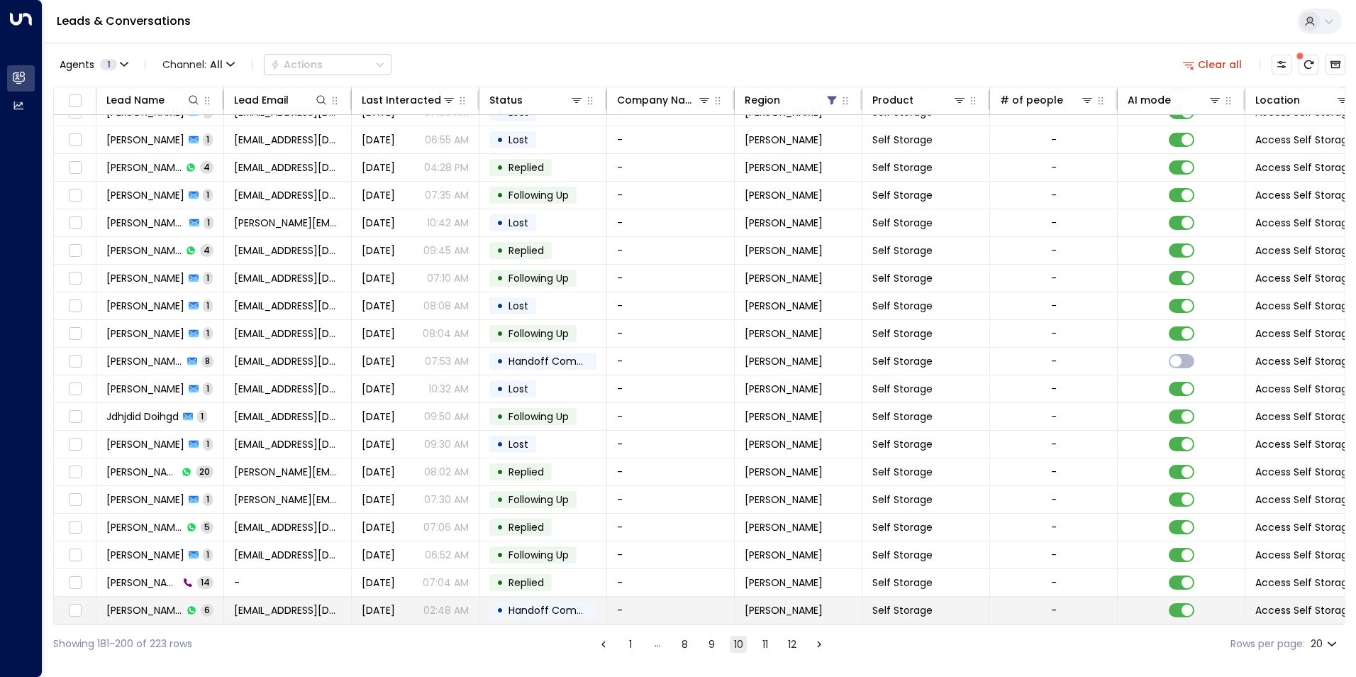
click at [579, 609] on span "Handoff Completed" at bounding box center [558, 610] width 100 height 14
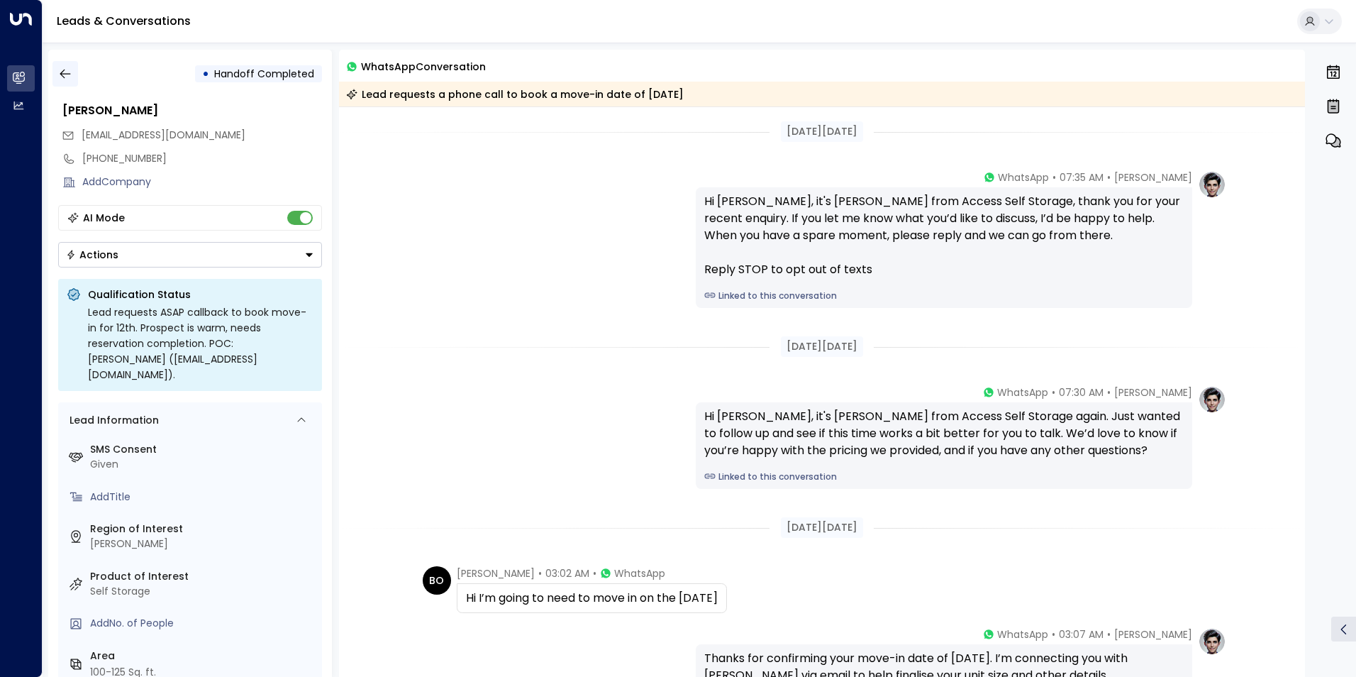
click at [72, 67] on icon "button" at bounding box center [65, 74] width 14 height 14
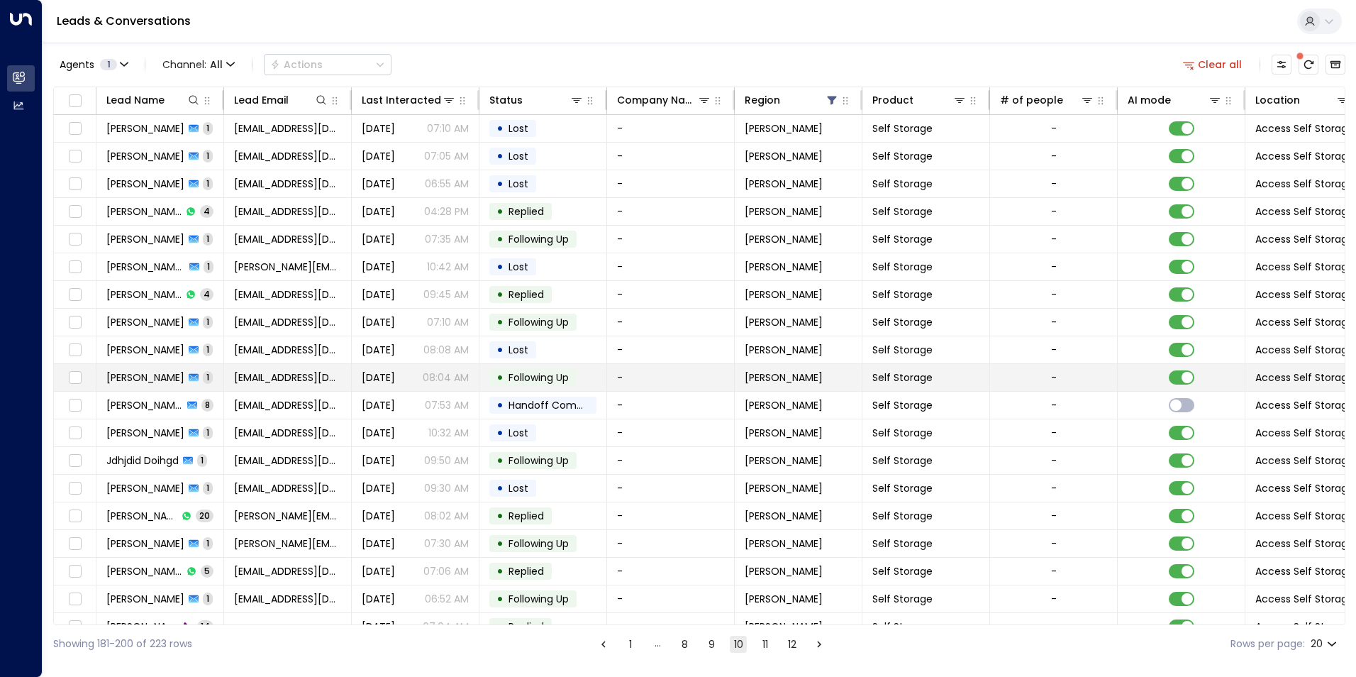
scroll to position [48, 0]
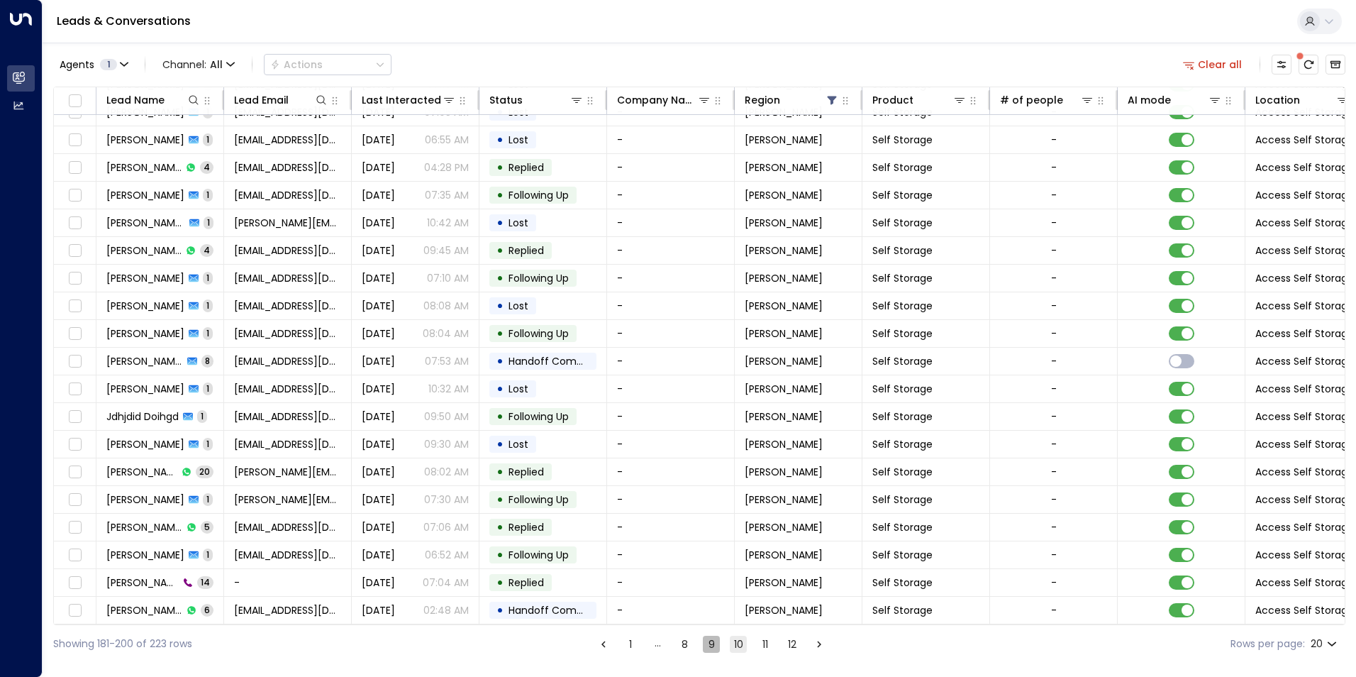
click at [710, 641] on button "9" at bounding box center [711, 643] width 17 height 17
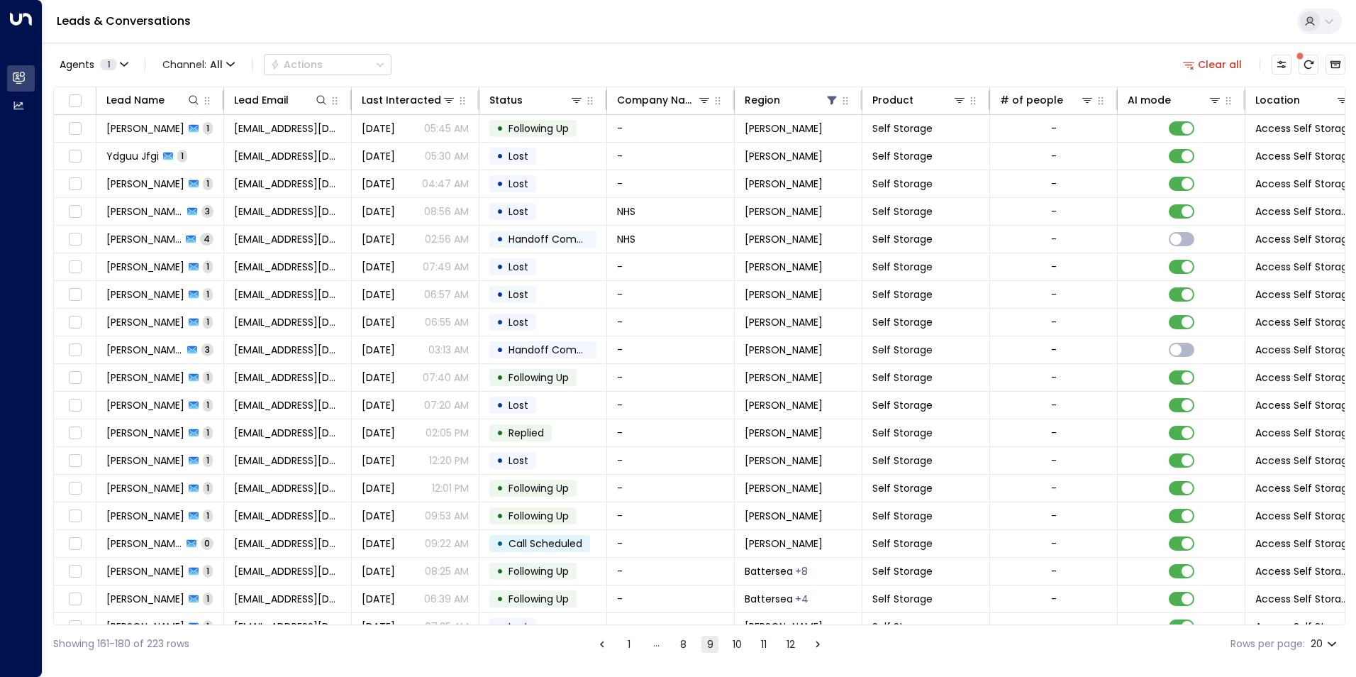
scroll to position [48, 0]
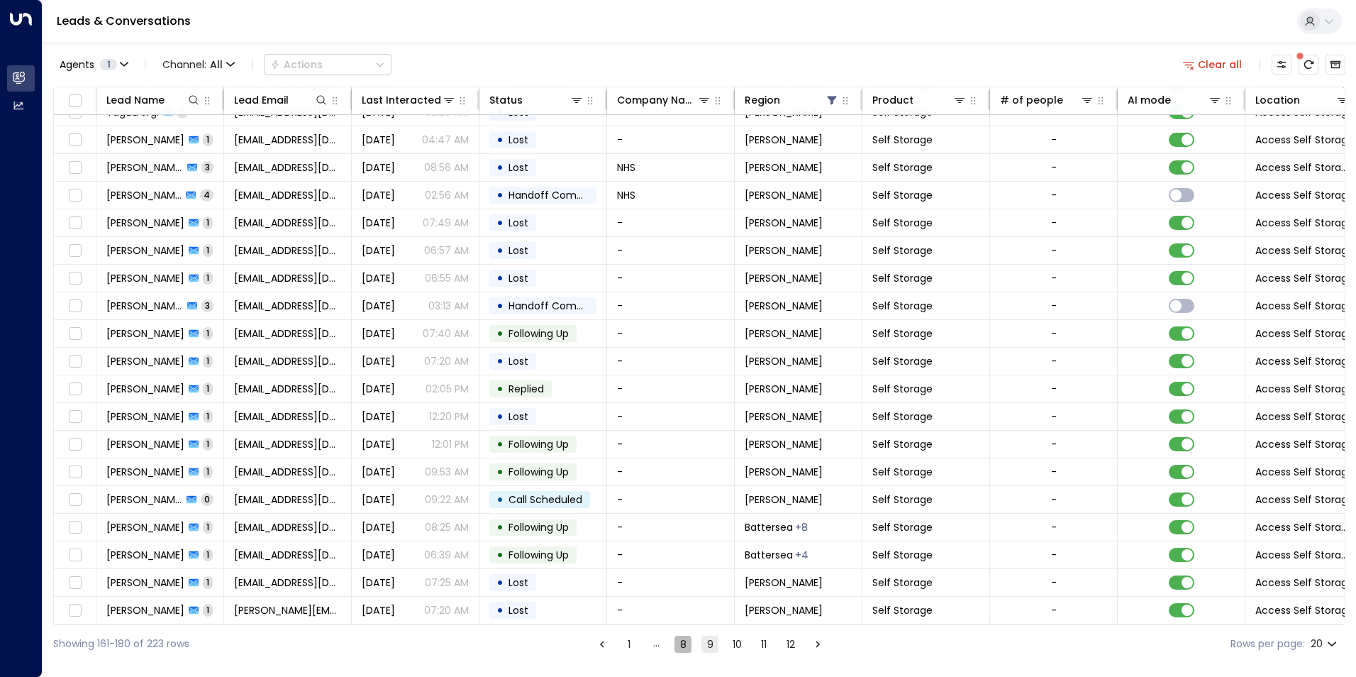
click at [682, 645] on button "8" at bounding box center [682, 643] width 17 height 17
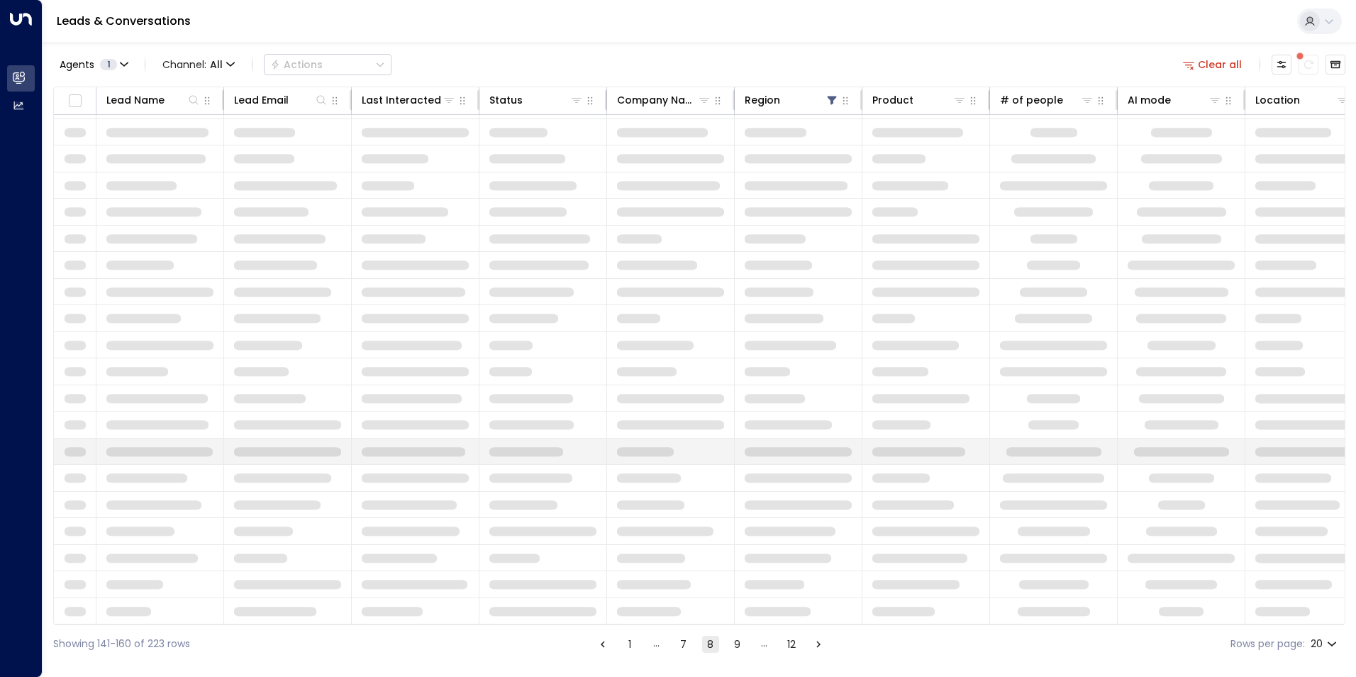
scroll to position [48, 0]
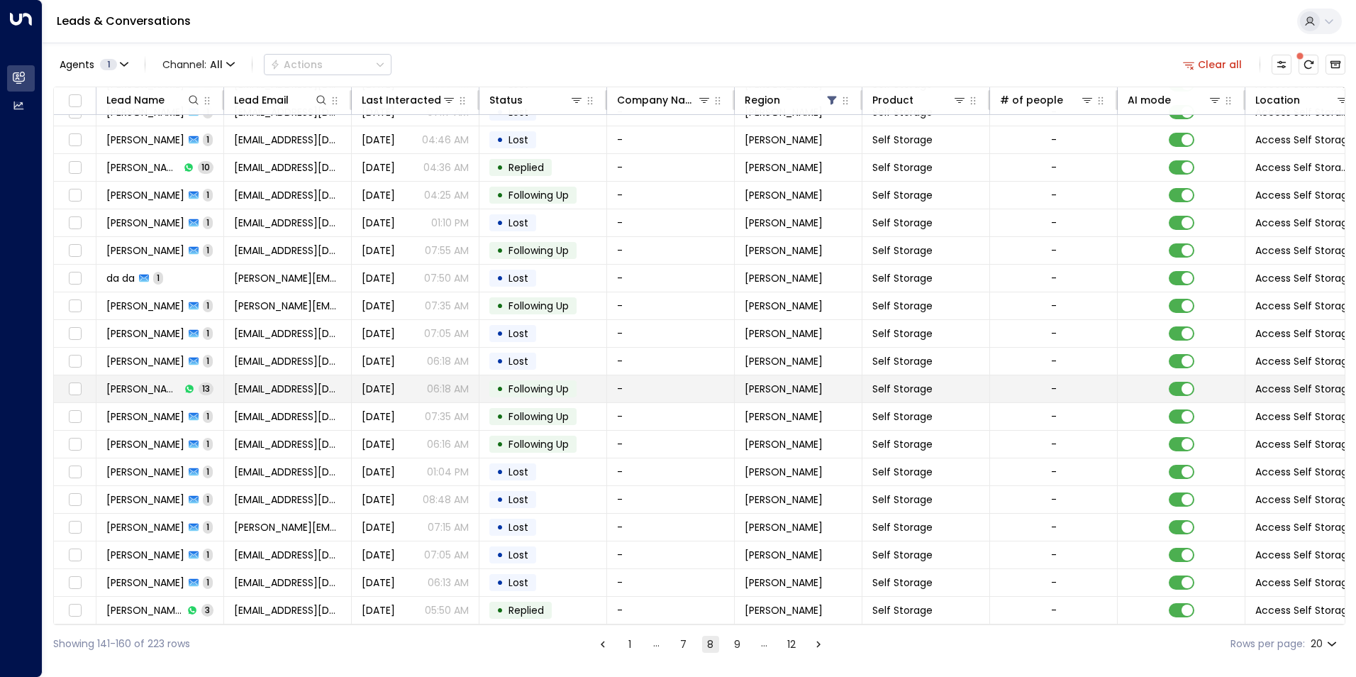
click at [560, 389] on span "Following Up" at bounding box center [538, 389] width 60 height 14
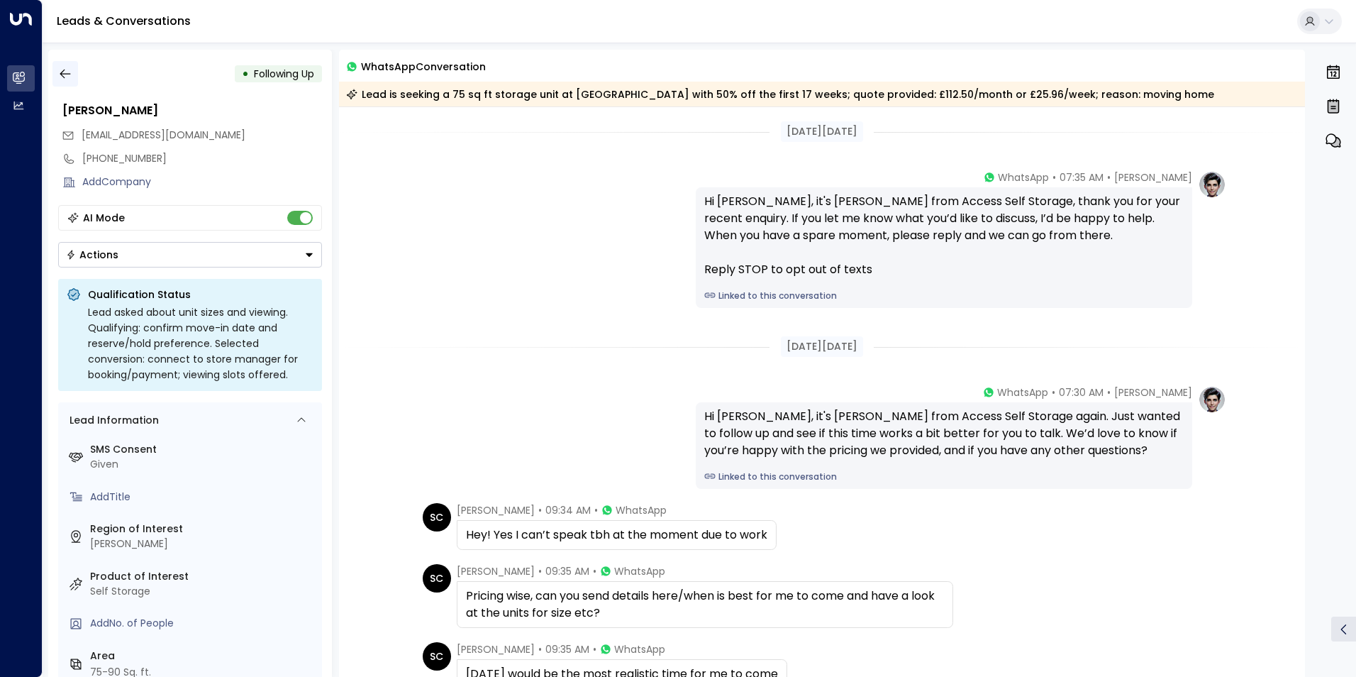
click at [71, 77] on icon "button" at bounding box center [65, 74] width 14 height 14
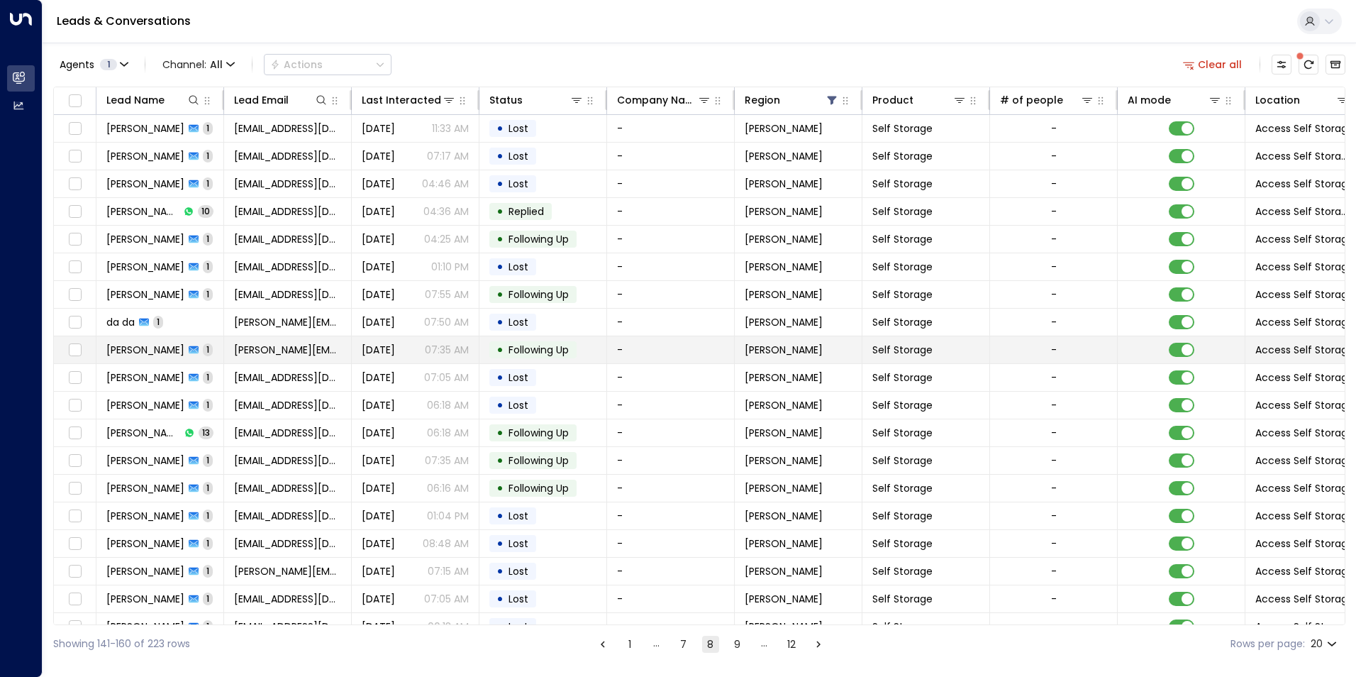
scroll to position [48, 0]
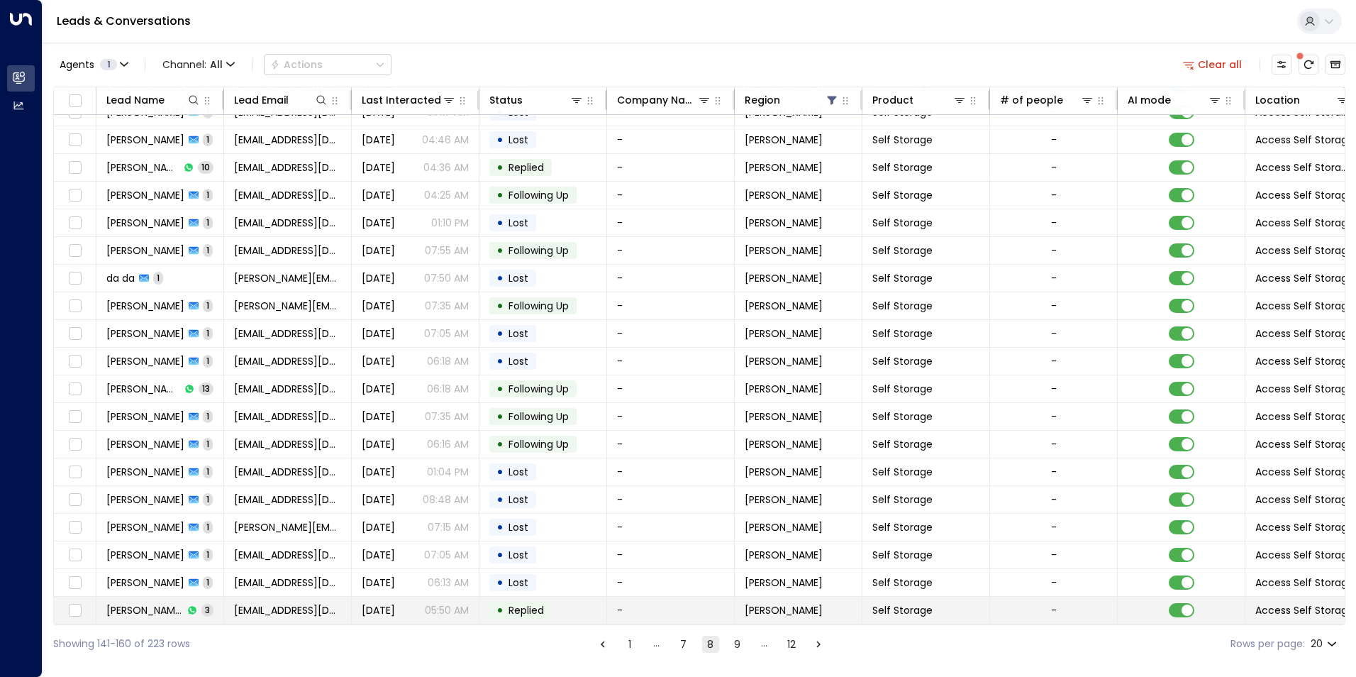
click at [482, 615] on td "• Replied" at bounding box center [543, 609] width 128 height 27
